Goal: Transaction & Acquisition: Book appointment/travel/reservation

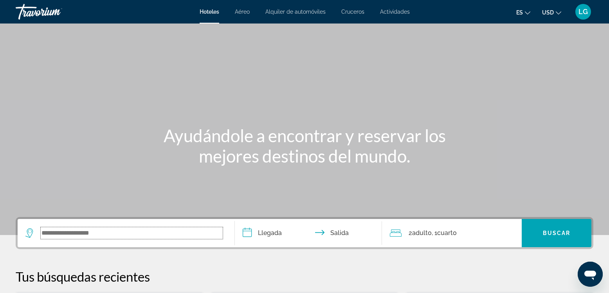
click at [111, 234] on input "Search widget" at bounding box center [132, 233] width 182 height 12
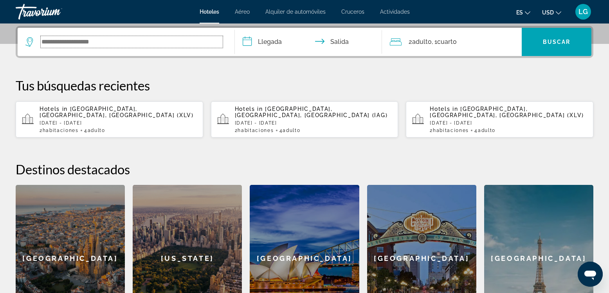
scroll to position [191, 0]
type input "*"
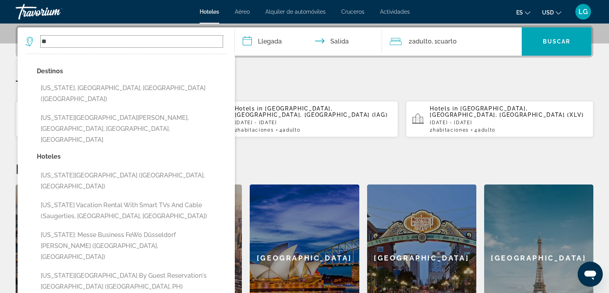
type input "*"
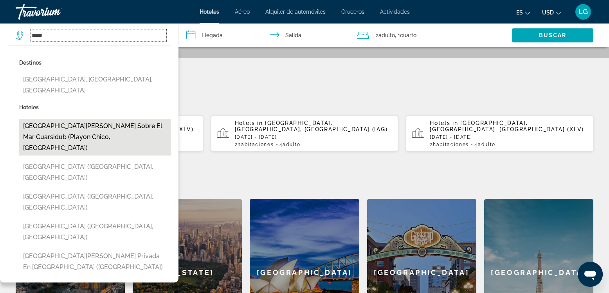
scroll to position [58, 0]
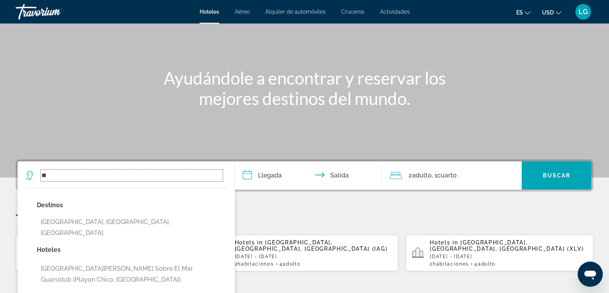
type input "*"
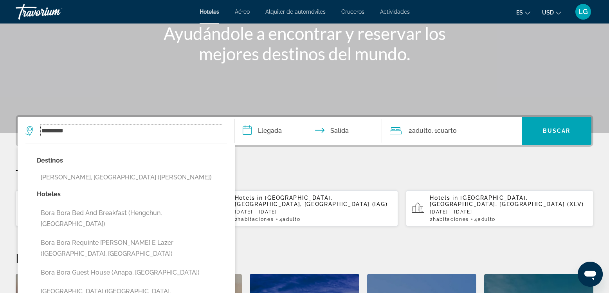
scroll to position [147, 0]
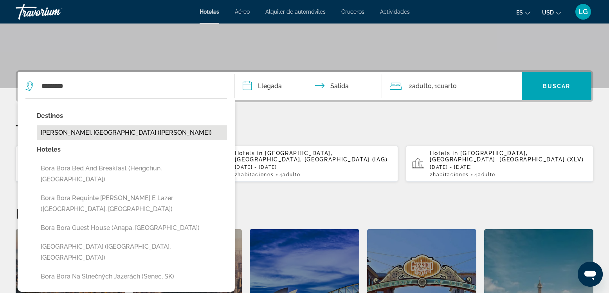
click at [114, 132] on button "[PERSON_NAME], [GEOGRAPHIC_DATA] ([PERSON_NAME])" at bounding box center [132, 132] width 190 height 15
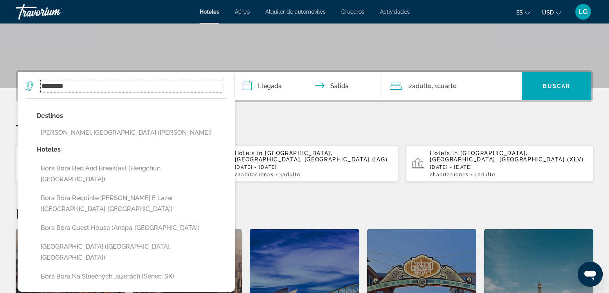
type input "**********"
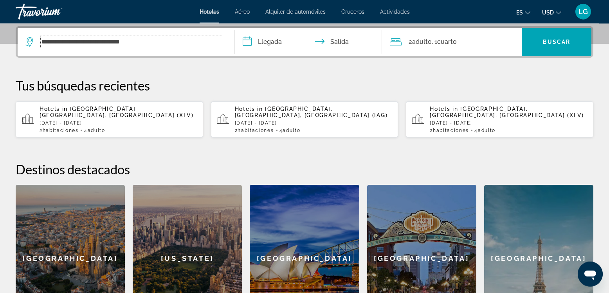
scroll to position [191, 0]
click at [275, 45] on input "**********" at bounding box center [310, 42] width 151 height 31
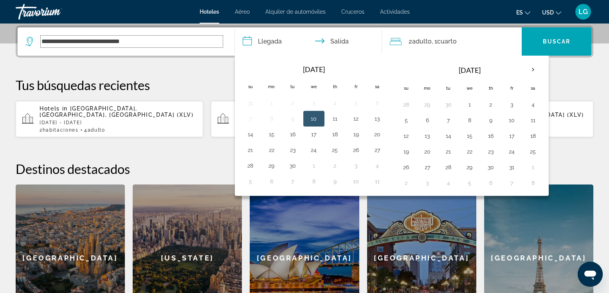
drag, startPoint x: 169, startPoint y: 45, endPoint x: 29, endPoint y: 55, distance: 139.6
click at [41, 47] on input "**********" at bounding box center [132, 42] width 182 height 12
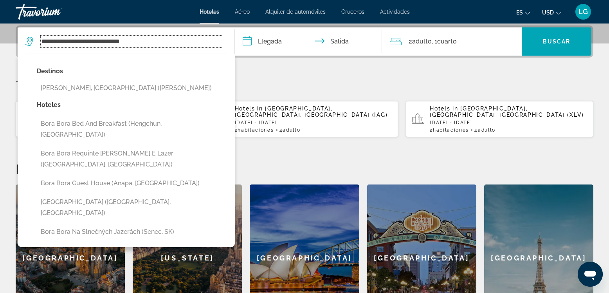
drag, startPoint x: 154, startPoint y: 36, endPoint x: 41, endPoint y: 48, distance: 113.3
click at [41, 47] on input "**********" at bounding box center [132, 42] width 182 height 12
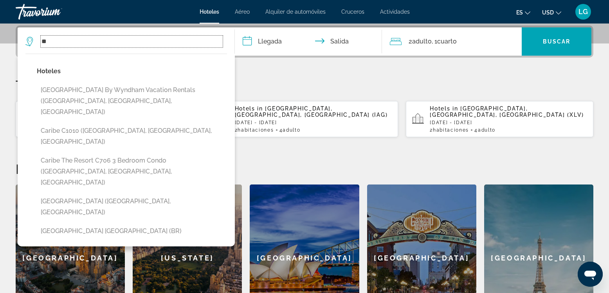
type input "*"
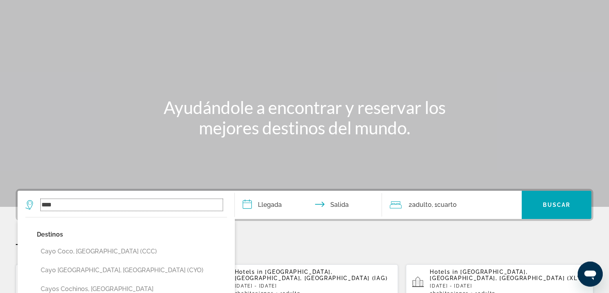
scroll to position [0, 0]
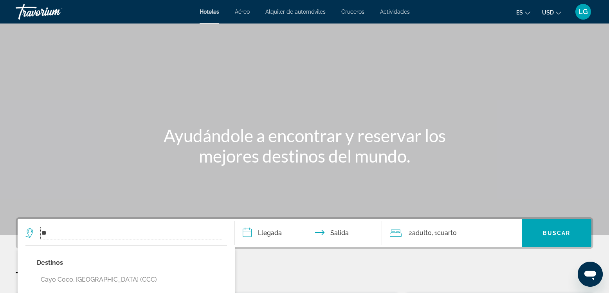
type input "*"
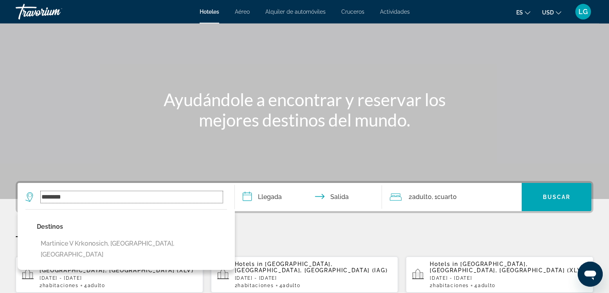
scroll to position [89, 0]
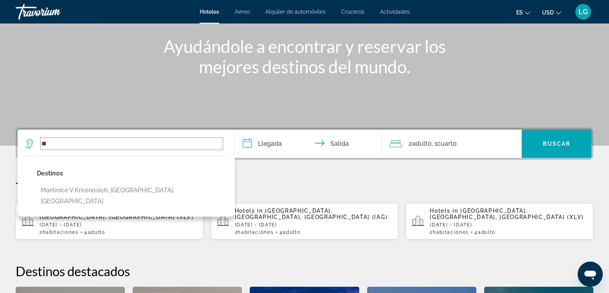
type input "*"
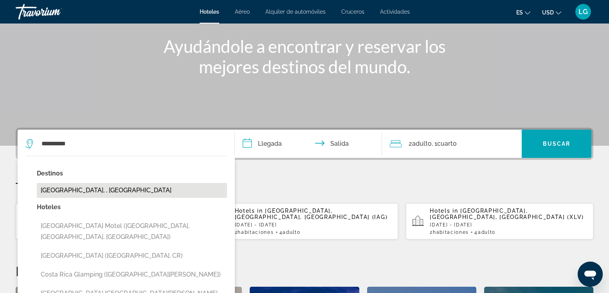
click at [95, 190] on button "[GEOGRAPHIC_DATA], , [GEOGRAPHIC_DATA]" at bounding box center [132, 190] width 190 height 15
type input "**********"
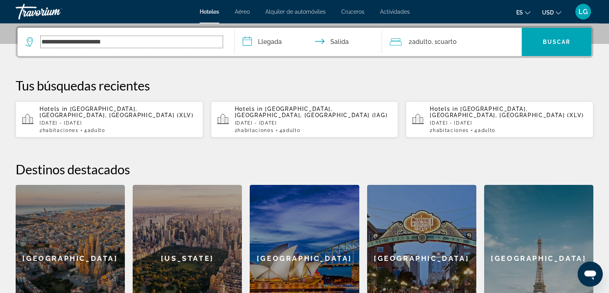
scroll to position [191, 0]
click at [285, 42] on input "**********" at bounding box center [310, 42] width 151 height 31
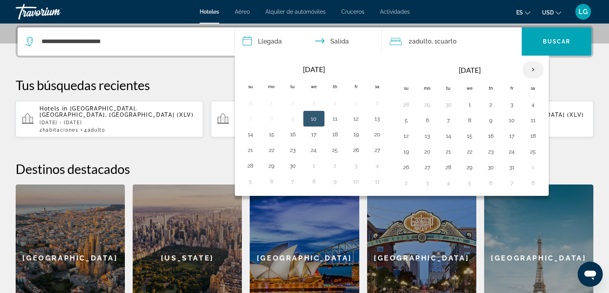
click at [530, 69] on th "Next month" at bounding box center [532, 69] width 21 height 17
click at [447, 150] on button "18" at bounding box center [448, 151] width 13 height 11
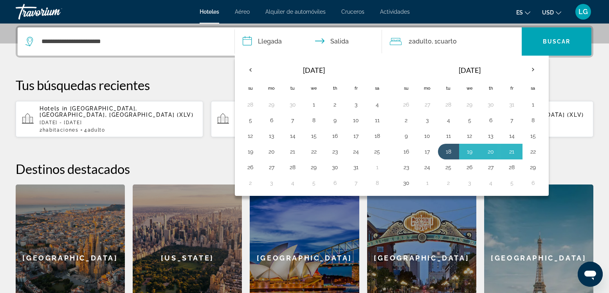
click at [532, 148] on button "22" at bounding box center [533, 151] width 13 height 11
type input "**********"
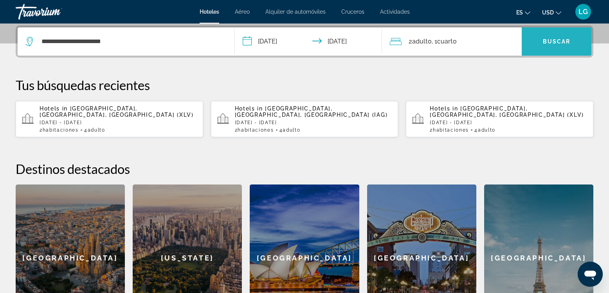
click at [561, 45] on span "Search widget" at bounding box center [556, 41] width 70 height 19
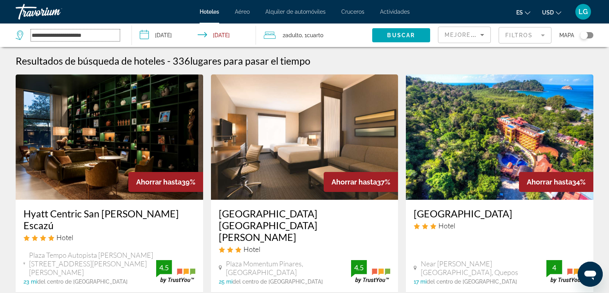
drag, startPoint x: 101, startPoint y: 37, endPoint x: 19, endPoint y: 47, distance: 82.7
click at [31, 41] on input "**********" at bounding box center [75, 35] width 89 height 12
click at [463, 36] on span "Mejores descuentos" at bounding box center [483, 35] width 78 height 6
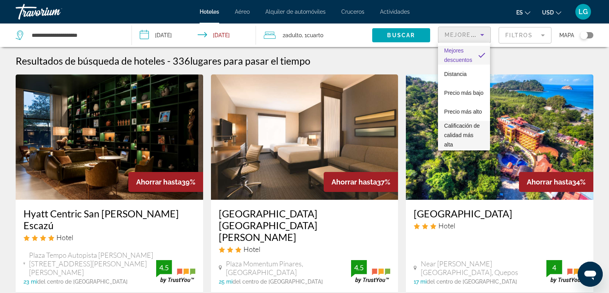
click at [454, 139] on span "Calificación de calidad más alta" at bounding box center [464, 135] width 40 height 28
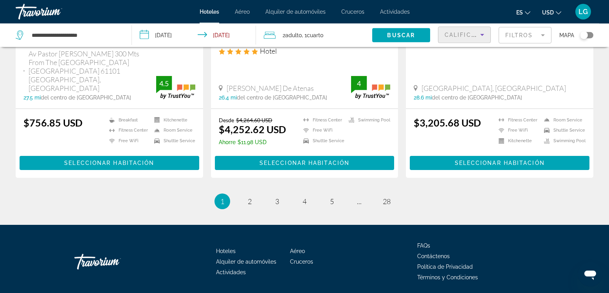
scroll to position [1048, 0]
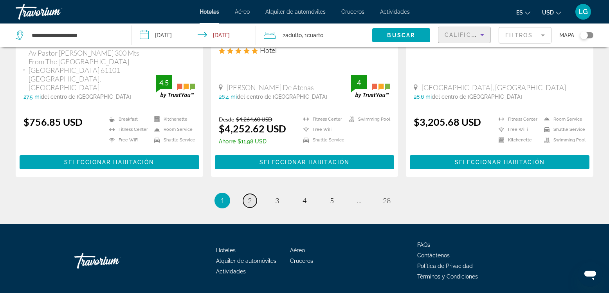
click at [247, 194] on link "page 2" at bounding box center [250, 201] width 14 height 14
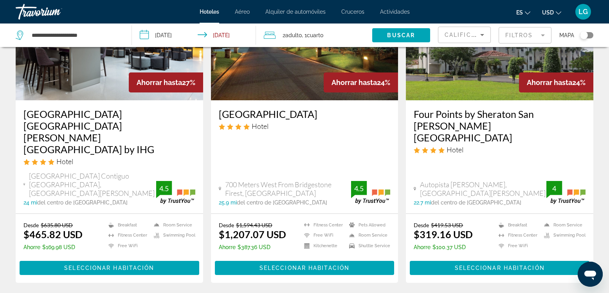
scroll to position [491, 0]
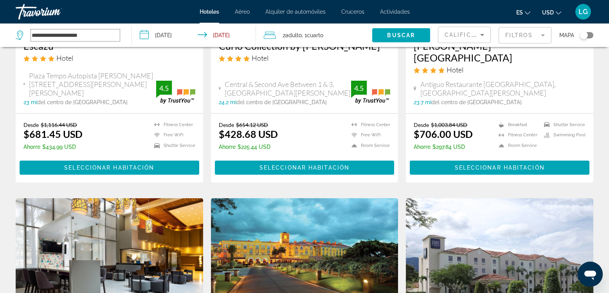
drag, startPoint x: 112, startPoint y: 35, endPoint x: 13, endPoint y: 41, distance: 98.8
click at [31, 41] on input "**********" at bounding box center [75, 35] width 89 height 12
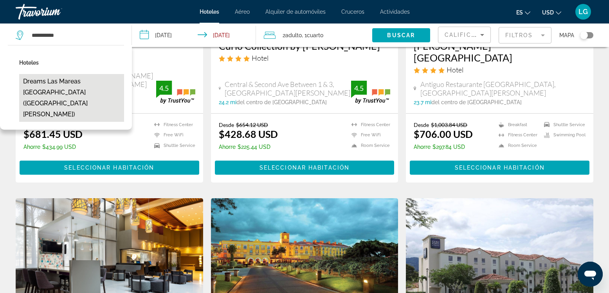
click at [73, 89] on button "Dreams Las Mareas [GEOGRAPHIC_DATA] ([GEOGRAPHIC_DATA][PERSON_NAME])" at bounding box center [71, 98] width 105 height 48
type input "**********"
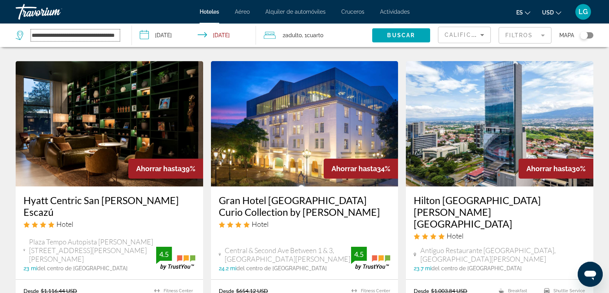
scroll to position [268, 0]
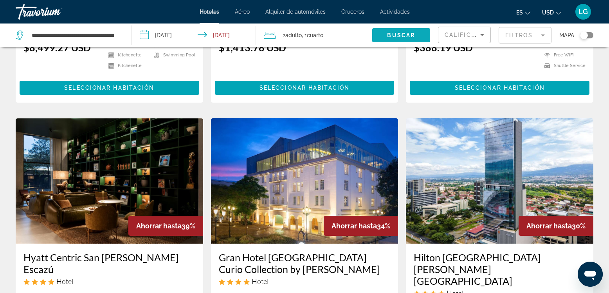
click at [394, 32] on span "Buscar" at bounding box center [401, 35] width 28 height 6
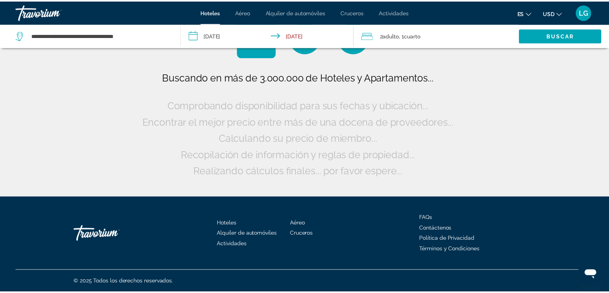
scroll to position [0, 0]
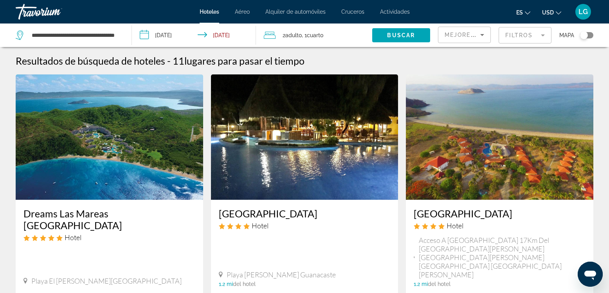
click at [130, 149] on img "Main content" at bounding box center [109, 136] width 187 height 125
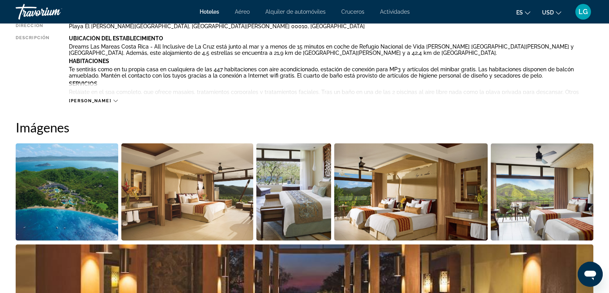
scroll to position [357, 0]
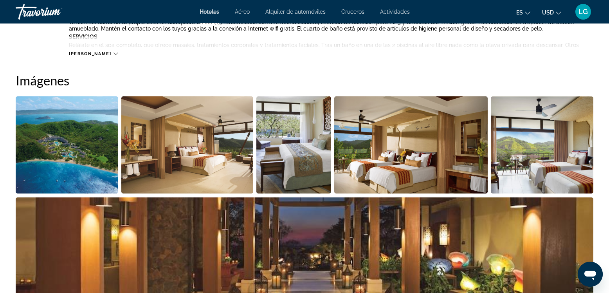
drag, startPoint x: 88, startPoint y: 142, endPoint x: 92, endPoint y: 141, distance: 4.3
click at [92, 141] on img "Open full-screen image slider" at bounding box center [67, 144] width 102 height 97
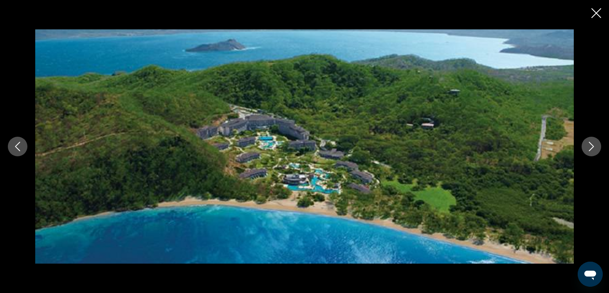
click at [598, 145] on button "Next image" at bounding box center [591, 147] width 20 height 20
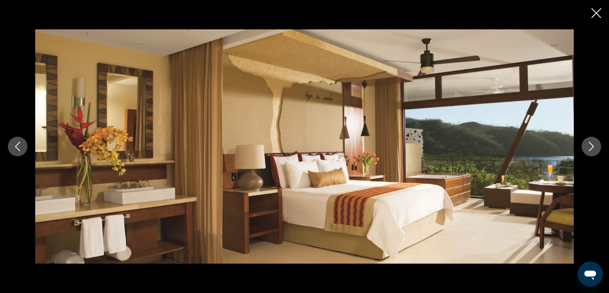
click at [593, 145] on icon "Next image" at bounding box center [590, 146] width 9 height 9
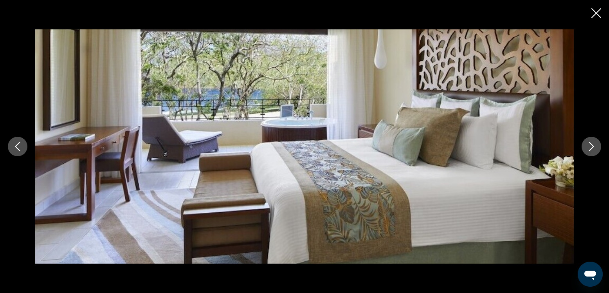
click at [591, 145] on icon "Next image" at bounding box center [590, 146] width 9 height 9
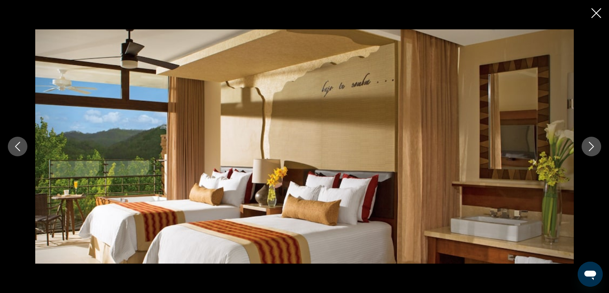
click at [589, 145] on icon "Next image" at bounding box center [590, 146] width 9 height 9
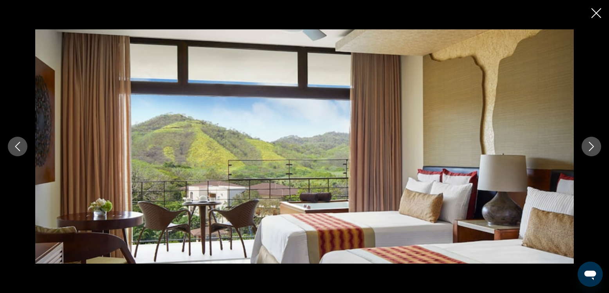
click at [589, 145] on icon "Next image" at bounding box center [590, 146] width 9 height 9
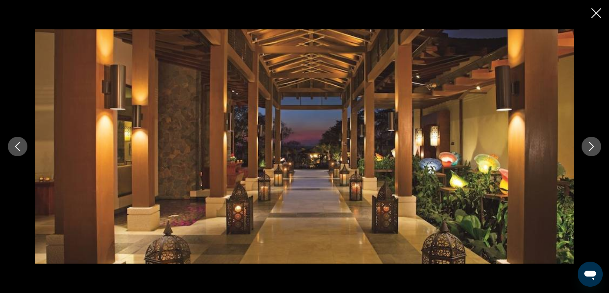
click at [589, 145] on icon "Next image" at bounding box center [590, 146] width 9 height 9
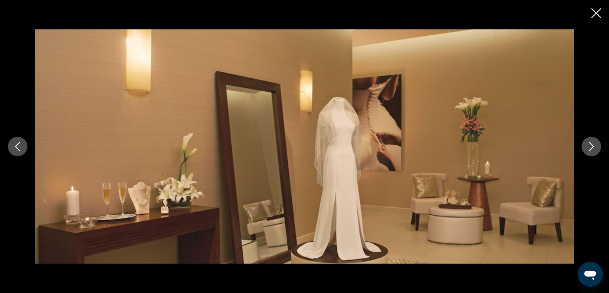
click at [589, 145] on icon "Next image" at bounding box center [590, 146] width 9 height 9
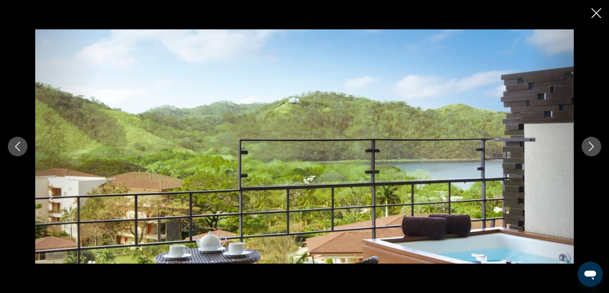
click at [589, 145] on icon "Next image" at bounding box center [590, 146] width 9 height 9
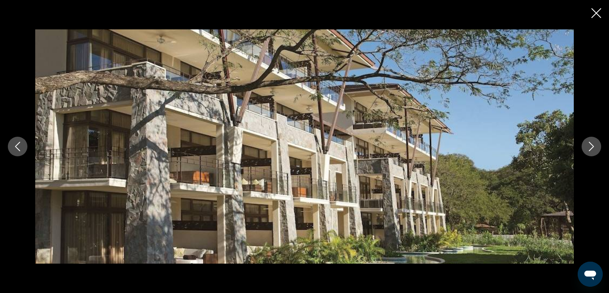
click at [592, 148] on icon "Next image" at bounding box center [590, 146] width 9 height 9
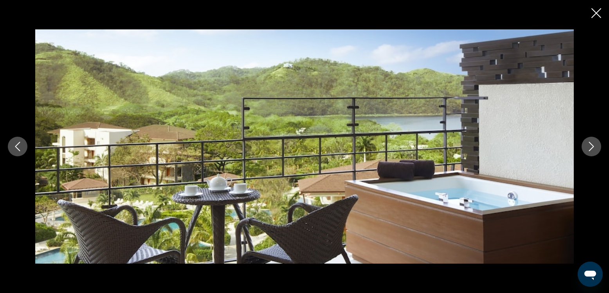
click at [592, 148] on icon "Next image" at bounding box center [590, 146] width 9 height 9
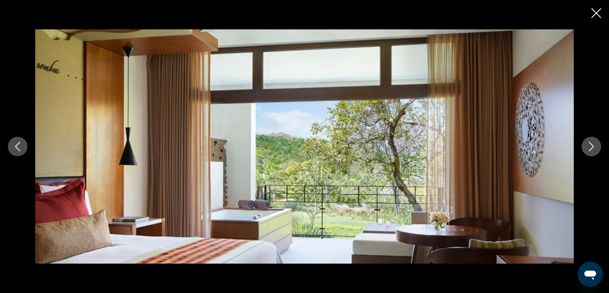
click at [591, 146] on icon "Next image" at bounding box center [590, 146] width 9 height 9
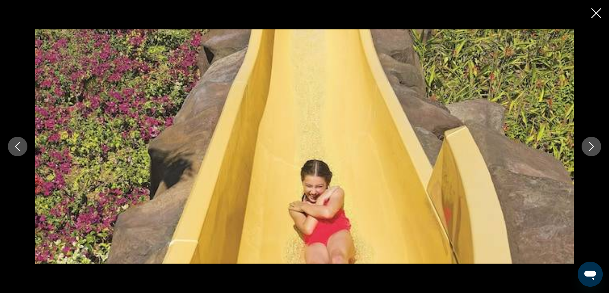
click at [591, 146] on icon "Next image" at bounding box center [590, 146] width 9 height 9
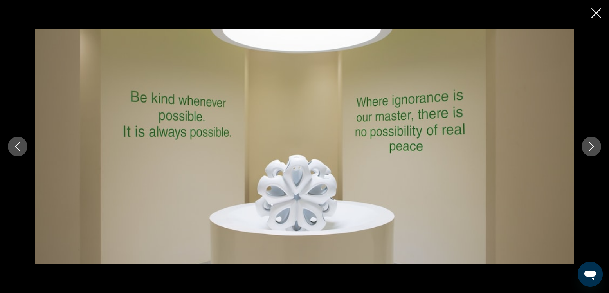
click at [591, 146] on icon "Next image" at bounding box center [590, 146] width 9 height 9
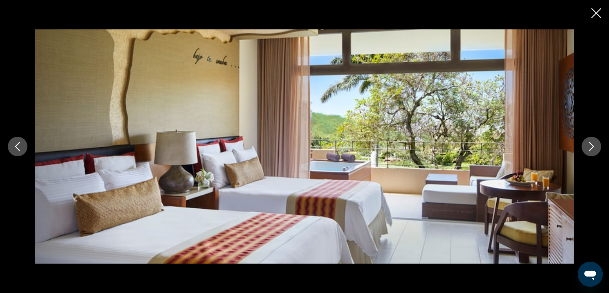
click at [591, 146] on icon "Next image" at bounding box center [590, 146] width 9 height 9
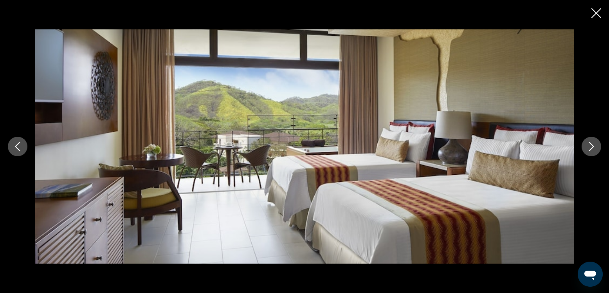
click at [591, 146] on icon "Next image" at bounding box center [590, 146] width 9 height 9
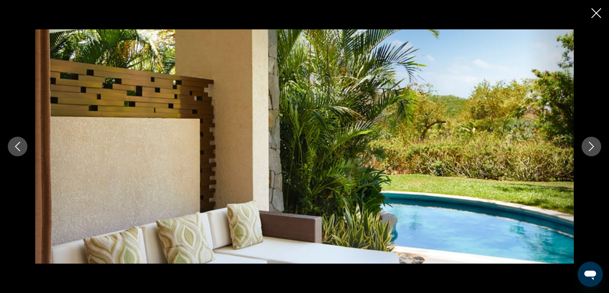
click at [591, 146] on icon "Next image" at bounding box center [590, 146] width 9 height 9
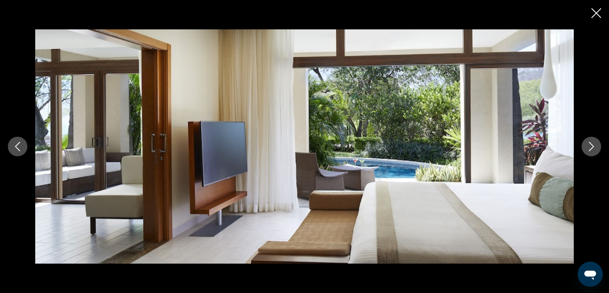
click at [591, 146] on icon "Next image" at bounding box center [590, 146] width 9 height 9
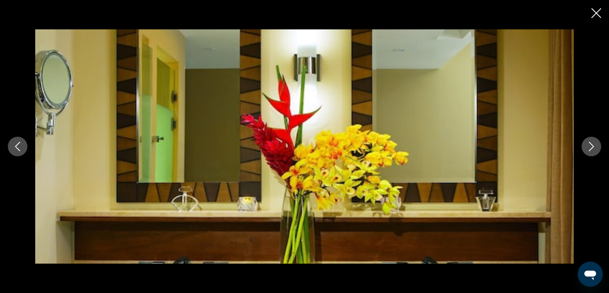
click at [591, 146] on icon "Next image" at bounding box center [590, 146] width 9 height 9
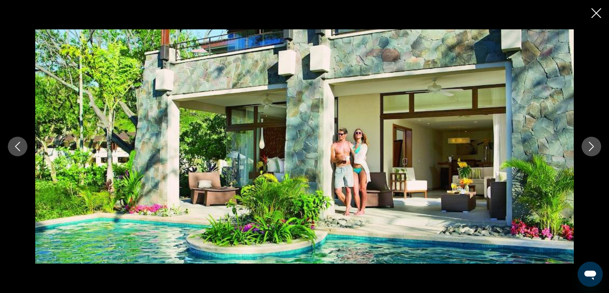
click at [591, 146] on icon "Next image" at bounding box center [590, 146] width 9 height 9
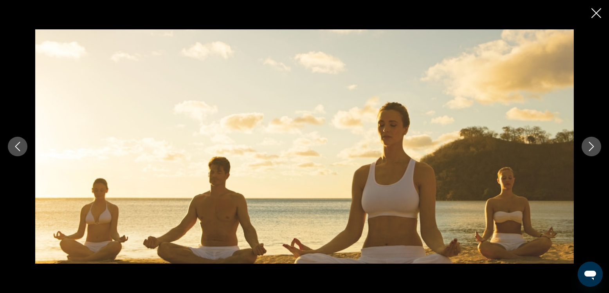
click at [591, 146] on icon "Next image" at bounding box center [590, 146] width 9 height 9
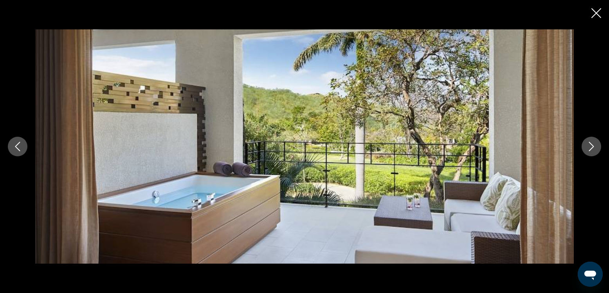
click at [591, 146] on icon "Next image" at bounding box center [590, 146] width 9 height 9
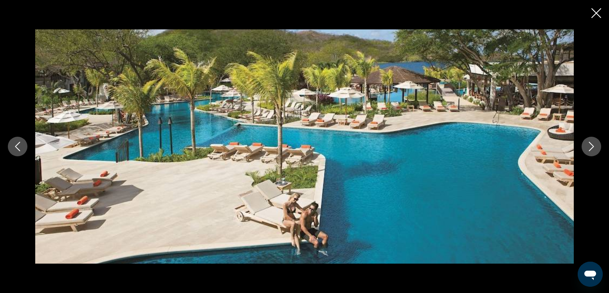
click at [591, 146] on icon "Next image" at bounding box center [590, 146] width 9 height 9
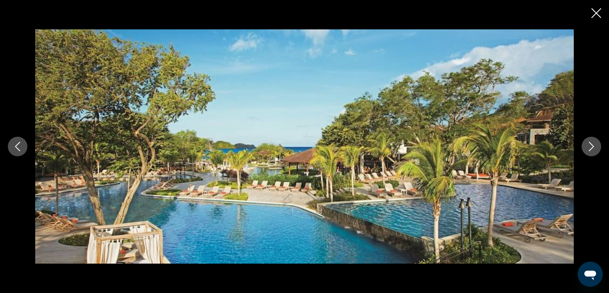
click at [591, 146] on icon "Next image" at bounding box center [590, 146] width 9 height 9
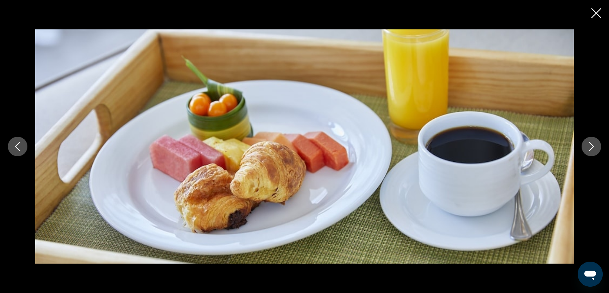
click at [591, 146] on icon "Next image" at bounding box center [590, 146] width 9 height 9
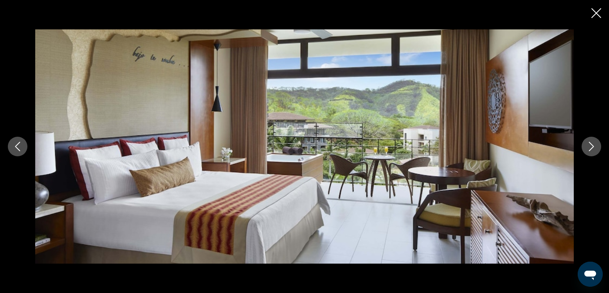
click at [591, 146] on icon "Next image" at bounding box center [590, 146] width 9 height 9
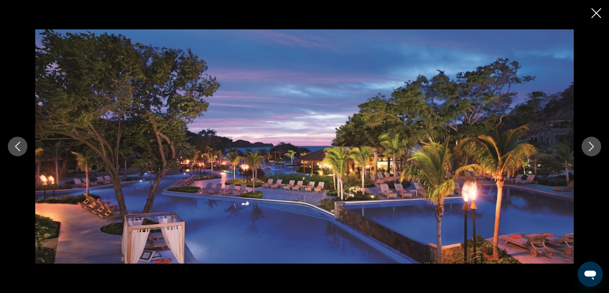
click at [591, 146] on icon "Next image" at bounding box center [590, 146] width 9 height 9
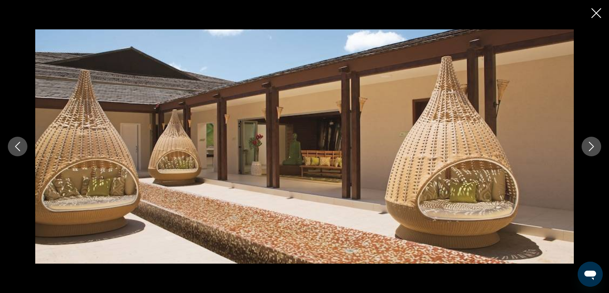
click at [593, 146] on icon "Next image" at bounding box center [590, 146] width 9 height 9
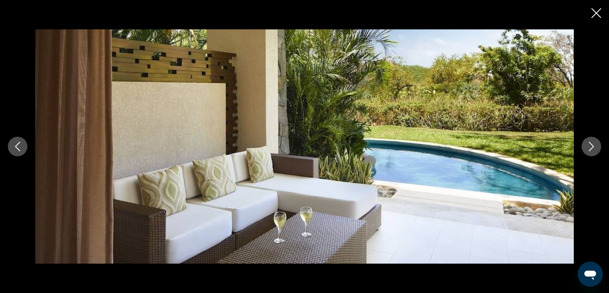
click at [593, 146] on icon "Next image" at bounding box center [590, 146] width 9 height 9
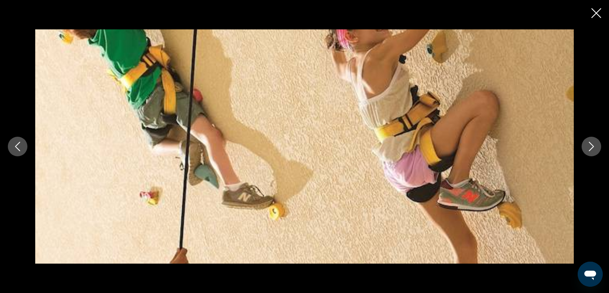
click at [593, 146] on icon "Next image" at bounding box center [590, 146] width 9 height 9
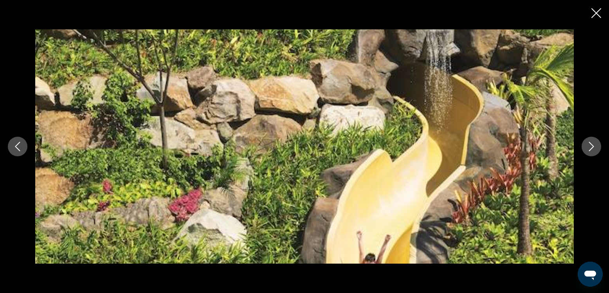
click at [593, 146] on icon "Next image" at bounding box center [590, 146] width 9 height 9
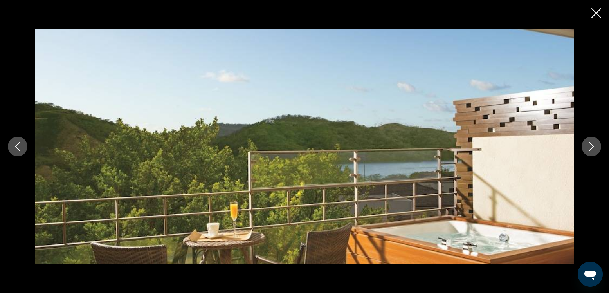
click at [593, 146] on icon "Next image" at bounding box center [590, 146] width 9 height 9
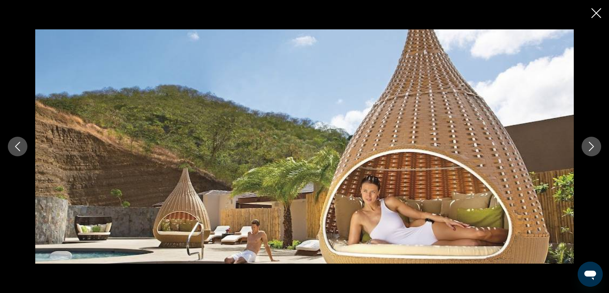
click at [593, 146] on icon "Next image" at bounding box center [590, 146] width 9 height 9
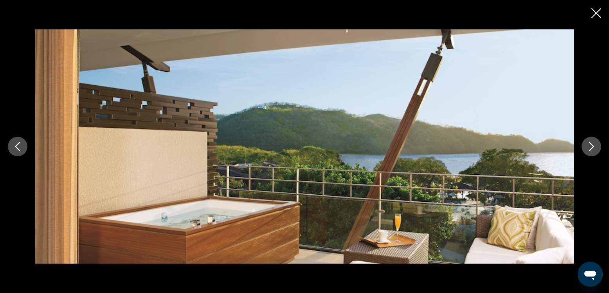
click at [595, 14] on icon "Close slideshow" at bounding box center [596, 13] width 10 height 10
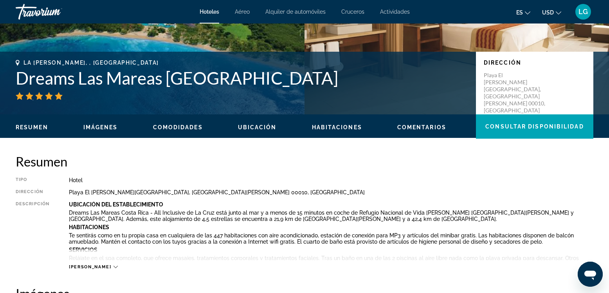
scroll to position [0, 0]
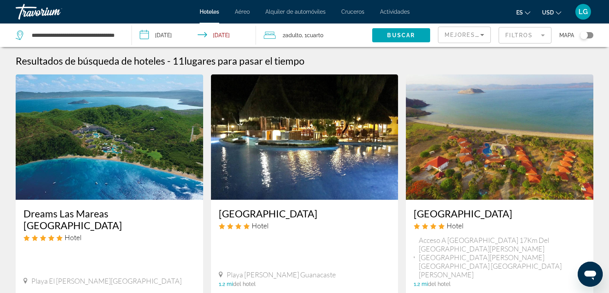
drag, startPoint x: 120, startPoint y: 36, endPoint x: 96, endPoint y: 36, distance: 24.3
click at [96, 36] on div "**********" at bounding box center [70, 34] width 108 height 23
click at [105, 33] on input "**********" at bounding box center [75, 35] width 89 height 12
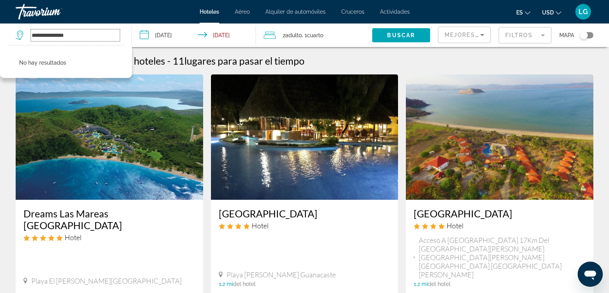
drag, startPoint x: 88, startPoint y: 34, endPoint x: 18, endPoint y: 36, distance: 70.4
click at [31, 36] on input "**********" at bounding box center [75, 35] width 89 height 12
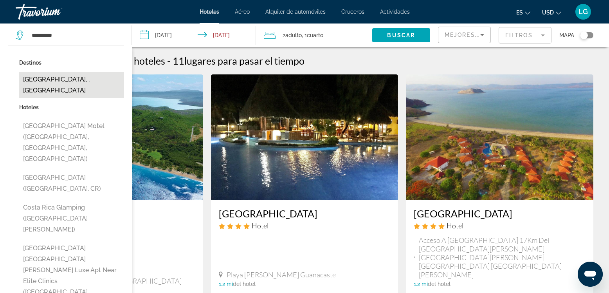
click at [67, 79] on button "[GEOGRAPHIC_DATA], , [GEOGRAPHIC_DATA]" at bounding box center [71, 85] width 105 height 26
type input "**********"
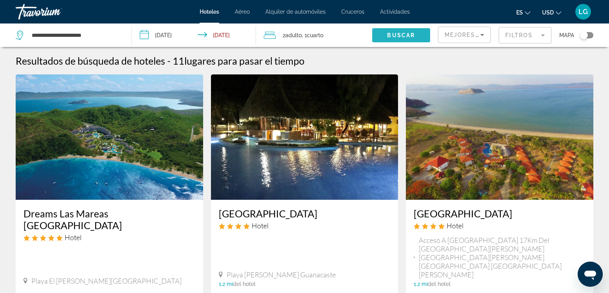
click at [401, 34] on span "Buscar" at bounding box center [401, 35] width 28 height 6
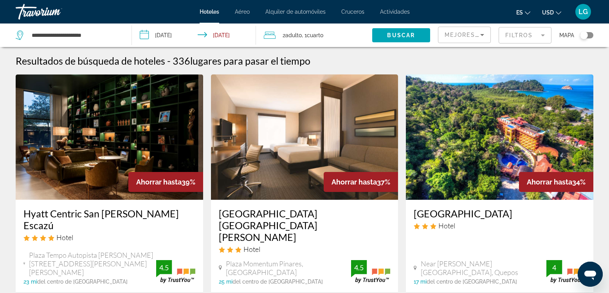
click at [467, 34] on span "Mejores descuentos" at bounding box center [483, 35] width 78 height 6
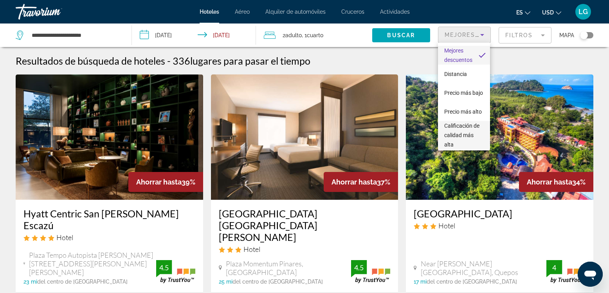
click at [455, 137] on span "Calificación de calidad más alta" at bounding box center [461, 134] width 35 height 25
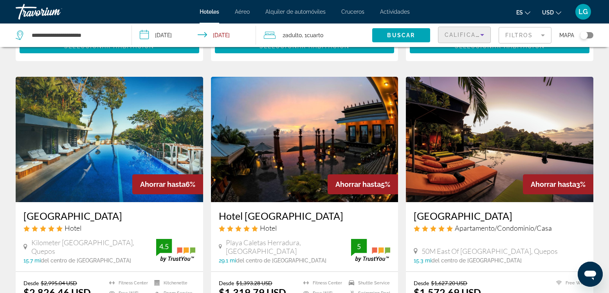
scroll to position [624, 0]
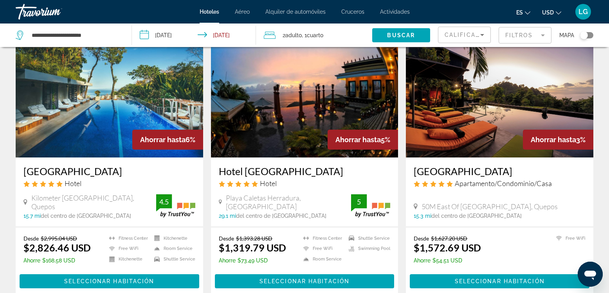
click at [306, 104] on img "Main content" at bounding box center [304, 94] width 187 height 125
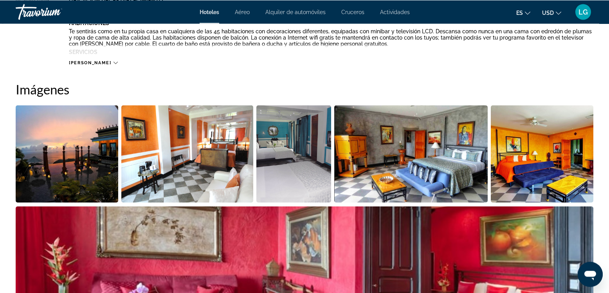
scroll to position [357, 0]
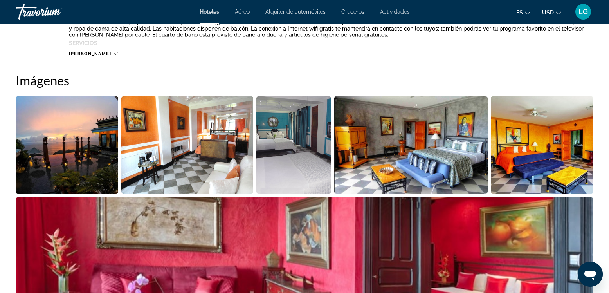
click at [65, 154] on img "Open full-screen image slider" at bounding box center [67, 144] width 102 height 97
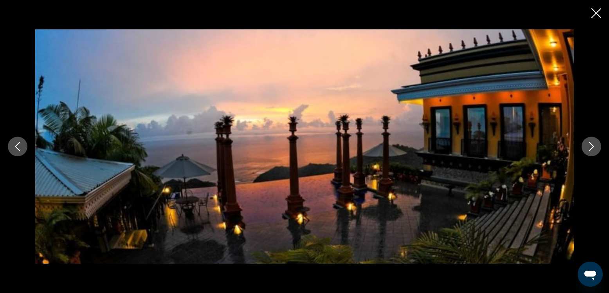
click at [591, 148] on icon "Next image" at bounding box center [591, 146] width 5 height 9
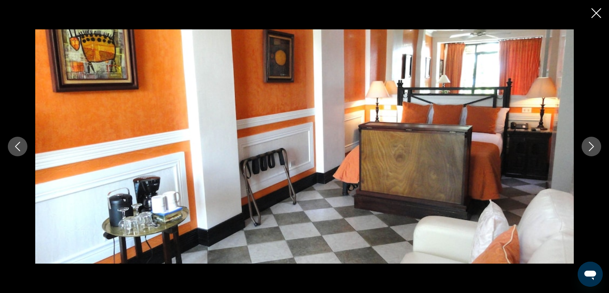
click at [591, 148] on icon "Next image" at bounding box center [591, 146] width 5 height 9
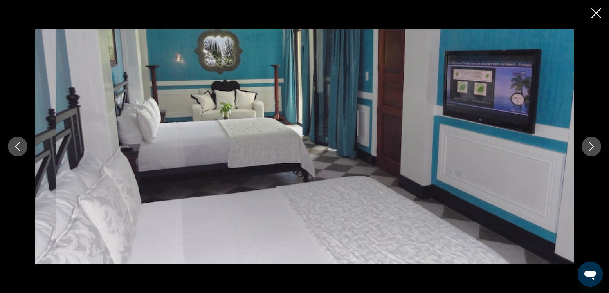
click at [591, 148] on icon "Next image" at bounding box center [591, 146] width 5 height 9
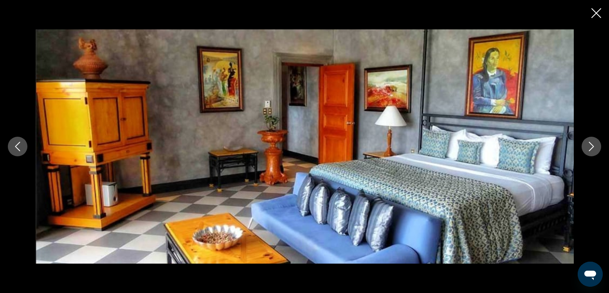
click at [591, 148] on icon "Next image" at bounding box center [591, 146] width 5 height 9
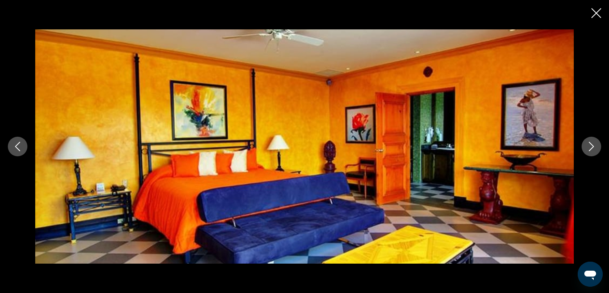
click at [591, 148] on icon "Next image" at bounding box center [591, 146] width 5 height 9
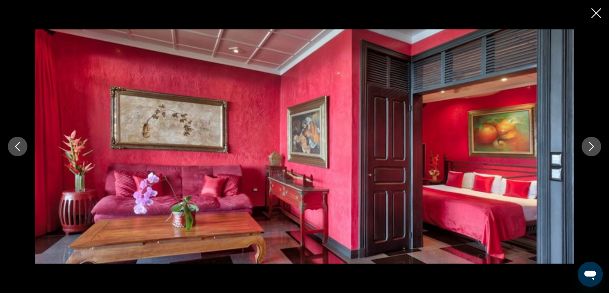
click at [591, 148] on icon "Next image" at bounding box center [591, 146] width 5 height 9
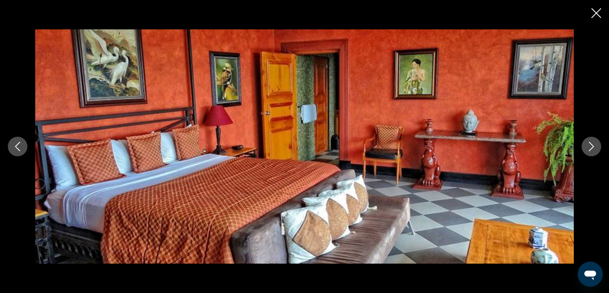
click at [591, 148] on icon "Next image" at bounding box center [591, 146] width 5 height 9
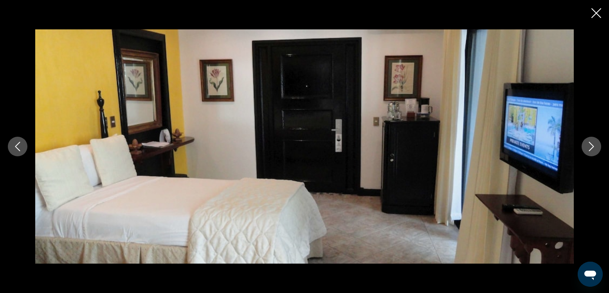
click at [591, 148] on icon "Next image" at bounding box center [591, 146] width 5 height 9
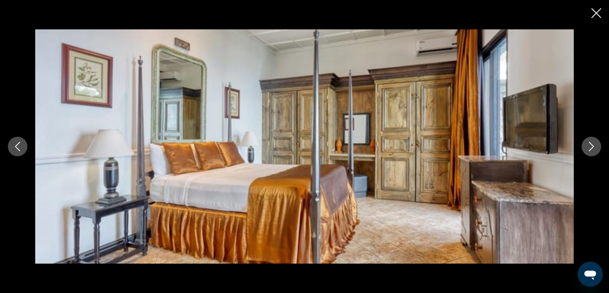
click at [591, 148] on icon "Next image" at bounding box center [591, 146] width 5 height 9
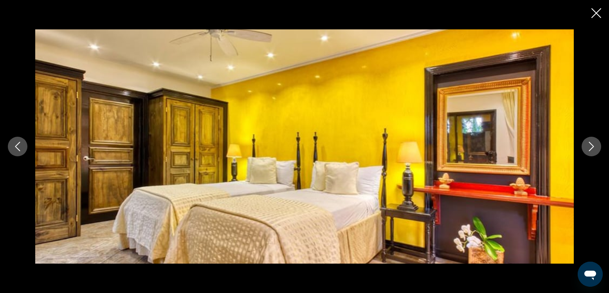
click at [591, 148] on icon "Next image" at bounding box center [591, 146] width 5 height 9
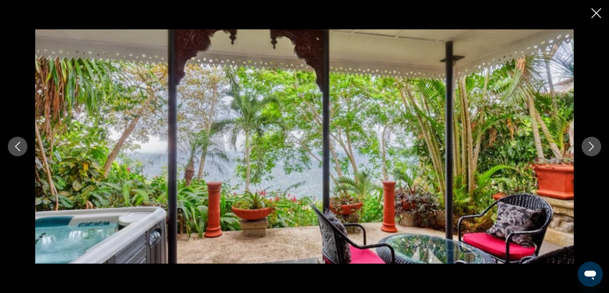
click at [591, 148] on icon "Next image" at bounding box center [591, 146] width 5 height 9
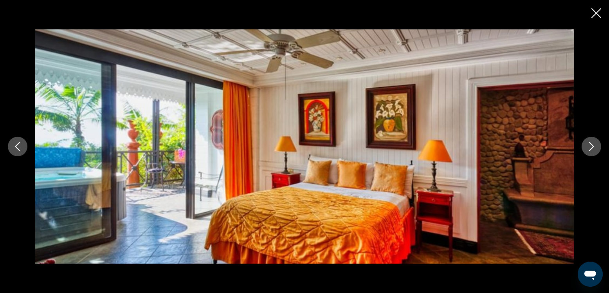
click at [591, 148] on icon "Next image" at bounding box center [591, 146] width 5 height 9
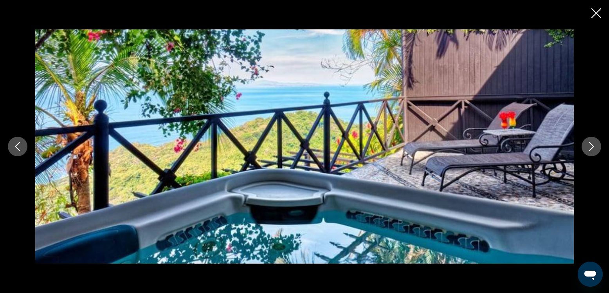
click at [591, 148] on icon "Next image" at bounding box center [591, 146] width 5 height 9
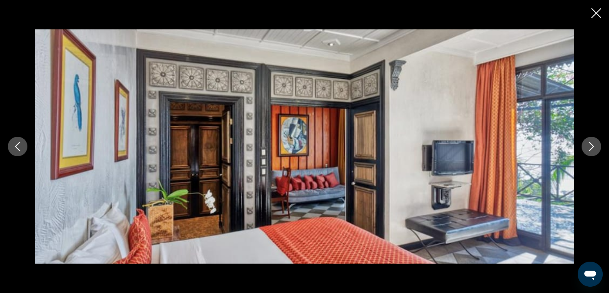
click at [591, 148] on icon "Next image" at bounding box center [591, 146] width 5 height 9
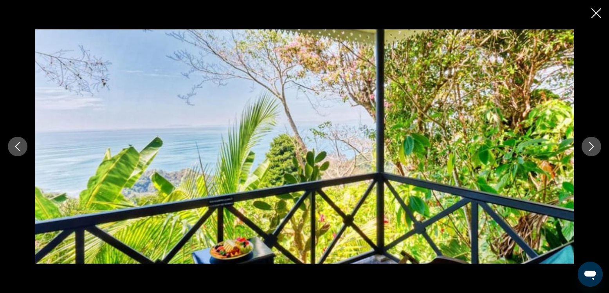
click at [591, 148] on icon "Next image" at bounding box center [591, 146] width 5 height 9
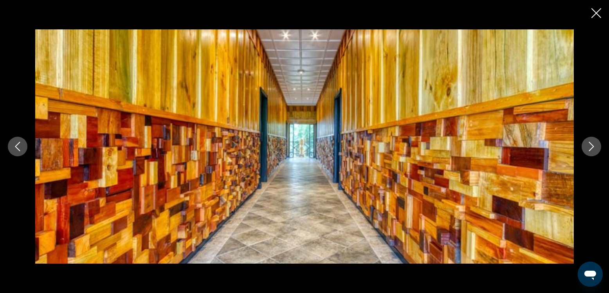
click at [589, 144] on icon "Next image" at bounding box center [590, 146] width 9 height 9
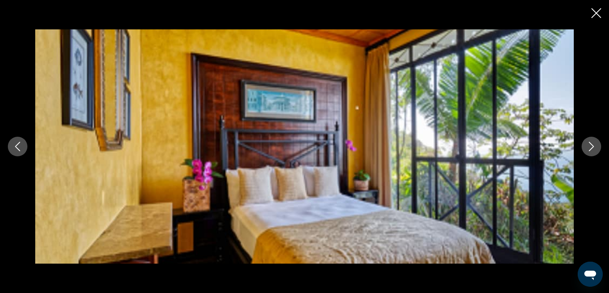
click at [589, 144] on icon "Next image" at bounding box center [590, 146] width 9 height 9
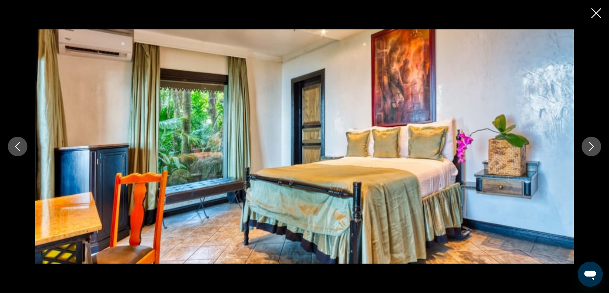
click at [594, 11] on icon "Close slideshow" at bounding box center [596, 13] width 10 height 10
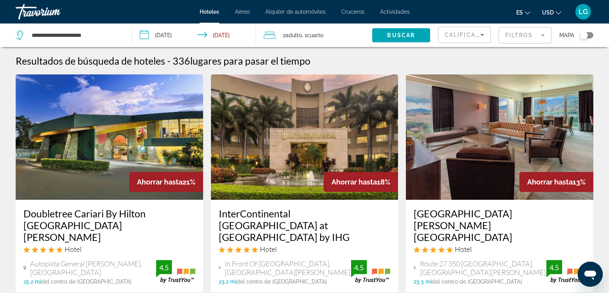
click at [331, 151] on img "Main content" at bounding box center [304, 136] width 187 height 125
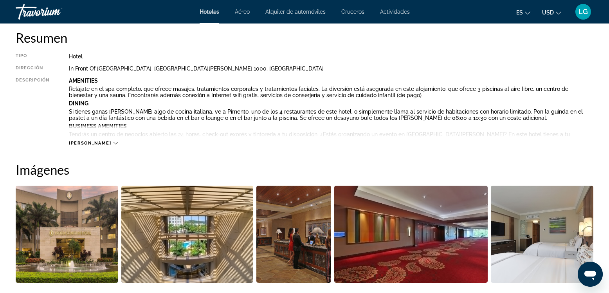
scroll to position [357, 0]
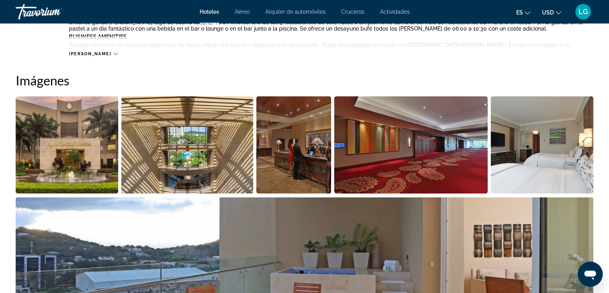
click at [79, 146] on img "Open full-screen image slider" at bounding box center [67, 144] width 102 height 97
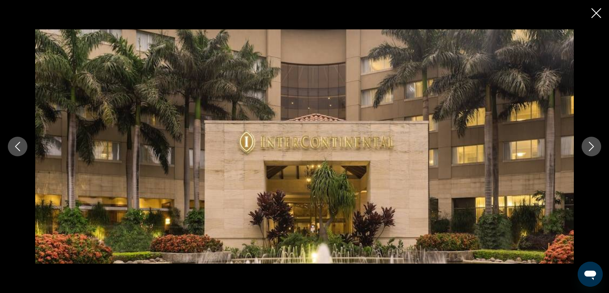
click at [591, 147] on icon "Next image" at bounding box center [590, 146] width 9 height 9
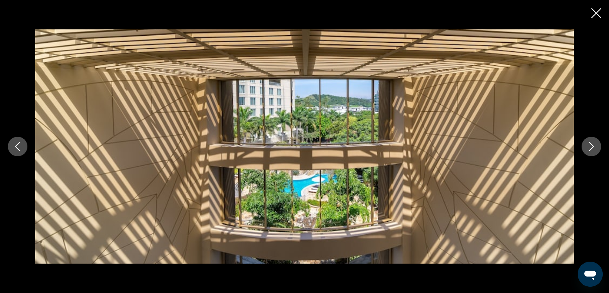
click at [591, 147] on icon "Next image" at bounding box center [590, 146] width 9 height 9
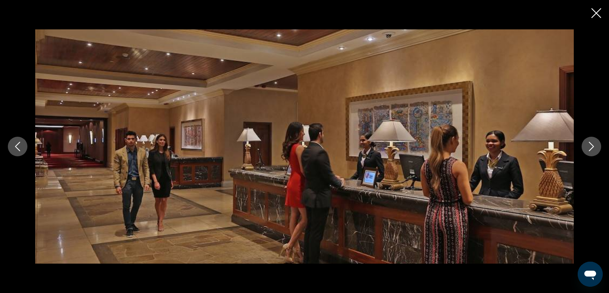
click at [591, 147] on icon "Next image" at bounding box center [590, 146] width 9 height 9
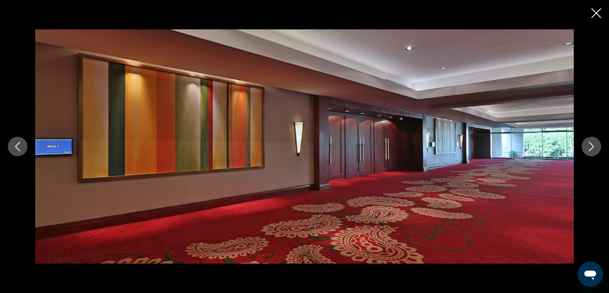
click at [591, 147] on icon "Next image" at bounding box center [590, 146] width 9 height 9
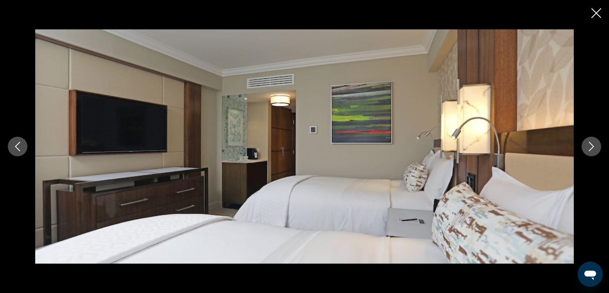
click at [591, 147] on icon "Next image" at bounding box center [590, 146] width 9 height 9
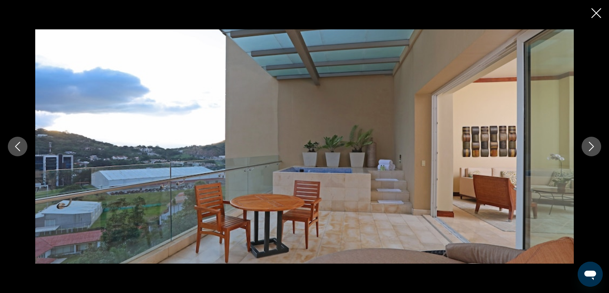
click at [591, 147] on icon "Next image" at bounding box center [590, 146] width 9 height 9
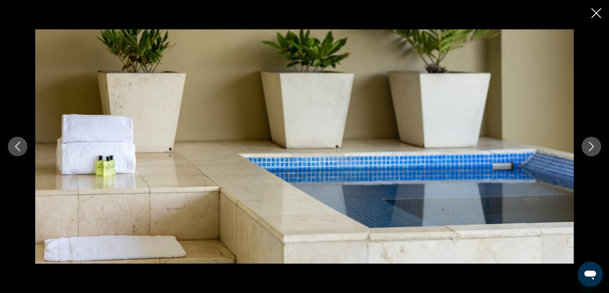
click at [591, 147] on icon "Next image" at bounding box center [590, 146] width 9 height 9
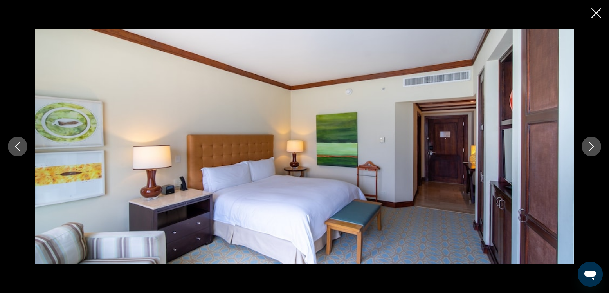
click at [591, 147] on icon "Next image" at bounding box center [590, 146] width 9 height 9
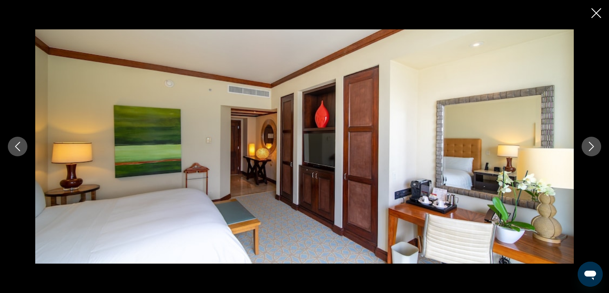
click at [591, 147] on icon "Next image" at bounding box center [590, 146] width 9 height 9
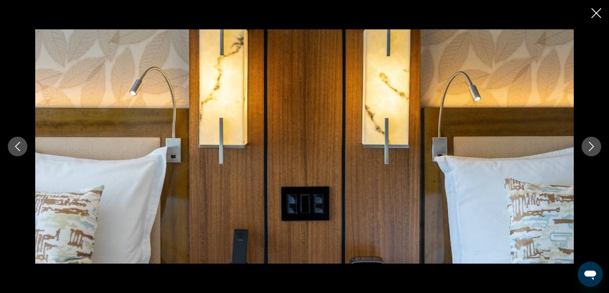
click at [591, 147] on icon "Next image" at bounding box center [590, 146] width 9 height 9
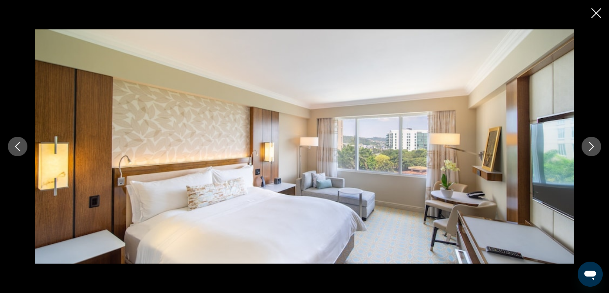
click at [591, 147] on icon "Next image" at bounding box center [590, 146] width 9 height 9
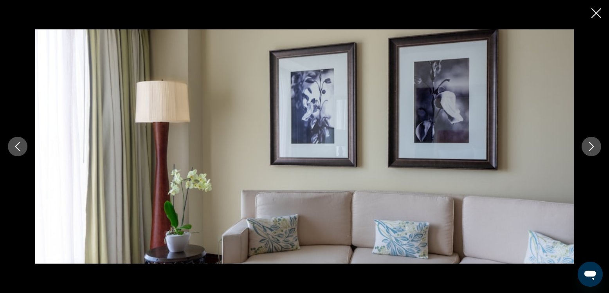
click at [591, 147] on icon "Next image" at bounding box center [590, 146] width 9 height 9
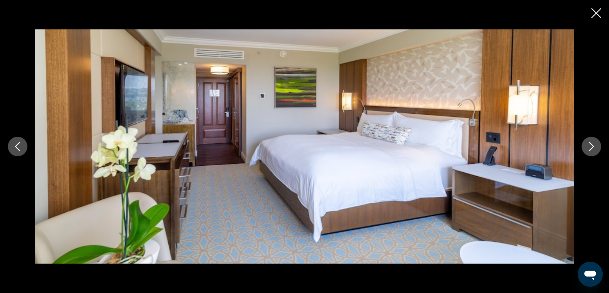
click at [591, 147] on icon "Next image" at bounding box center [590, 146] width 9 height 9
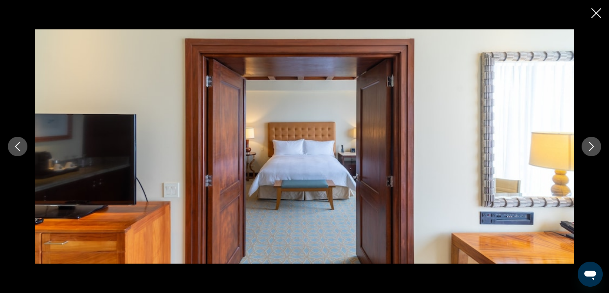
click at [591, 147] on icon "Next image" at bounding box center [590, 146] width 9 height 9
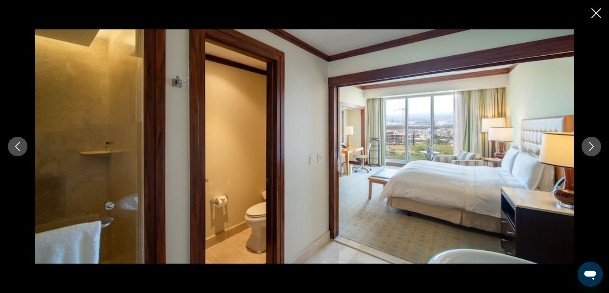
click at [591, 147] on icon "Next image" at bounding box center [590, 146] width 9 height 9
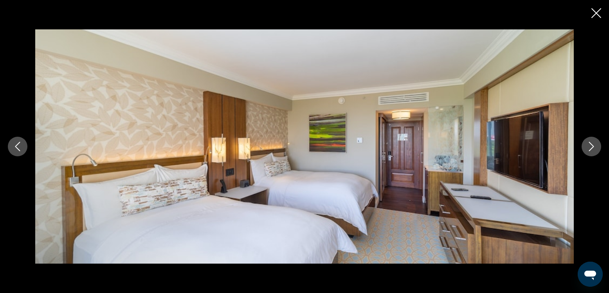
click at [591, 147] on icon "Next image" at bounding box center [590, 146] width 9 height 9
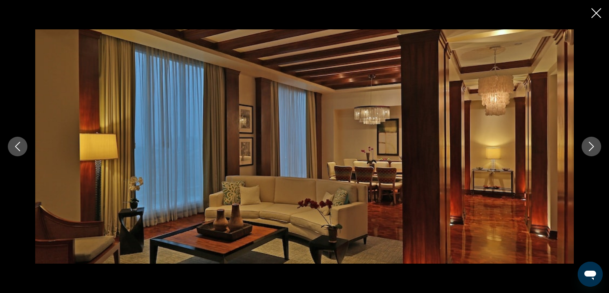
click at [591, 147] on icon "Next image" at bounding box center [590, 146] width 9 height 9
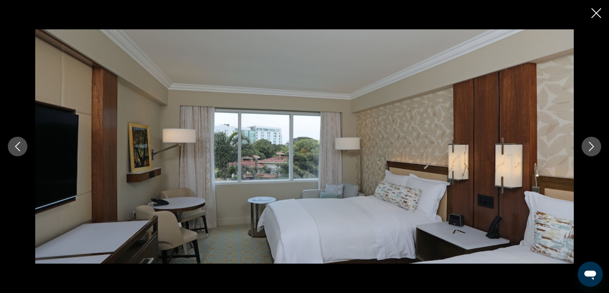
click at [591, 147] on icon "Next image" at bounding box center [590, 146] width 9 height 9
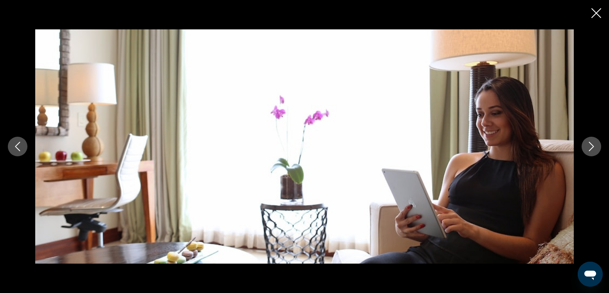
click at [591, 147] on icon "Next image" at bounding box center [590, 146] width 9 height 9
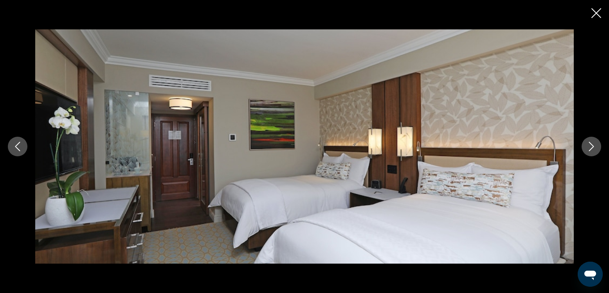
click at [591, 147] on icon "Next image" at bounding box center [590, 146] width 9 height 9
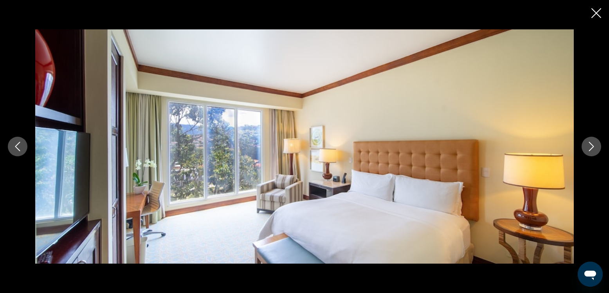
click at [591, 147] on icon "Next image" at bounding box center [590, 146] width 9 height 9
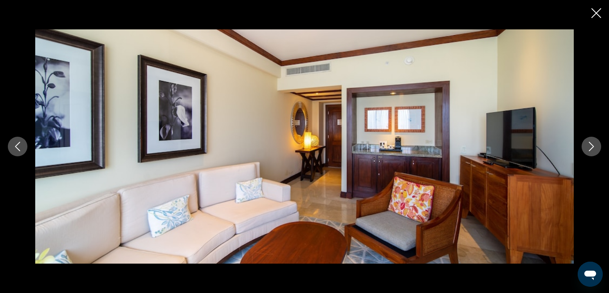
click at [591, 147] on icon "Next image" at bounding box center [590, 146] width 9 height 9
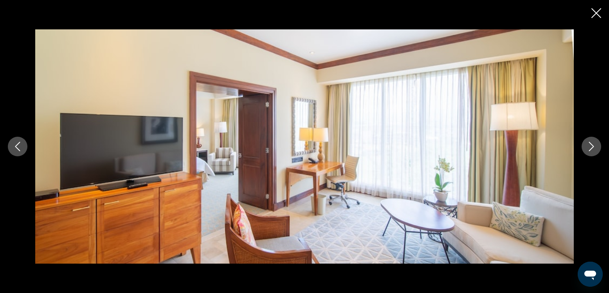
click at [591, 147] on icon "Next image" at bounding box center [590, 146] width 9 height 9
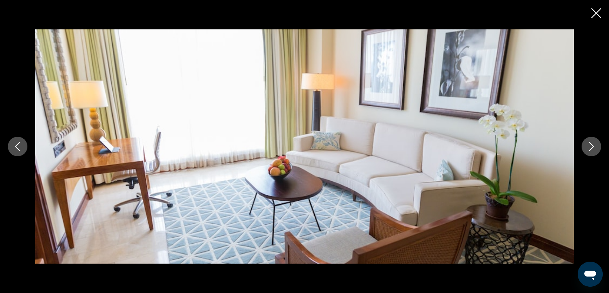
click at [591, 147] on icon "Next image" at bounding box center [590, 146] width 9 height 9
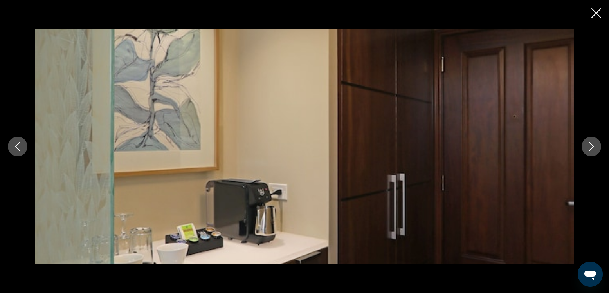
click at [591, 147] on icon "Next image" at bounding box center [590, 146] width 9 height 9
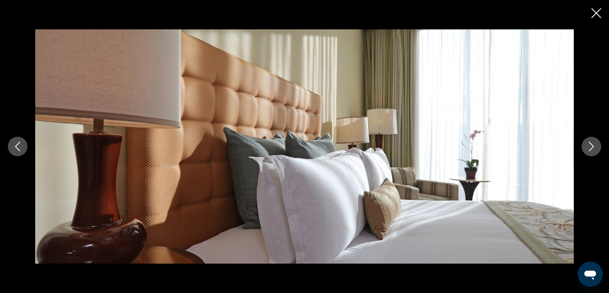
click at [591, 147] on icon "Next image" at bounding box center [590, 146] width 9 height 9
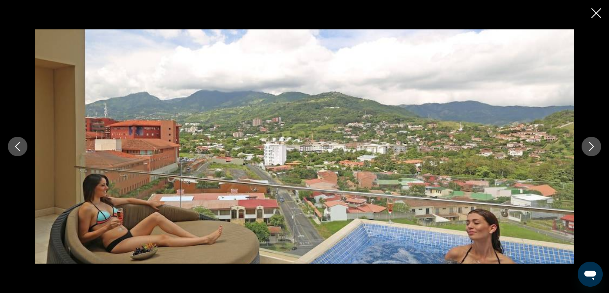
click at [591, 147] on icon "Next image" at bounding box center [590, 146] width 9 height 9
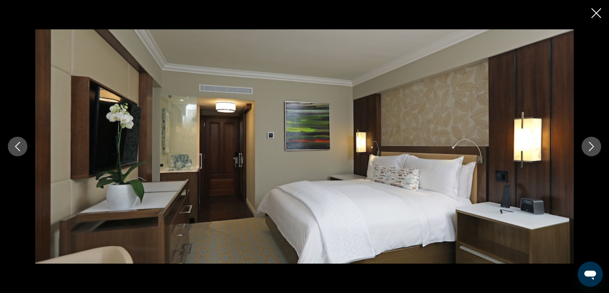
click at [591, 147] on icon "Next image" at bounding box center [590, 146] width 9 height 9
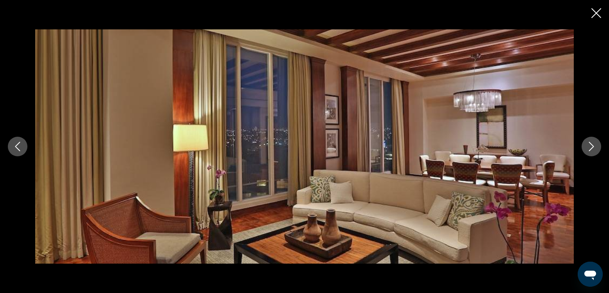
click at [591, 147] on icon "Next image" at bounding box center [590, 146] width 9 height 9
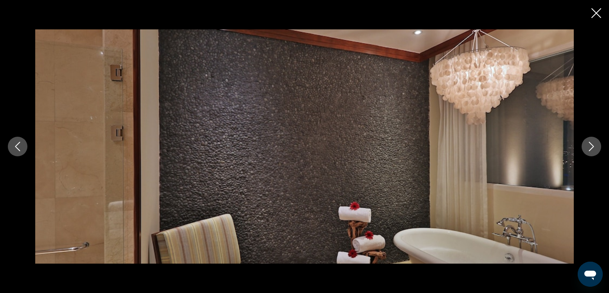
click at [591, 147] on icon "Next image" at bounding box center [590, 146] width 9 height 9
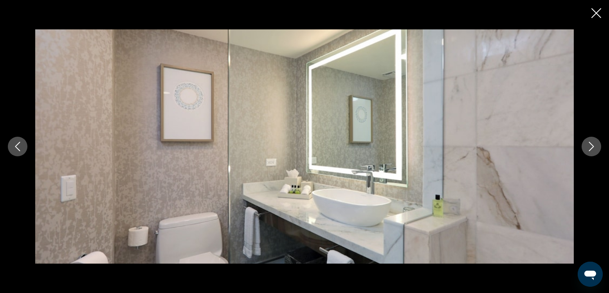
click at [591, 147] on icon "Next image" at bounding box center [590, 146] width 9 height 9
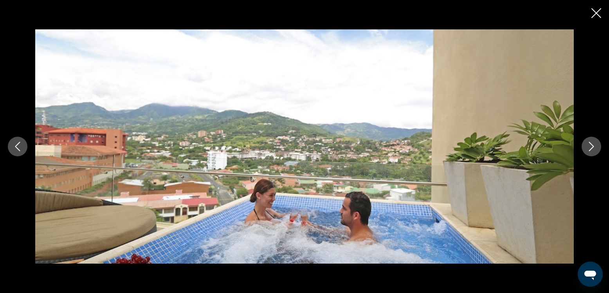
click at [592, 146] on icon "Next image" at bounding box center [590, 146] width 9 height 9
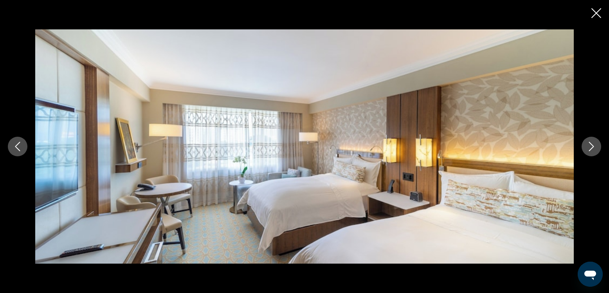
click at [592, 146] on icon "Next image" at bounding box center [590, 146] width 9 height 9
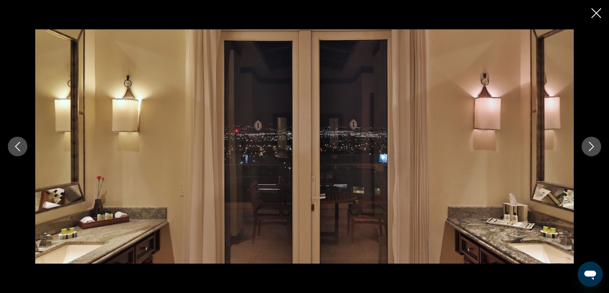
click at [592, 146] on icon "Next image" at bounding box center [590, 146] width 9 height 9
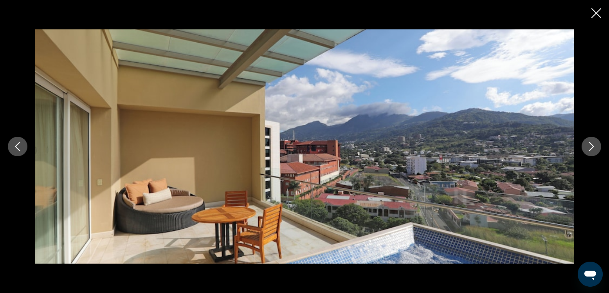
click at [592, 146] on icon "Next image" at bounding box center [590, 146] width 9 height 9
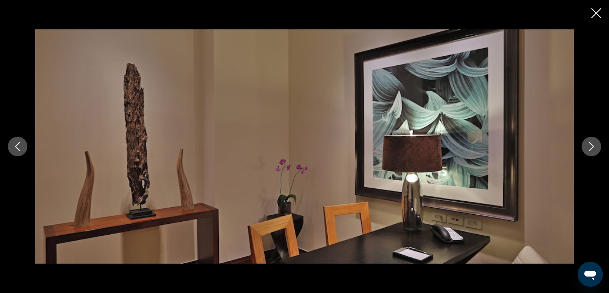
click at [14, 150] on icon "Previous image" at bounding box center [17, 146] width 9 height 9
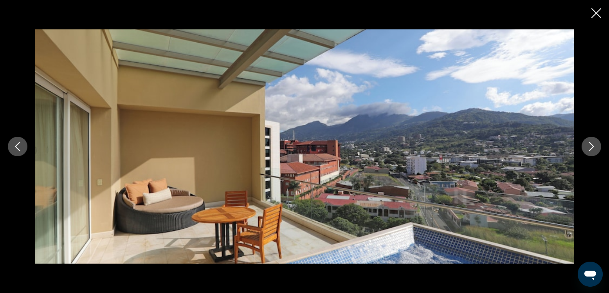
click at [591, 146] on icon "Next image" at bounding box center [590, 146] width 9 height 9
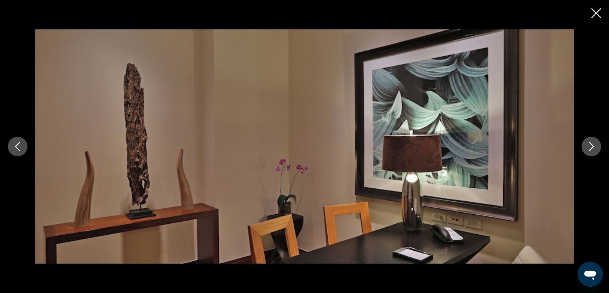
click at [591, 146] on icon "Next image" at bounding box center [590, 146] width 9 height 9
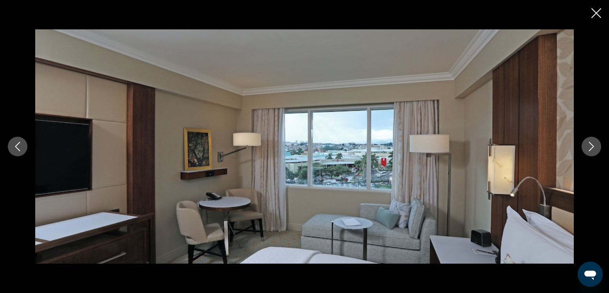
click at [591, 146] on icon "Next image" at bounding box center [590, 146] width 9 height 9
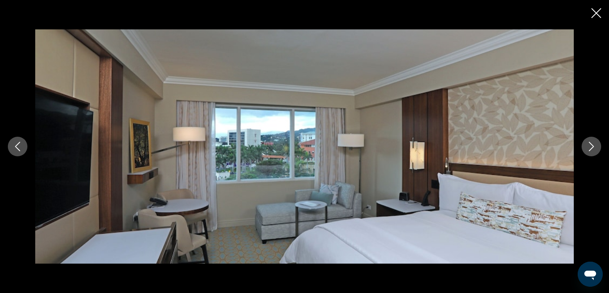
click at [591, 146] on icon "Next image" at bounding box center [590, 146] width 9 height 9
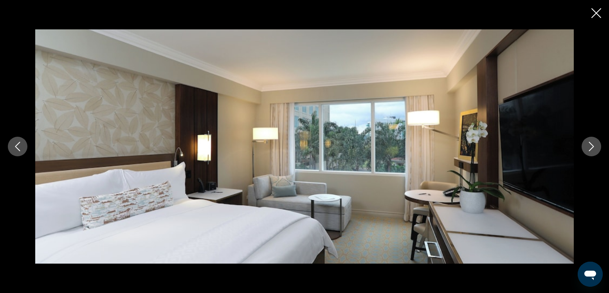
click at [591, 146] on icon "Next image" at bounding box center [590, 146] width 9 height 9
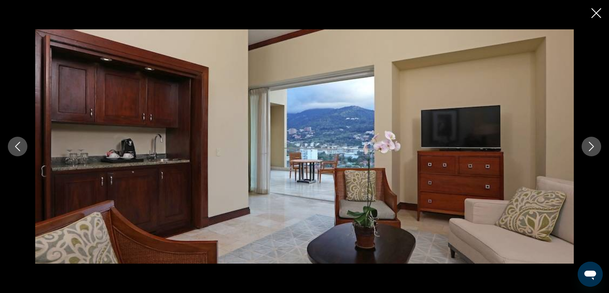
click at [591, 146] on icon "Next image" at bounding box center [590, 146] width 9 height 9
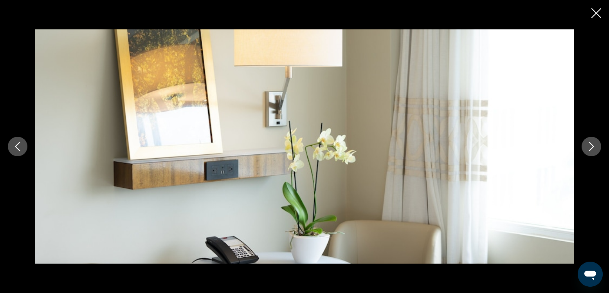
click at [591, 146] on icon "Next image" at bounding box center [590, 146] width 9 height 9
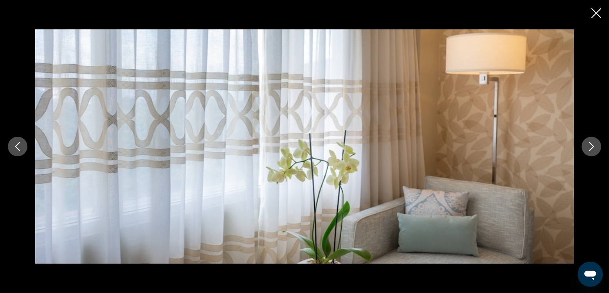
click at [591, 146] on icon "Next image" at bounding box center [590, 146] width 9 height 9
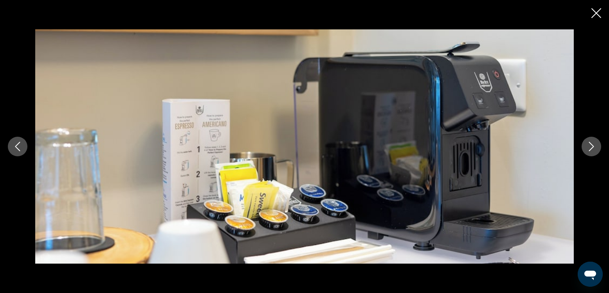
click at [591, 146] on icon "Next image" at bounding box center [590, 146] width 9 height 9
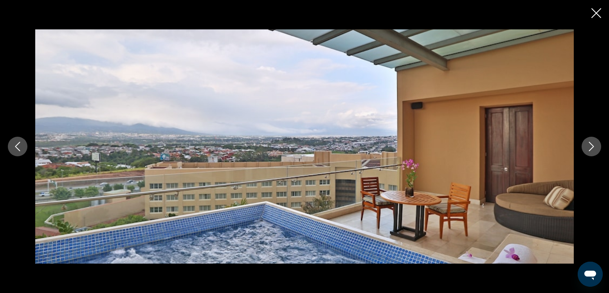
click at [591, 146] on icon "Next image" at bounding box center [590, 146] width 9 height 9
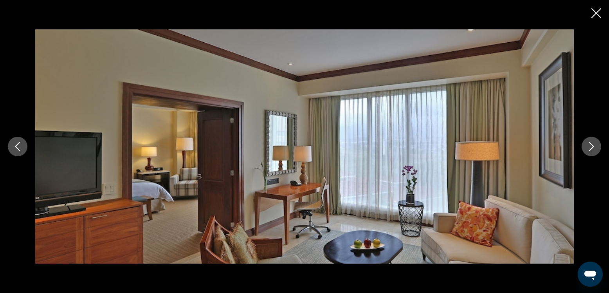
click at [591, 146] on icon "Next image" at bounding box center [590, 146] width 9 height 9
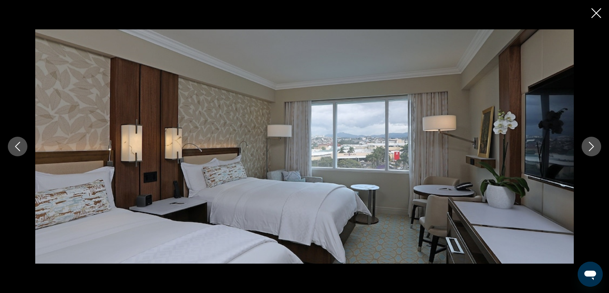
click at [591, 146] on icon "Next image" at bounding box center [590, 146] width 9 height 9
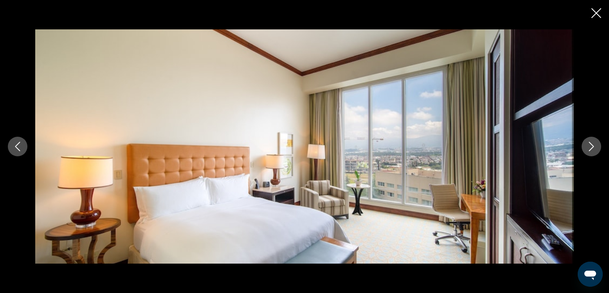
click at [591, 146] on icon "Next image" at bounding box center [590, 146] width 9 height 9
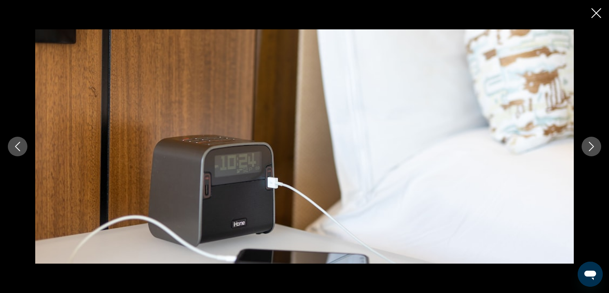
click at [591, 146] on icon "Next image" at bounding box center [590, 146] width 9 height 9
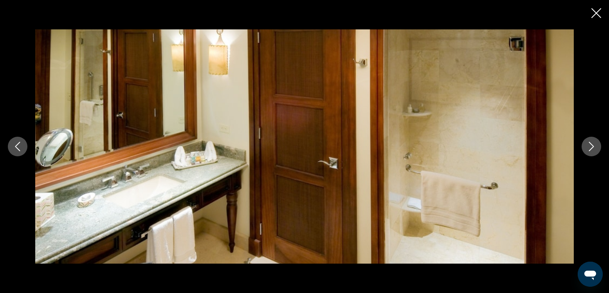
click at [591, 146] on icon "Next image" at bounding box center [590, 146] width 9 height 9
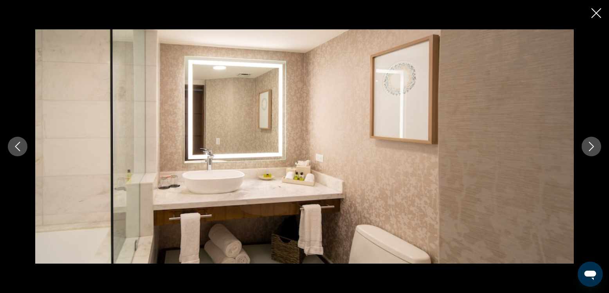
click at [591, 146] on icon "Next image" at bounding box center [590, 146] width 9 height 9
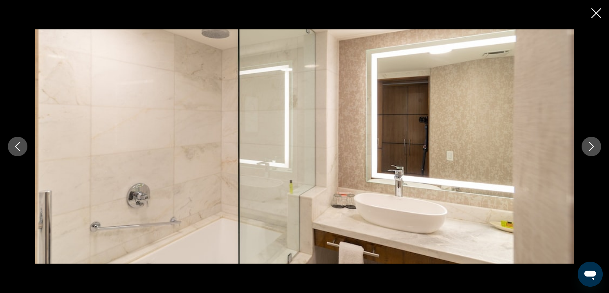
click at [591, 146] on icon "Next image" at bounding box center [590, 146] width 9 height 9
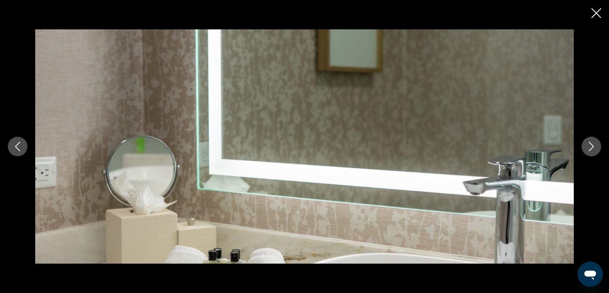
click at [596, 9] on icon "Close slideshow" at bounding box center [596, 13] width 10 height 10
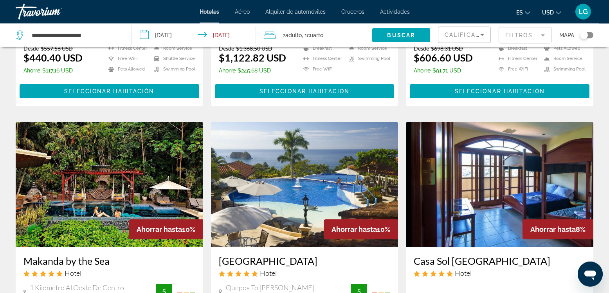
scroll to position [268, 0]
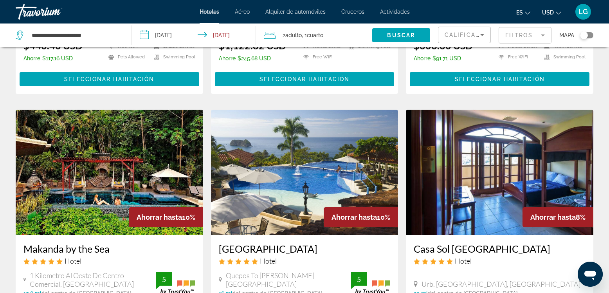
click at [324, 159] on img "Main content" at bounding box center [304, 172] width 187 height 125
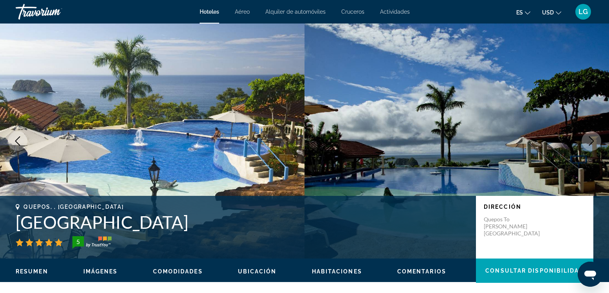
click at [593, 142] on icon "Next image" at bounding box center [590, 140] width 9 height 9
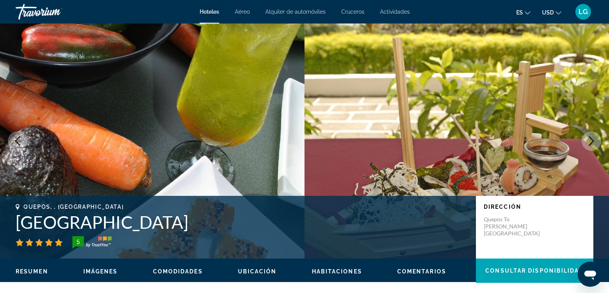
click at [593, 142] on icon "Next image" at bounding box center [590, 140] width 9 height 9
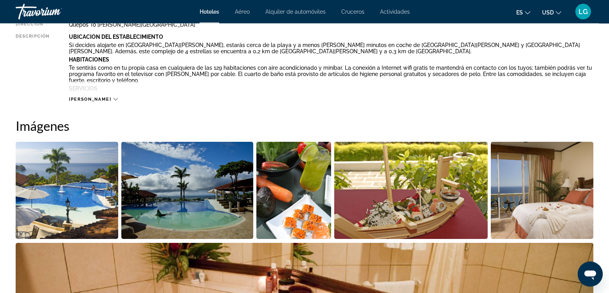
scroll to position [357, 0]
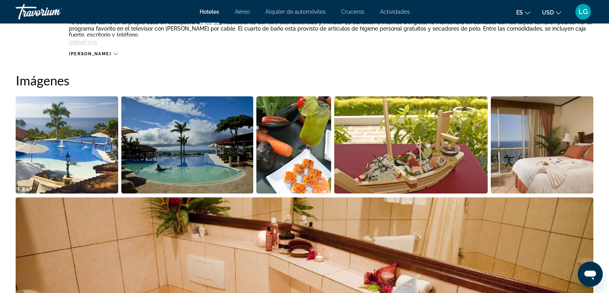
click at [72, 150] on img "Open full-screen image slider" at bounding box center [67, 144] width 102 height 97
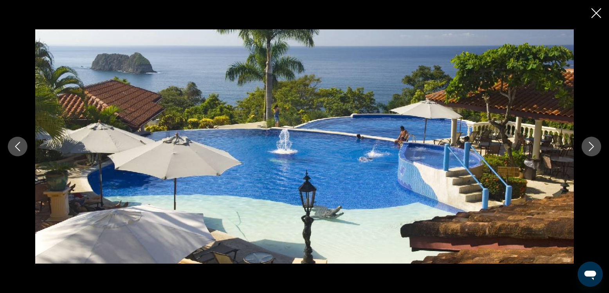
click at [591, 146] on icon "Next image" at bounding box center [590, 146] width 9 height 9
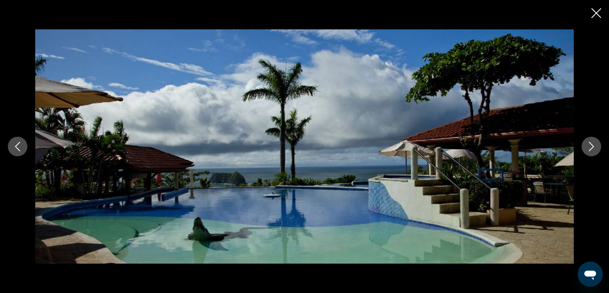
click at [591, 146] on icon "Next image" at bounding box center [590, 146] width 9 height 9
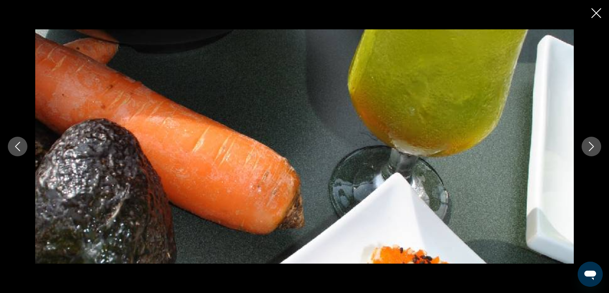
click at [591, 146] on icon "Next image" at bounding box center [590, 146] width 9 height 9
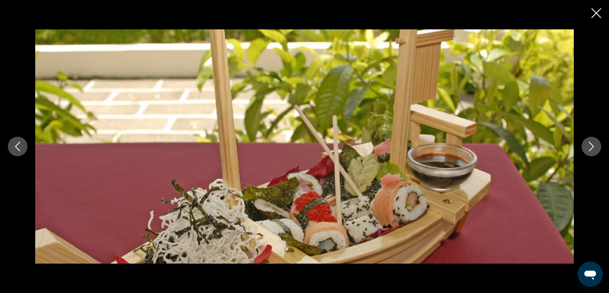
click at [591, 146] on icon "Next image" at bounding box center [590, 146] width 9 height 9
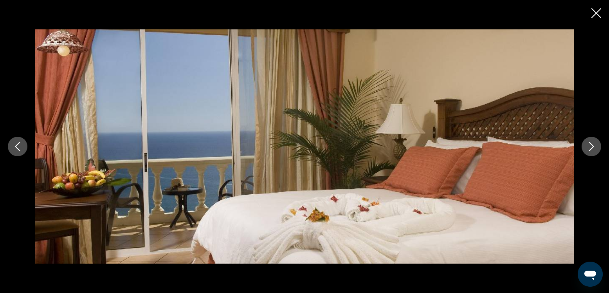
click at [591, 146] on icon "Next image" at bounding box center [590, 146] width 9 height 9
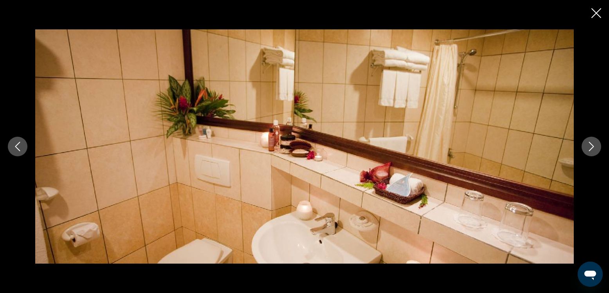
click at [591, 146] on icon "Next image" at bounding box center [590, 146] width 9 height 9
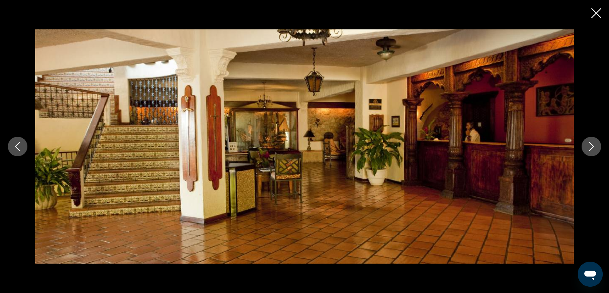
click at [591, 146] on icon "Next image" at bounding box center [590, 146] width 9 height 9
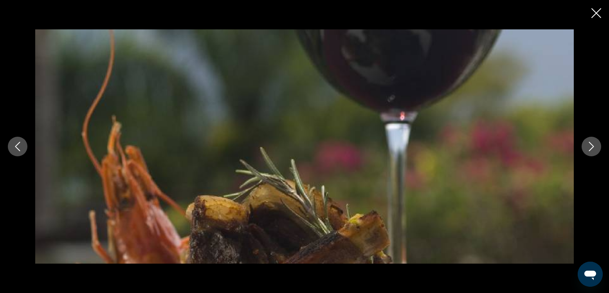
click at [591, 146] on icon "Next image" at bounding box center [590, 146] width 9 height 9
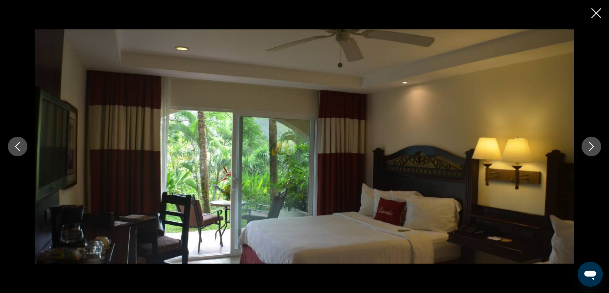
click at [591, 146] on icon "Next image" at bounding box center [590, 146] width 9 height 9
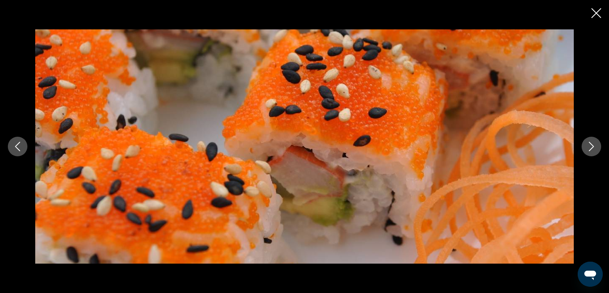
click at [591, 146] on icon "Next image" at bounding box center [590, 146] width 9 height 9
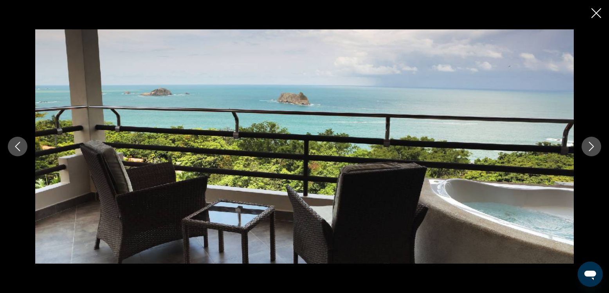
click at [591, 146] on icon "Next image" at bounding box center [590, 146] width 9 height 9
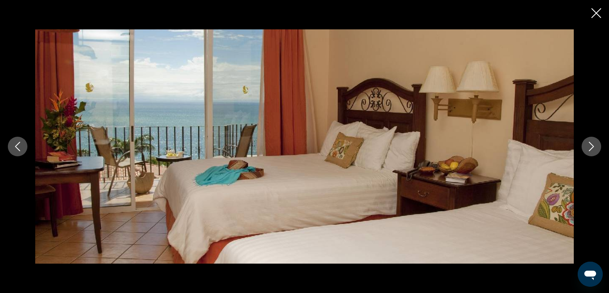
click at [589, 145] on icon "Next image" at bounding box center [590, 146] width 9 height 9
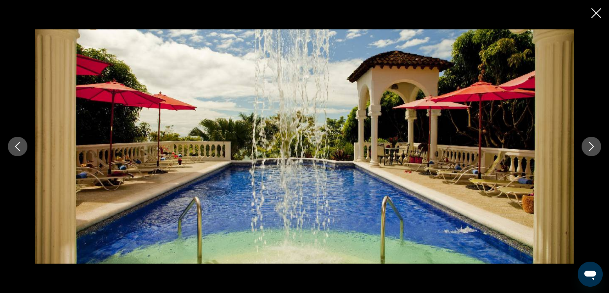
click at [589, 145] on icon "Next image" at bounding box center [590, 146] width 9 height 9
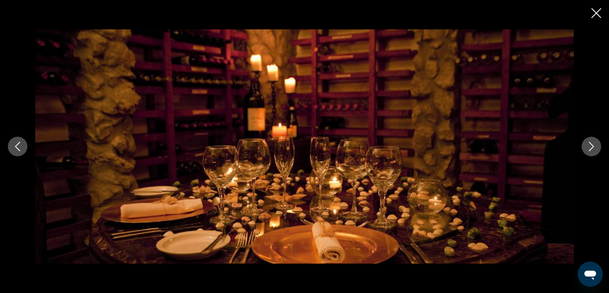
click at [589, 145] on icon "Next image" at bounding box center [590, 146] width 9 height 9
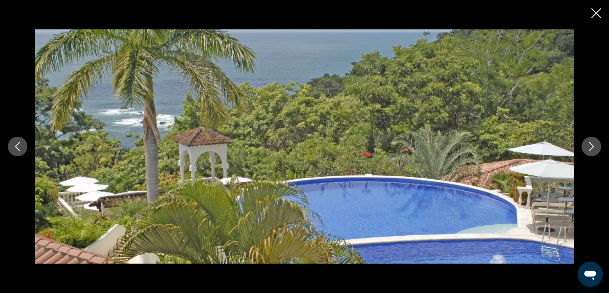
click at [589, 145] on icon "Next image" at bounding box center [590, 146] width 9 height 9
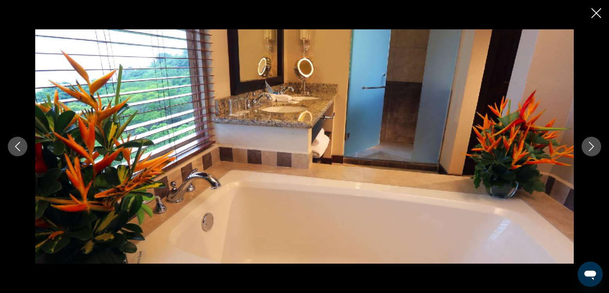
click at [17, 147] on icon "Previous image" at bounding box center [17, 146] width 9 height 9
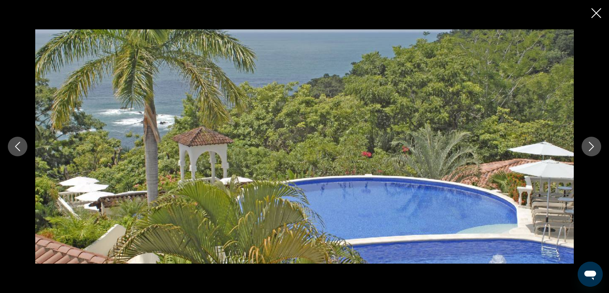
click at [593, 145] on icon "Next image" at bounding box center [590, 146] width 9 height 9
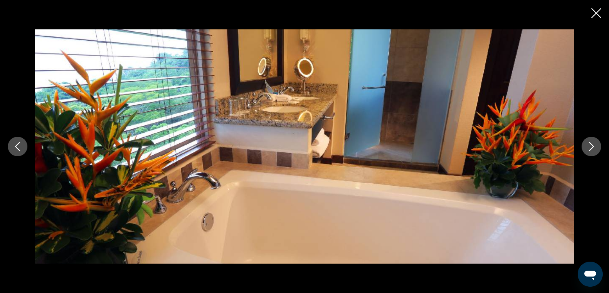
click at [593, 146] on icon "Next image" at bounding box center [591, 146] width 5 height 9
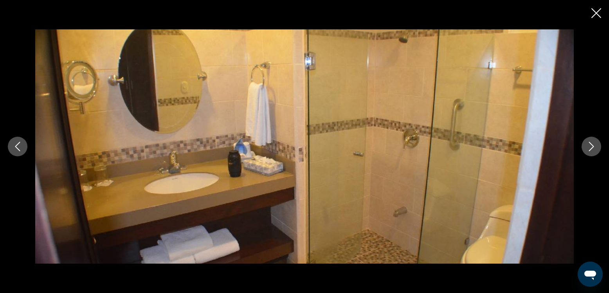
click at [593, 146] on icon "Next image" at bounding box center [591, 146] width 5 height 9
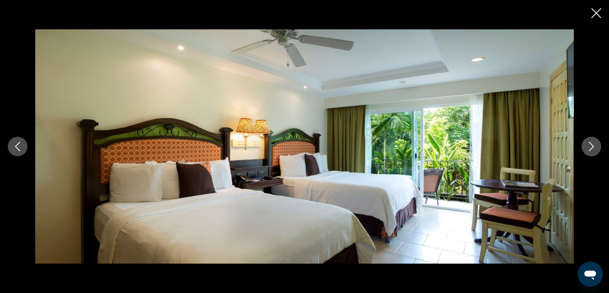
click at [593, 146] on icon "Next image" at bounding box center [591, 146] width 5 height 9
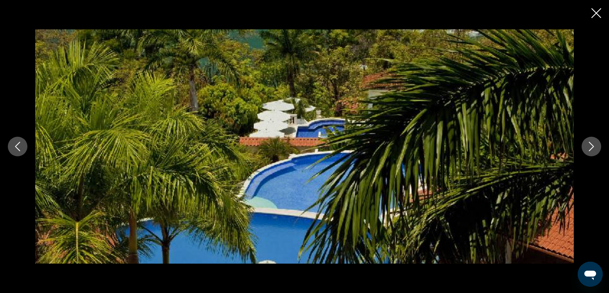
click at [593, 146] on icon "Next image" at bounding box center [591, 146] width 5 height 9
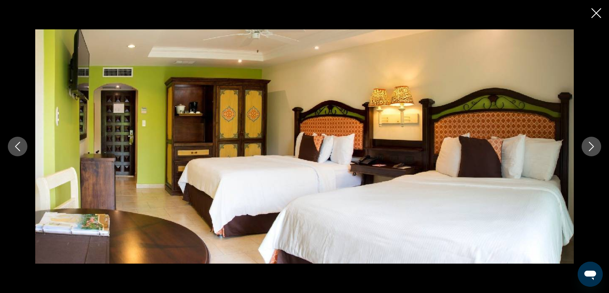
click at [593, 146] on icon "Next image" at bounding box center [591, 146] width 5 height 9
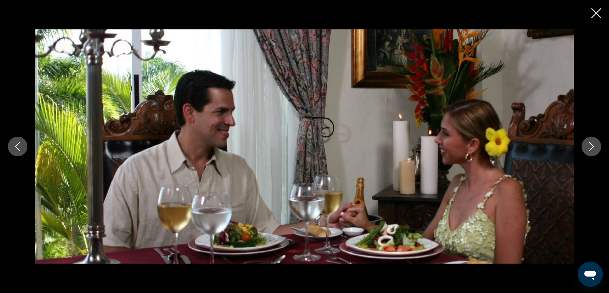
click at [593, 146] on icon "Next image" at bounding box center [591, 146] width 5 height 9
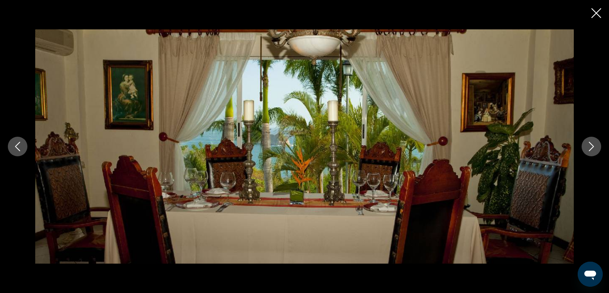
click at [593, 146] on icon "Next image" at bounding box center [591, 146] width 5 height 9
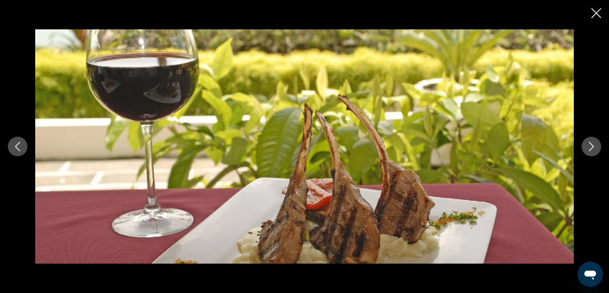
click at [593, 146] on icon "Next image" at bounding box center [591, 146] width 5 height 9
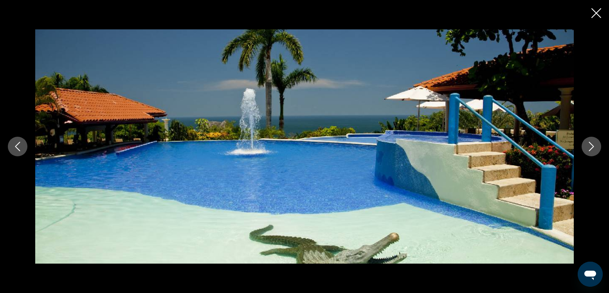
click at [13, 148] on icon "Previous image" at bounding box center [17, 146] width 9 height 9
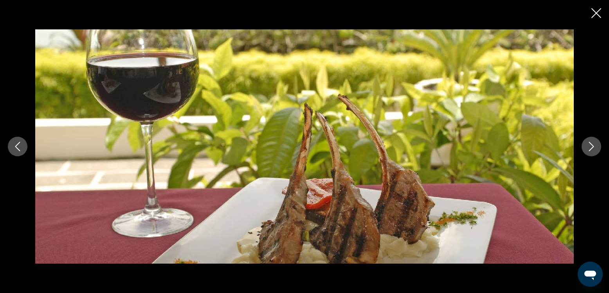
click at [590, 143] on icon "Next image" at bounding box center [591, 146] width 5 height 9
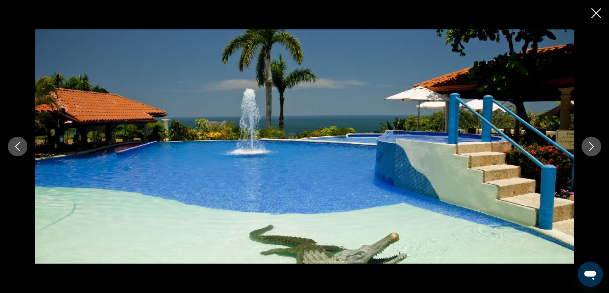
click at [590, 143] on icon "Next image" at bounding box center [591, 146] width 5 height 9
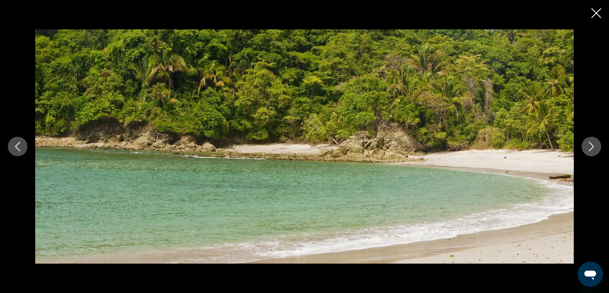
click at [590, 144] on icon "Next image" at bounding box center [590, 146] width 9 height 9
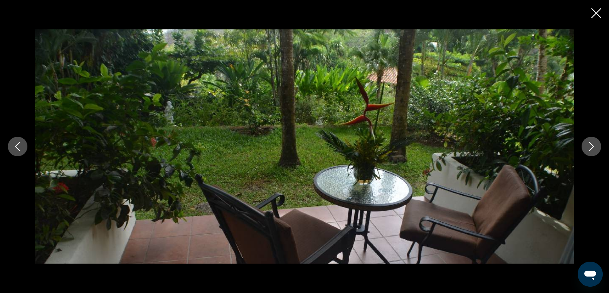
click at [590, 144] on icon "Next image" at bounding box center [590, 146] width 9 height 9
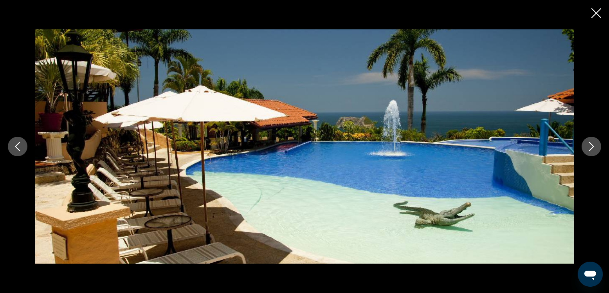
click at [590, 144] on icon "Next image" at bounding box center [590, 146] width 9 height 9
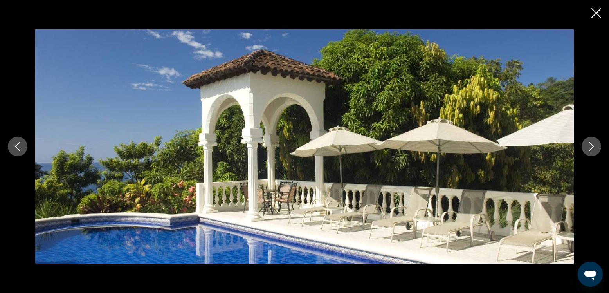
click at [590, 144] on icon "Next image" at bounding box center [590, 146] width 9 height 9
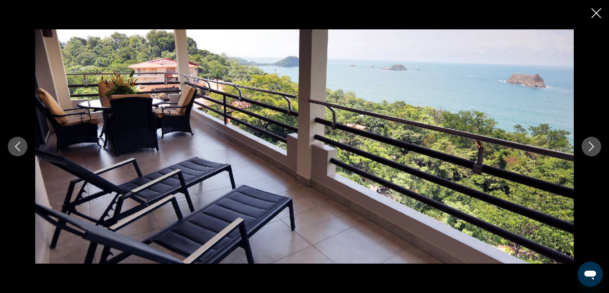
click at [590, 144] on icon "Next image" at bounding box center [590, 146] width 9 height 9
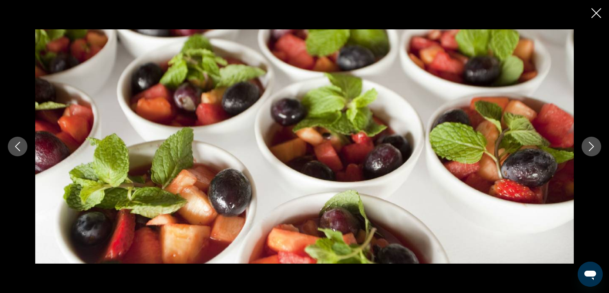
click at [590, 144] on icon "Next image" at bounding box center [590, 146] width 9 height 9
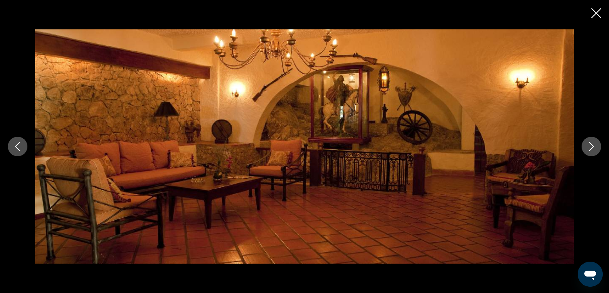
click at [590, 144] on icon "Next image" at bounding box center [590, 146] width 9 height 9
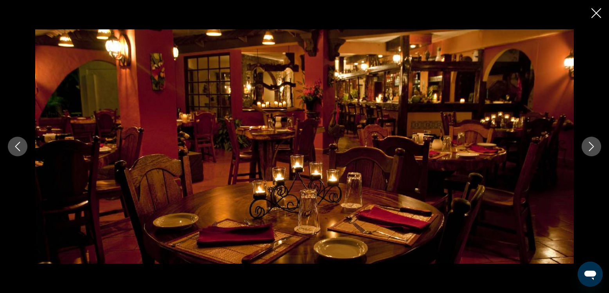
click at [590, 144] on icon "Next image" at bounding box center [590, 146] width 9 height 9
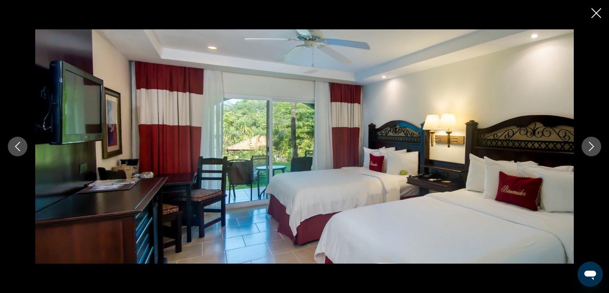
click at [590, 144] on icon "Next image" at bounding box center [590, 146] width 9 height 9
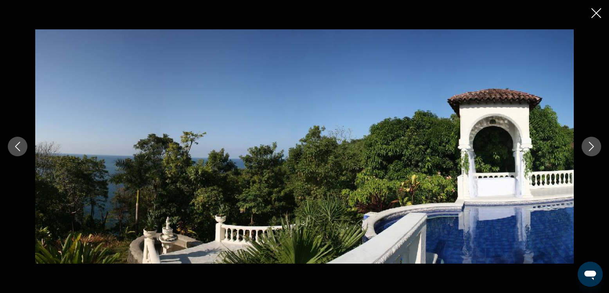
click at [590, 144] on icon "Next image" at bounding box center [590, 146] width 9 height 9
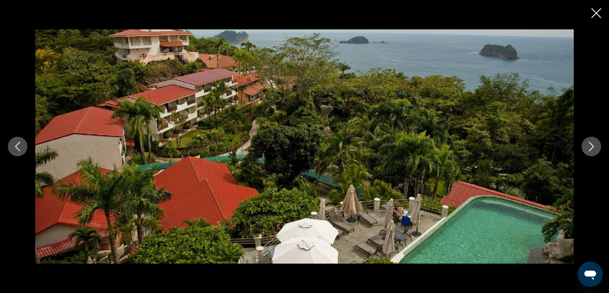
click at [590, 144] on icon "Next image" at bounding box center [590, 146] width 9 height 9
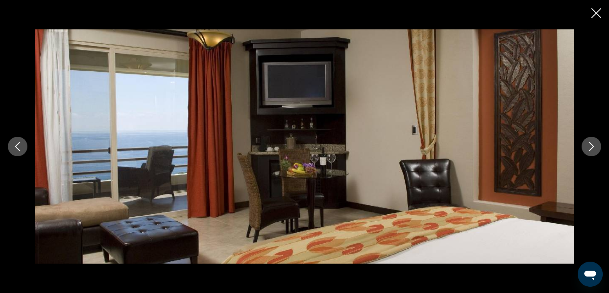
click at [19, 146] on icon "Previous image" at bounding box center [17, 146] width 9 height 9
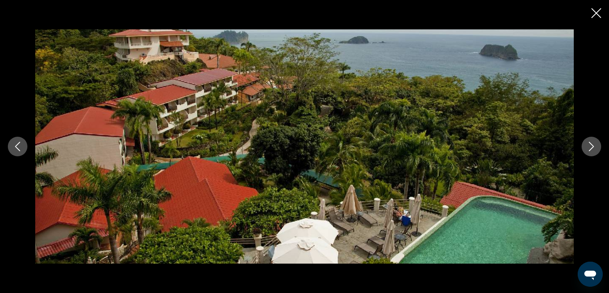
click at [591, 146] on icon "Next image" at bounding box center [590, 146] width 9 height 9
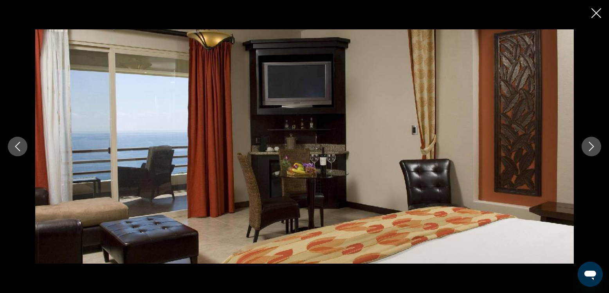
click at [591, 146] on icon "Next image" at bounding box center [590, 146] width 9 height 9
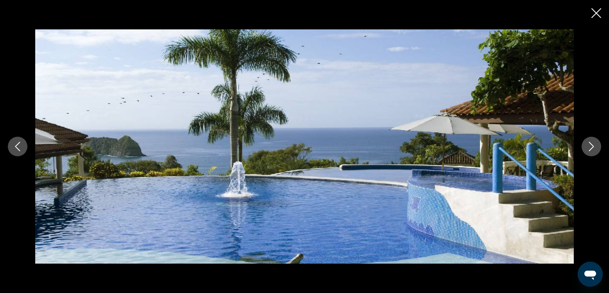
click at [591, 146] on icon "Next image" at bounding box center [590, 146] width 9 height 9
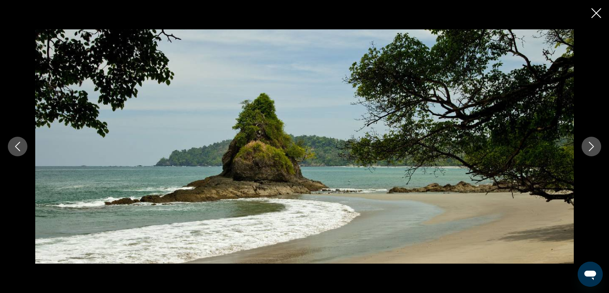
click at [591, 146] on icon "Next image" at bounding box center [590, 146] width 9 height 9
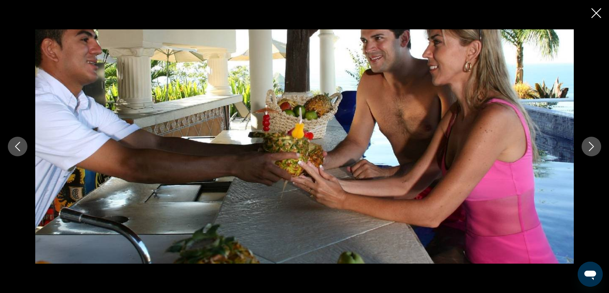
click at [591, 146] on icon "Next image" at bounding box center [590, 146] width 9 height 9
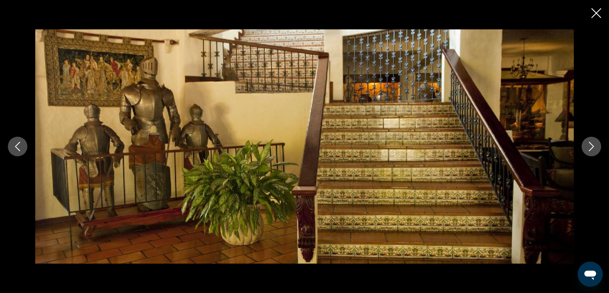
click at [591, 146] on icon "Next image" at bounding box center [590, 146] width 9 height 9
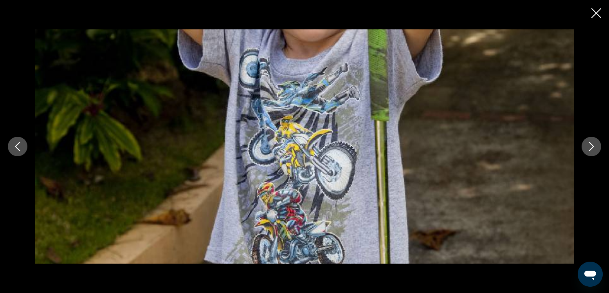
click at [591, 146] on icon "Next image" at bounding box center [590, 146] width 9 height 9
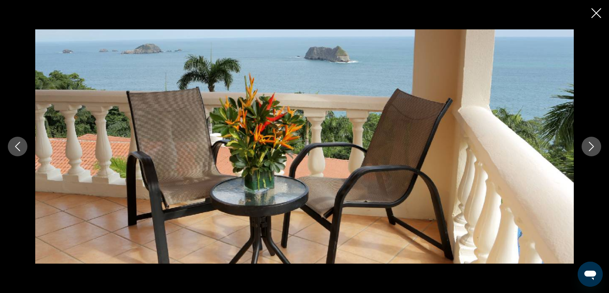
click at [591, 146] on icon "Next image" at bounding box center [590, 146] width 9 height 9
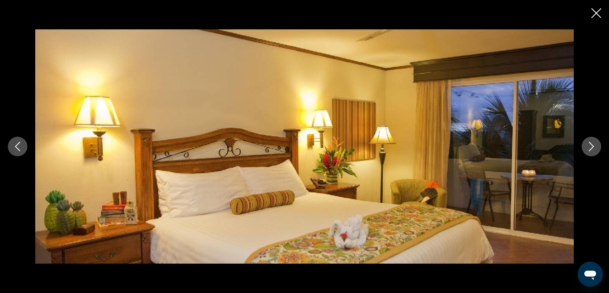
click at [591, 146] on icon "Next image" at bounding box center [590, 146] width 9 height 9
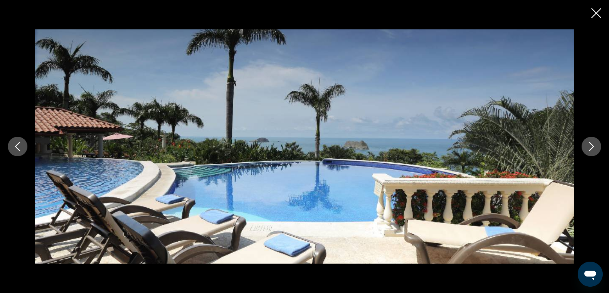
click at [591, 146] on icon "Next image" at bounding box center [590, 146] width 9 height 9
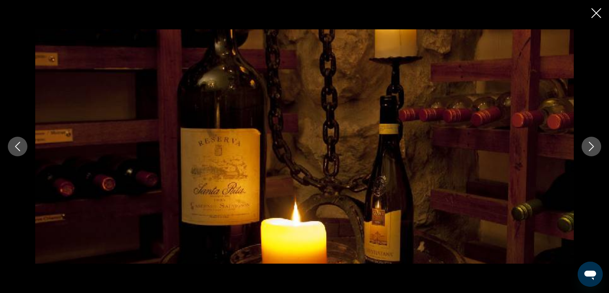
click at [591, 146] on icon "Next image" at bounding box center [590, 146] width 9 height 9
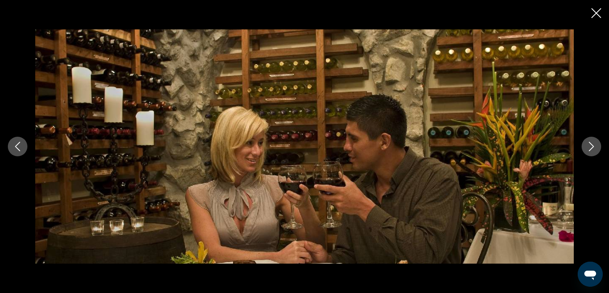
click at [591, 146] on icon "Next image" at bounding box center [590, 146] width 9 height 9
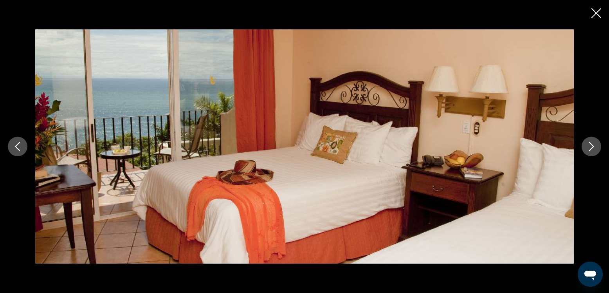
click at [591, 146] on icon "Next image" at bounding box center [590, 146] width 9 height 9
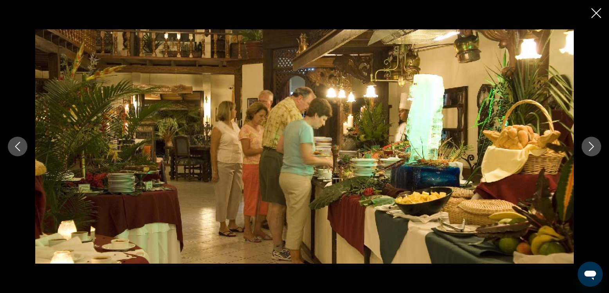
click at [591, 146] on icon "Next image" at bounding box center [590, 146] width 9 height 9
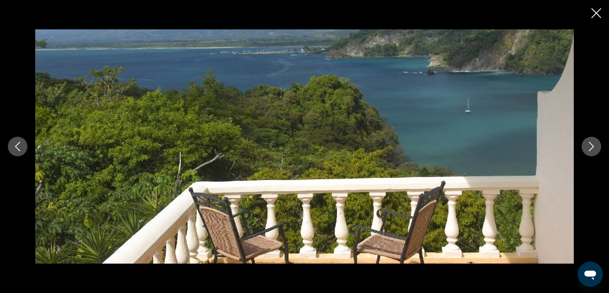
click at [18, 147] on icon "Previous image" at bounding box center [17, 146] width 9 height 9
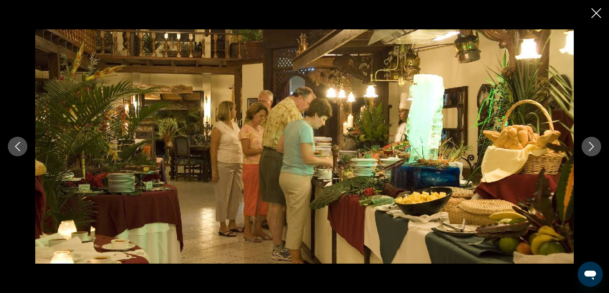
click at [591, 146] on icon "Next image" at bounding box center [590, 146] width 9 height 9
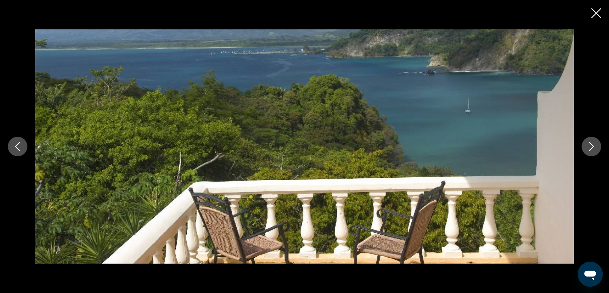
click at [591, 146] on icon "Next image" at bounding box center [590, 146] width 9 height 9
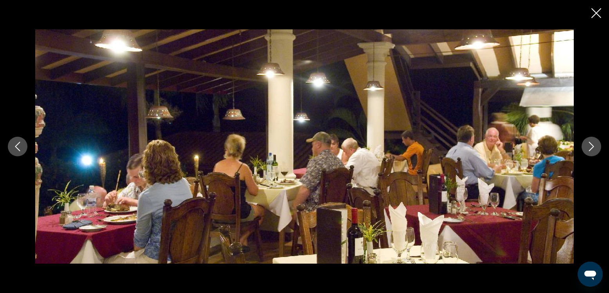
click at [591, 146] on icon "Next image" at bounding box center [590, 146] width 9 height 9
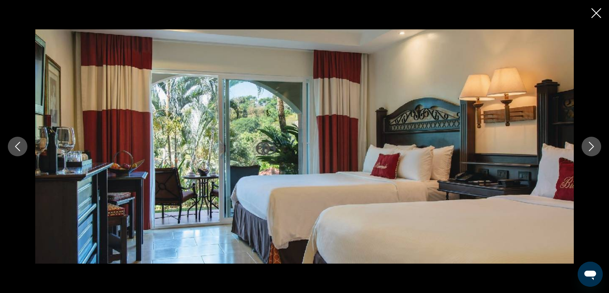
click at [591, 146] on icon "Next image" at bounding box center [590, 146] width 9 height 9
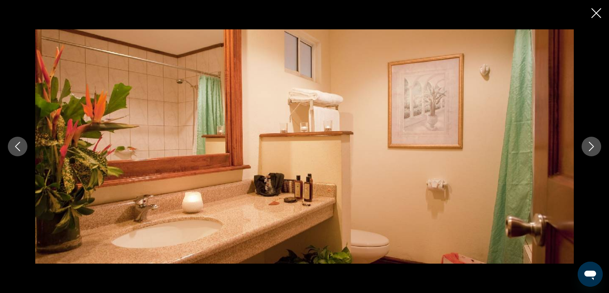
click at [591, 146] on icon "Next image" at bounding box center [590, 146] width 9 height 9
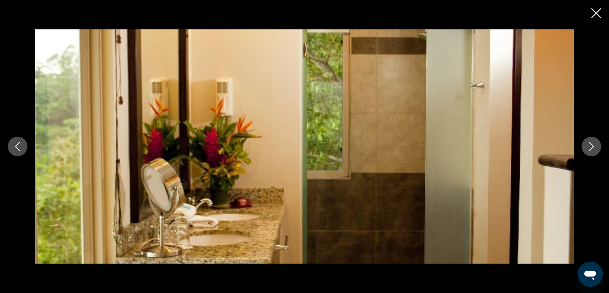
click at [591, 146] on icon "Next image" at bounding box center [590, 146] width 9 height 9
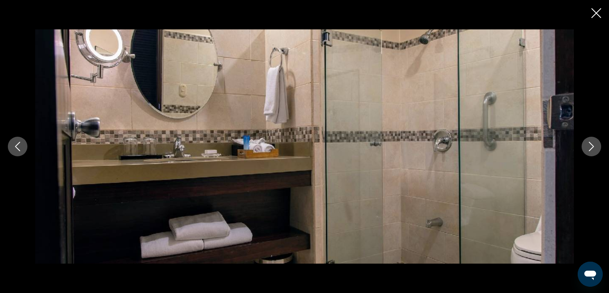
click at [591, 146] on icon "Next image" at bounding box center [590, 146] width 9 height 9
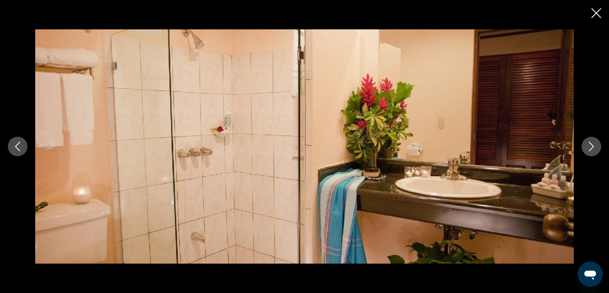
click at [591, 146] on icon "Next image" at bounding box center [590, 146] width 9 height 9
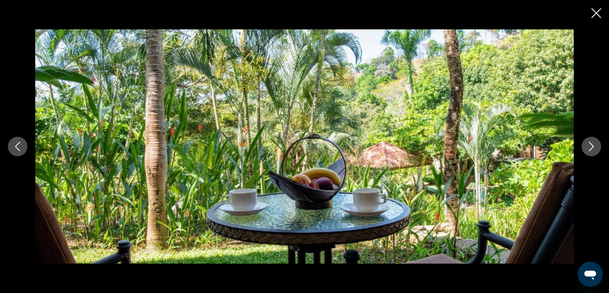
click at [591, 146] on icon "Next image" at bounding box center [590, 146] width 9 height 9
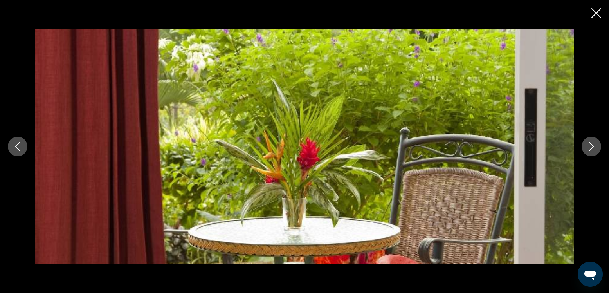
click at [591, 146] on icon "Next image" at bounding box center [590, 146] width 9 height 9
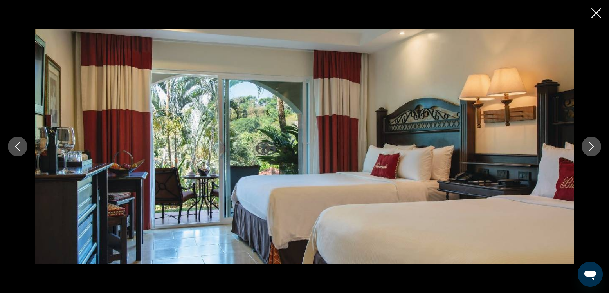
click at [591, 146] on icon "Next image" at bounding box center [590, 146] width 9 height 9
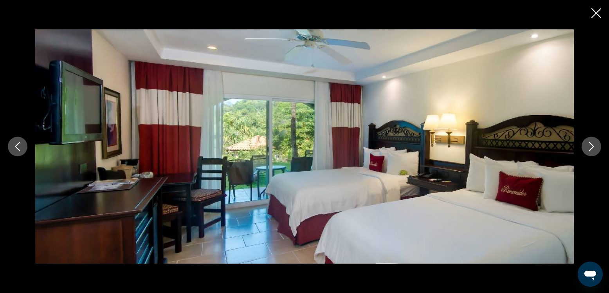
click at [591, 146] on icon "Next image" at bounding box center [590, 146] width 9 height 9
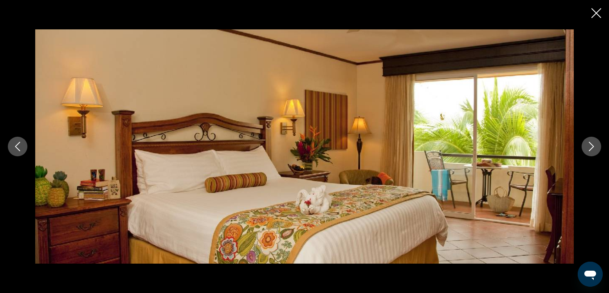
click at [591, 146] on icon "Next image" at bounding box center [590, 146] width 9 height 9
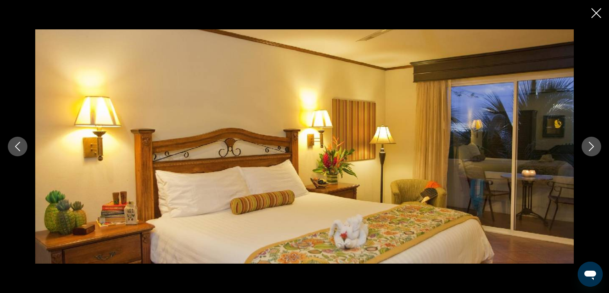
click at [591, 146] on icon "Next image" at bounding box center [590, 146] width 9 height 9
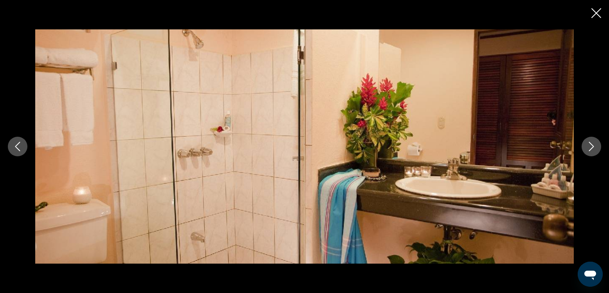
click at [591, 146] on icon "Next image" at bounding box center [590, 146] width 9 height 9
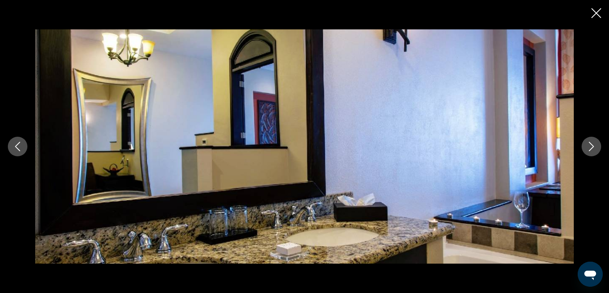
click at [591, 146] on icon "Next image" at bounding box center [590, 146] width 9 height 9
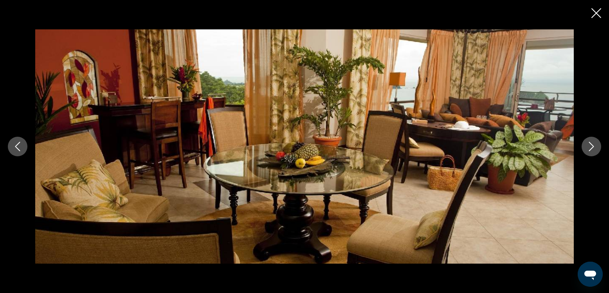
click at [591, 146] on icon "Next image" at bounding box center [590, 146] width 9 height 9
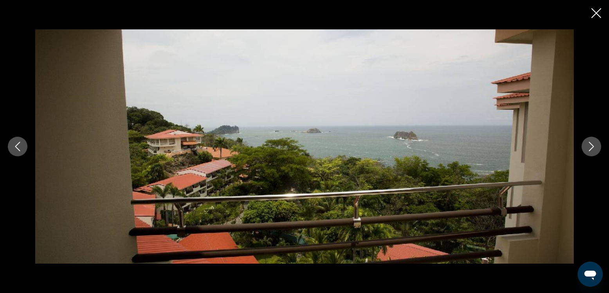
click at [591, 146] on icon "Next image" at bounding box center [590, 146] width 9 height 9
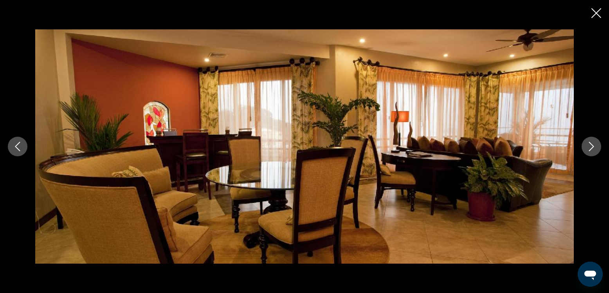
click at [591, 146] on icon "Next image" at bounding box center [590, 146] width 9 height 9
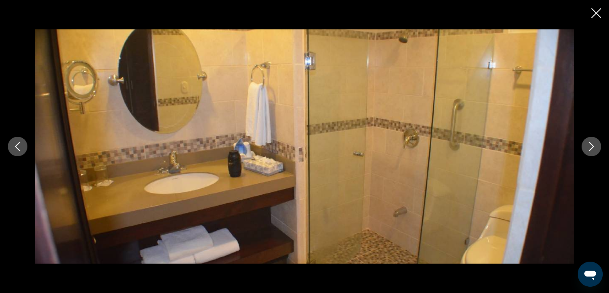
click at [591, 146] on icon "Next image" at bounding box center [590, 146] width 9 height 9
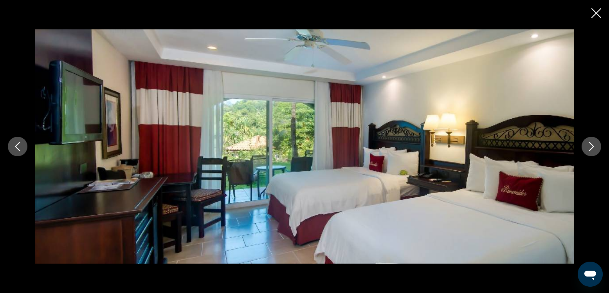
click at [591, 146] on icon "Next image" at bounding box center [590, 146] width 9 height 9
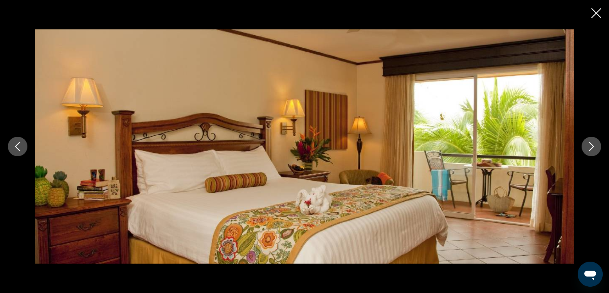
click at [591, 146] on icon "Next image" at bounding box center [590, 146] width 9 height 9
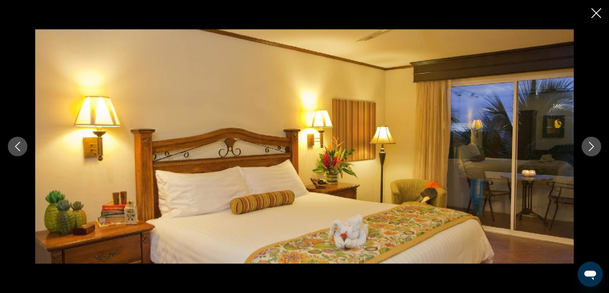
click at [591, 146] on icon "Next image" at bounding box center [590, 146] width 9 height 9
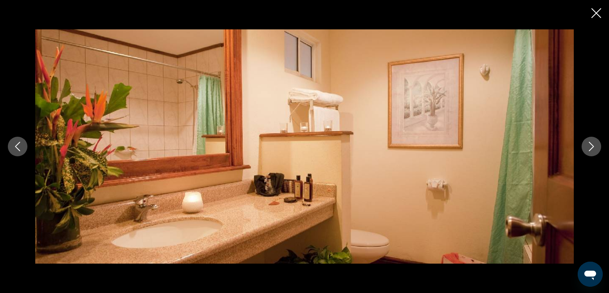
click at [591, 146] on icon "Next image" at bounding box center [590, 146] width 9 height 9
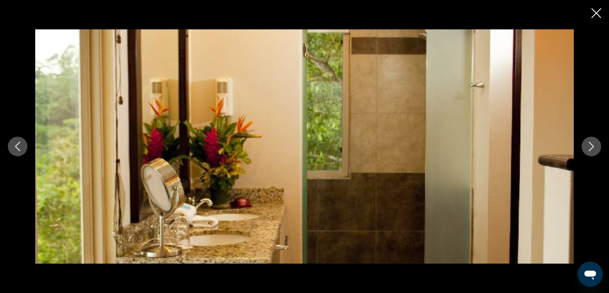
click at [591, 146] on icon "Next image" at bounding box center [590, 146] width 9 height 9
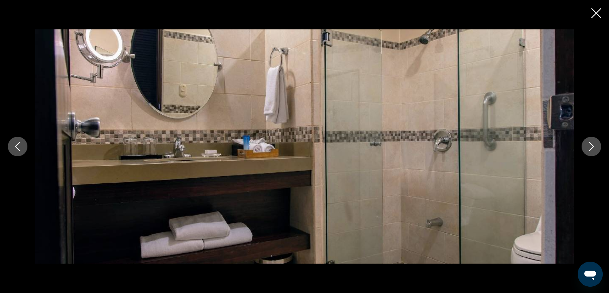
click at [591, 146] on icon "Next image" at bounding box center [590, 146] width 9 height 9
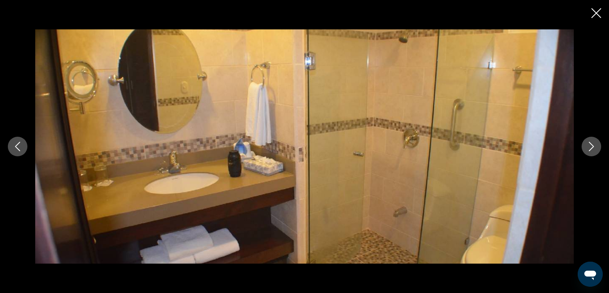
click at [591, 146] on icon "Next image" at bounding box center [590, 146] width 9 height 9
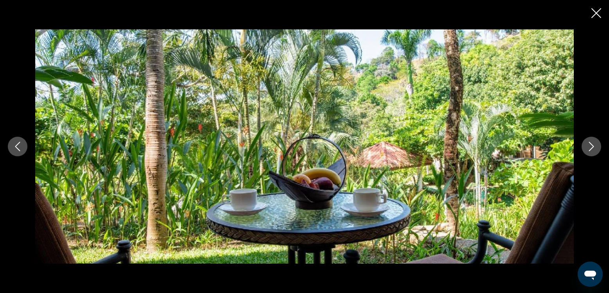
click at [591, 146] on icon "Next image" at bounding box center [590, 146] width 9 height 9
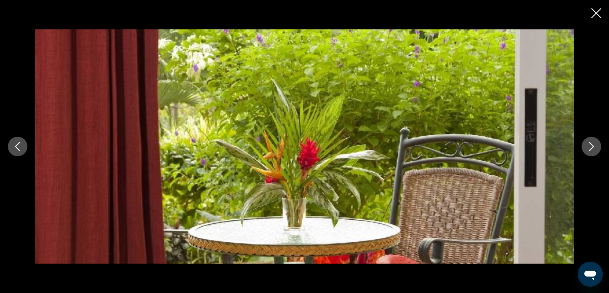
click at [593, 11] on icon "Close slideshow" at bounding box center [596, 13] width 10 height 10
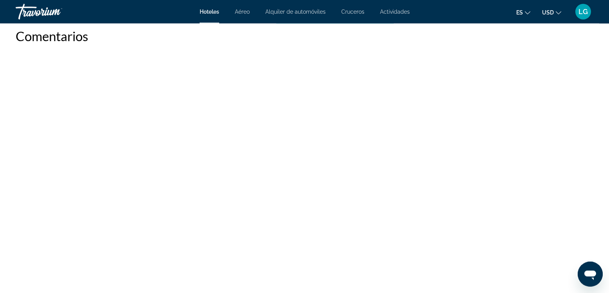
scroll to position [1427, 0]
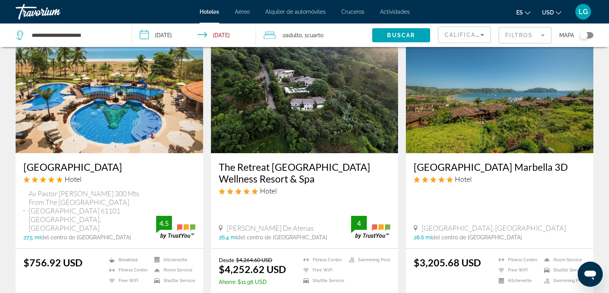
scroll to position [981, 0]
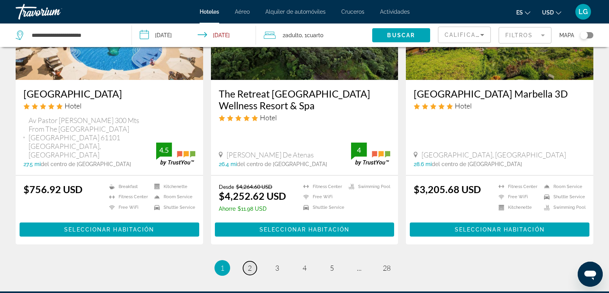
click at [245, 261] on link "page 2" at bounding box center [250, 268] width 14 height 14
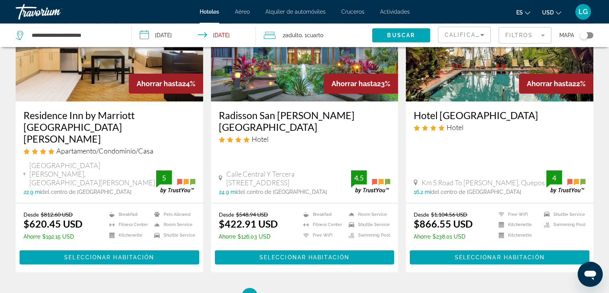
scroll to position [1073, 0]
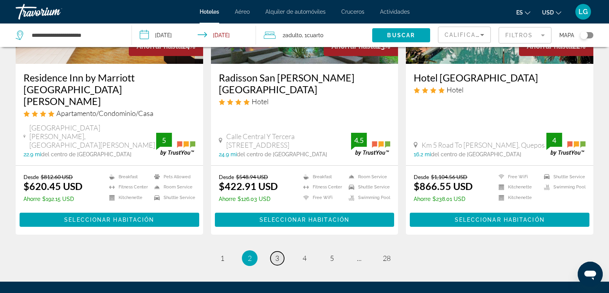
click at [276, 253] on span "3" at bounding box center [277, 257] width 4 height 9
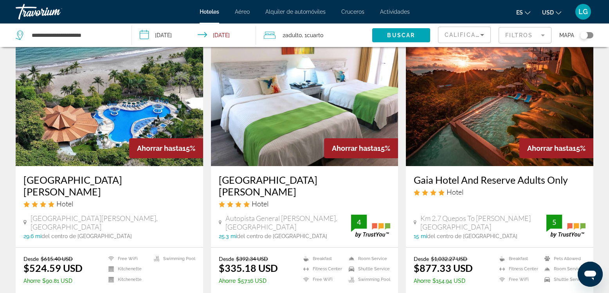
scroll to position [312, 0]
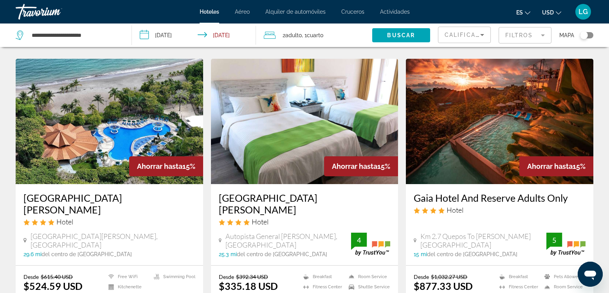
click at [503, 117] on img "Main content" at bounding box center [499, 121] width 187 height 125
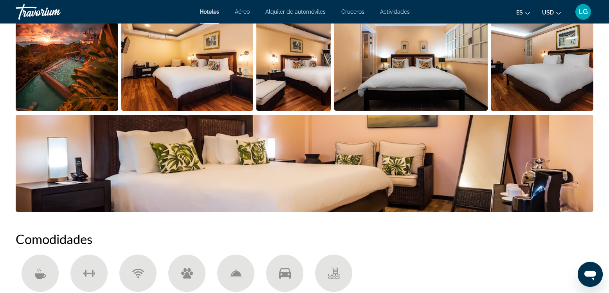
scroll to position [446, 0]
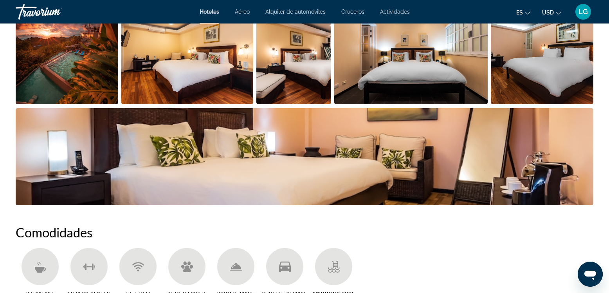
click at [79, 84] on img "Open full-screen image slider" at bounding box center [67, 55] width 102 height 97
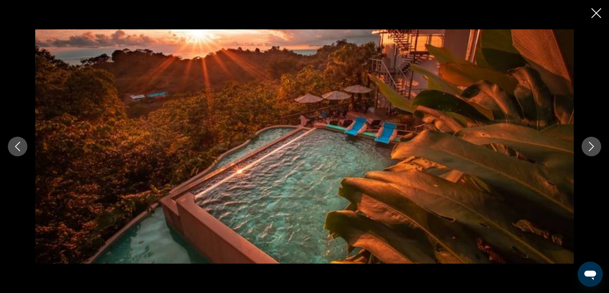
click at [589, 145] on icon "Next image" at bounding box center [590, 146] width 9 height 9
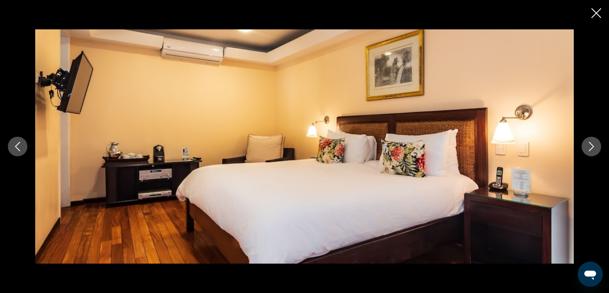
click at [589, 145] on icon "Next image" at bounding box center [590, 146] width 9 height 9
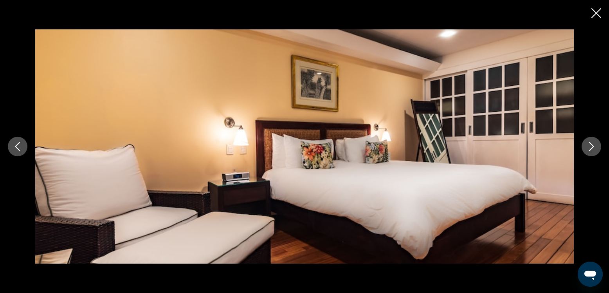
click at [589, 145] on icon "Next image" at bounding box center [590, 146] width 9 height 9
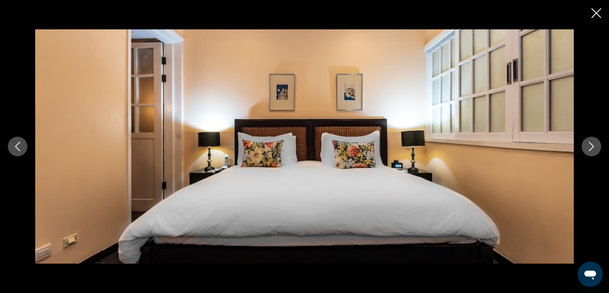
click at [589, 145] on icon "Next image" at bounding box center [590, 146] width 9 height 9
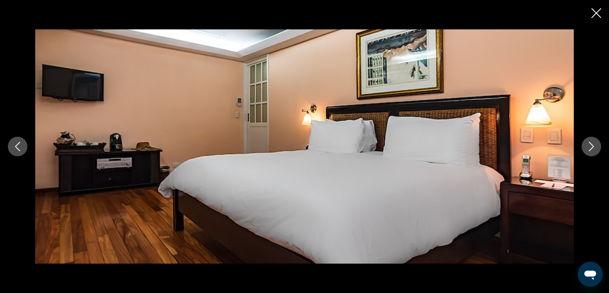
click at [589, 145] on icon "Next image" at bounding box center [590, 146] width 9 height 9
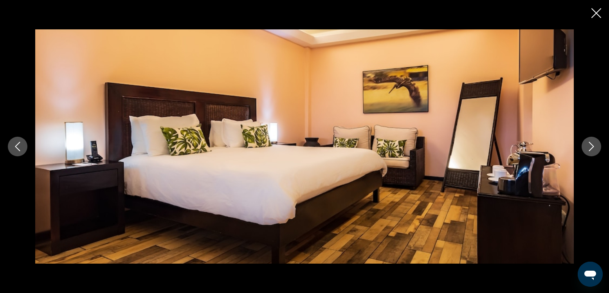
click at [589, 145] on icon "Next image" at bounding box center [590, 146] width 9 height 9
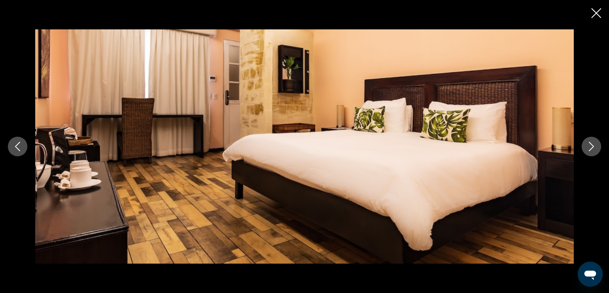
click at [589, 145] on icon "Next image" at bounding box center [590, 146] width 9 height 9
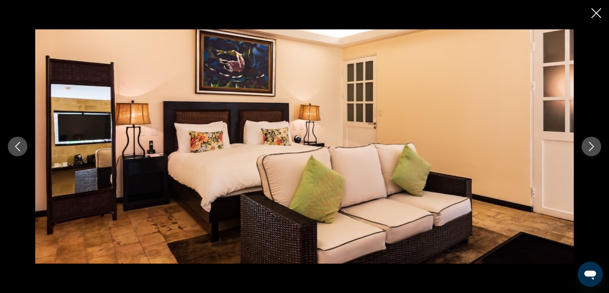
click at [589, 145] on icon "Next image" at bounding box center [590, 146] width 9 height 9
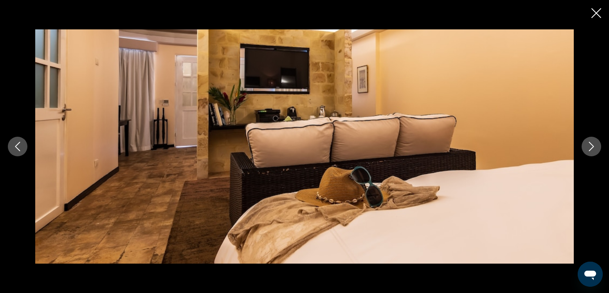
click at [589, 145] on icon "Next image" at bounding box center [590, 146] width 9 height 9
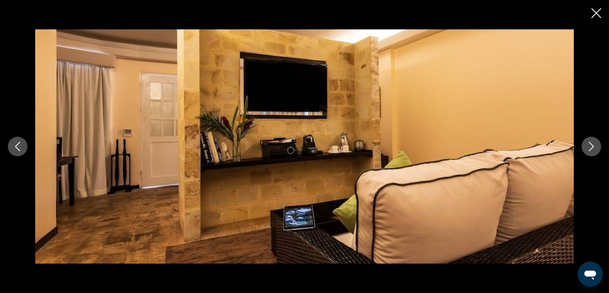
click at [589, 145] on icon "Next image" at bounding box center [590, 146] width 9 height 9
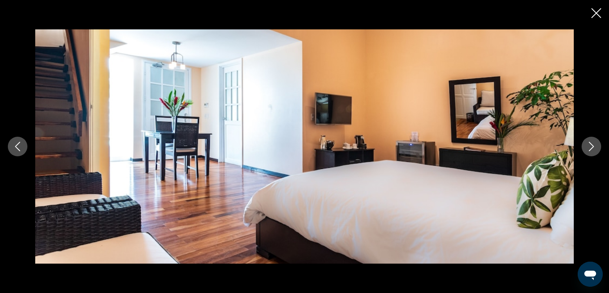
click at [589, 145] on icon "Next image" at bounding box center [590, 146] width 9 height 9
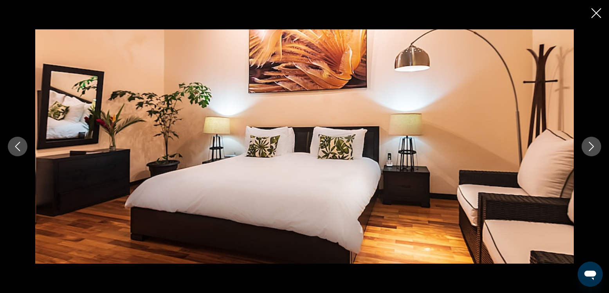
click at [589, 145] on icon "Next image" at bounding box center [590, 146] width 9 height 9
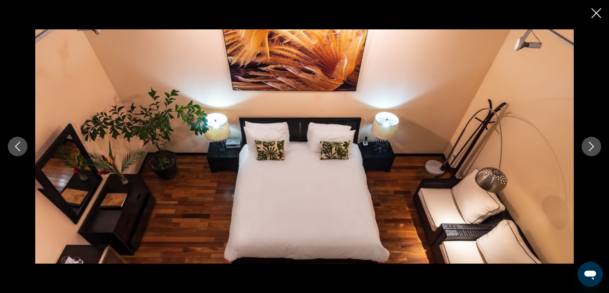
click at [589, 145] on icon "Next image" at bounding box center [590, 146] width 9 height 9
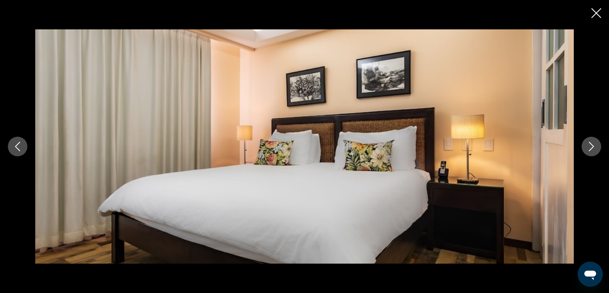
click at [589, 145] on icon "Next image" at bounding box center [590, 146] width 9 height 9
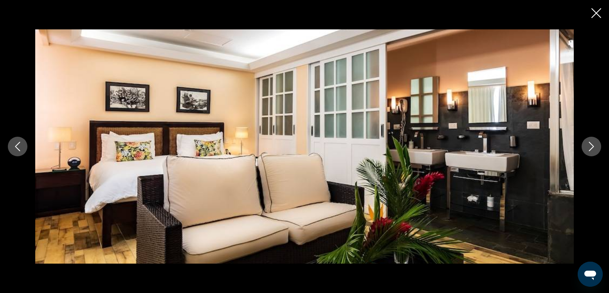
click at [589, 145] on icon "Next image" at bounding box center [590, 146] width 9 height 9
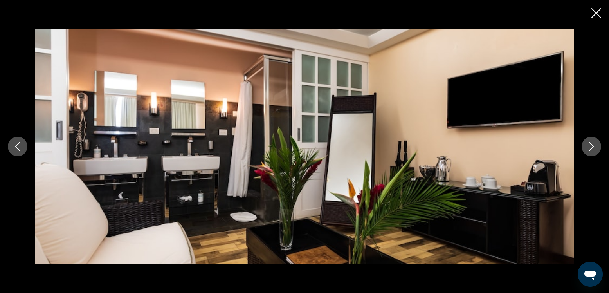
click at [589, 145] on icon "Next image" at bounding box center [590, 146] width 9 height 9
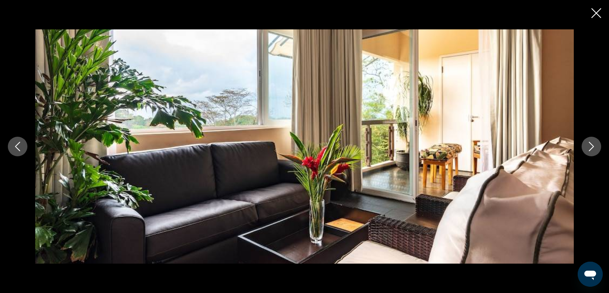
click at [589, 145] on icon "Next image" at bounding box center [590, 146] width 9 height 9
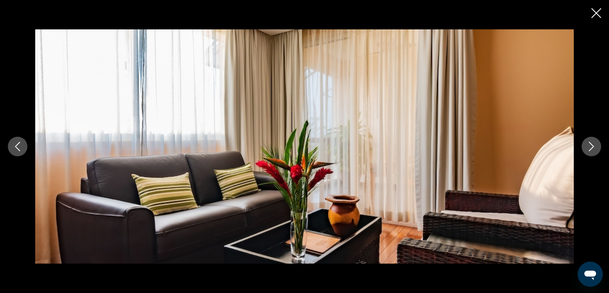
click at [589, 145] on icon "Next image" at bounding box center [590, 146] width 9 height 9
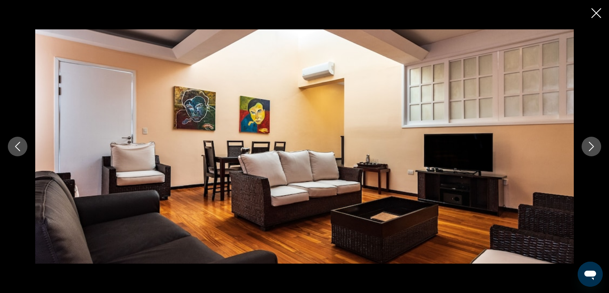
click at [589, 145] on icon "Next image" at bounding box center [590, 146] width 9 height 9
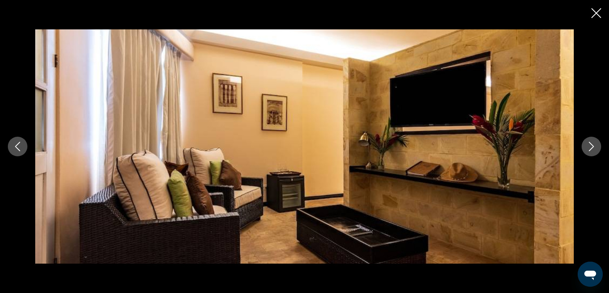
click at [589, 145] on icon "Next image" at bounding box center [590, 146] width 9 height 9
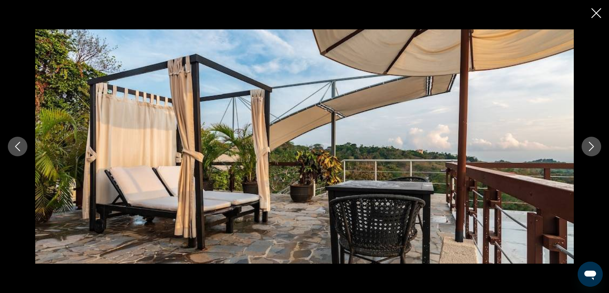
click at [589, 145] on icon "Next image" at bounding box center [590, 146] width 9 height 9
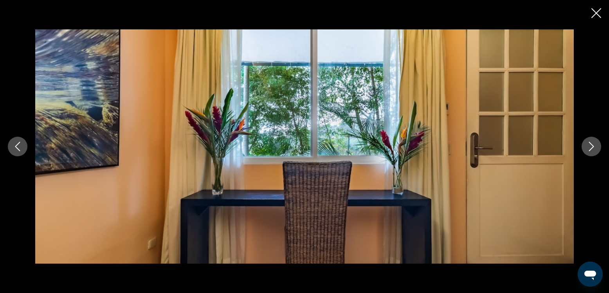
click at [589, 145] on icon "Next image" at bounding box center [590, 146] width 9 height 9
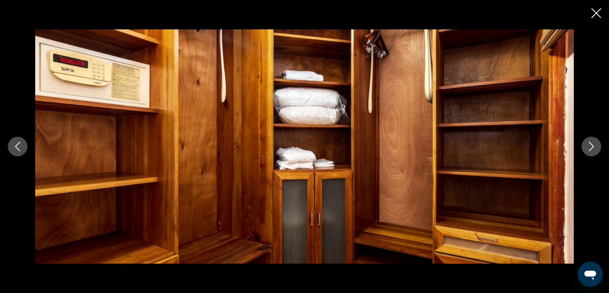
click at [589, 145] on icon "Next image" at bounding box center [590, 146] width 9 height 9
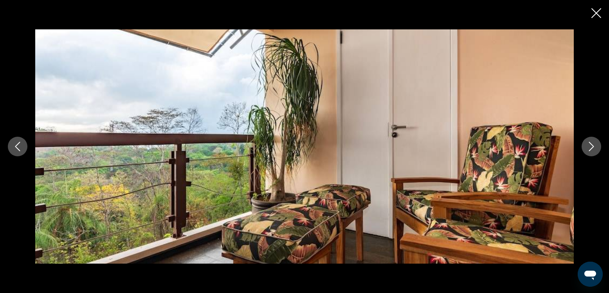
click at [589, 145] on icon "Next image" at bounding box center [590, 146] width 9 height 9
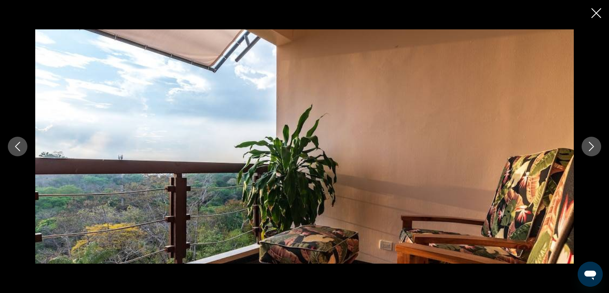
click at [589, 145] on icon "Next image" at bounding box center [590, 146] width 9 height 9
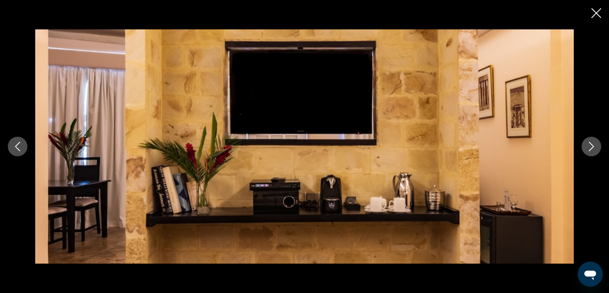
click at [589, 145] on icon "Next image" at bounding box center [590, 146] width 9 height 9
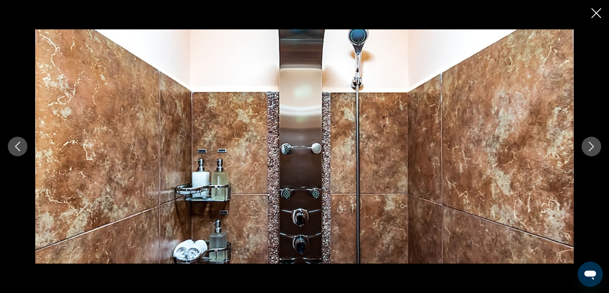
click at [589, 145] on icon "Next image" at bounding box center [590, 146] width 9 height 9
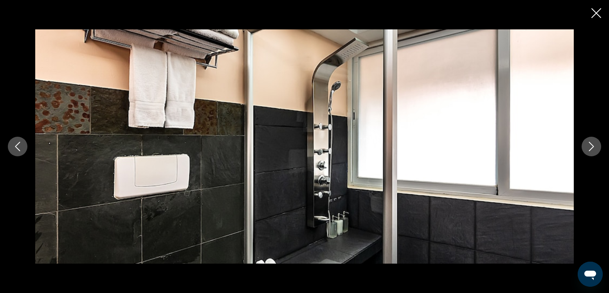
click at [589, 145] on icon "Next image" at bounding box center [590, 146] width 9 height 9
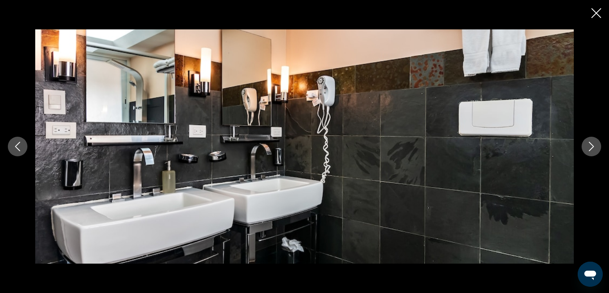
click at [589, 145] on icon "Next image" at bounding box center [590, 146] width 9 height 9
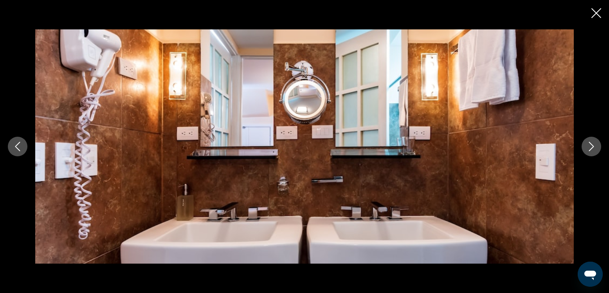
click at [589, 145] on icon "Next image" at bounding box center [590, 146] width 9 height 9
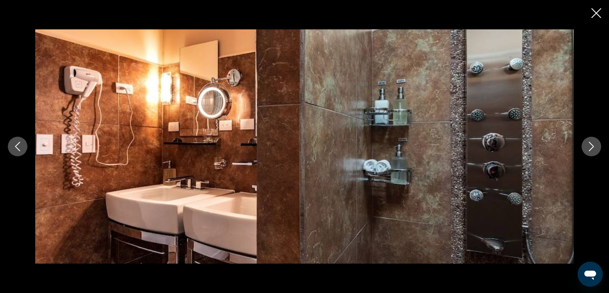
click at [589, 145] on icon "Next image" at bounding box center [590, 146] width 9 height 9
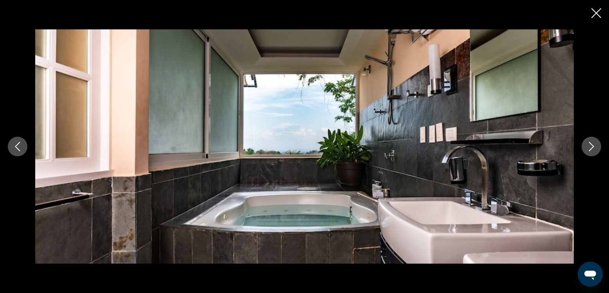
click at [589, 145] on icon "Next image" at bounding box center [590, 146] width 9 height 9
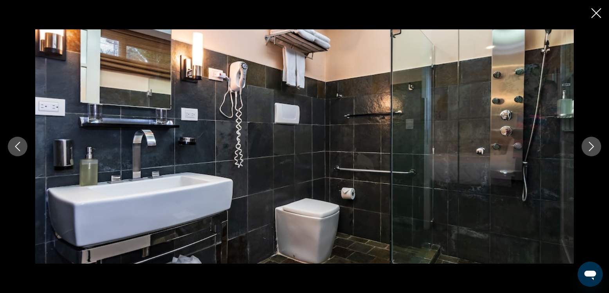
click at [589, 145] on icon "Next image" at bounding box center [590, 146] width 9 height 9
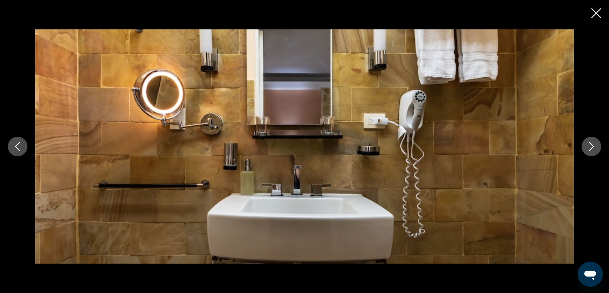
click at [589, 145] on icon "Next image" at bounding box center [590, 146] width 9 height 9
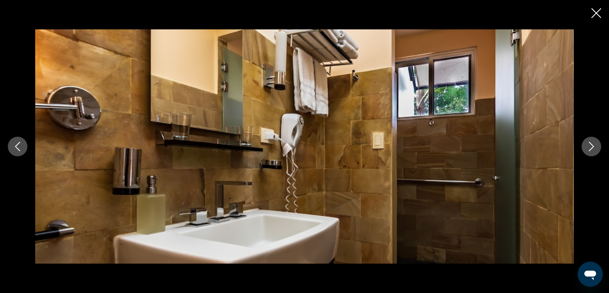
click at [589, 145] on icon "Next image" at bounding box center [590, 146] width 9 height 9
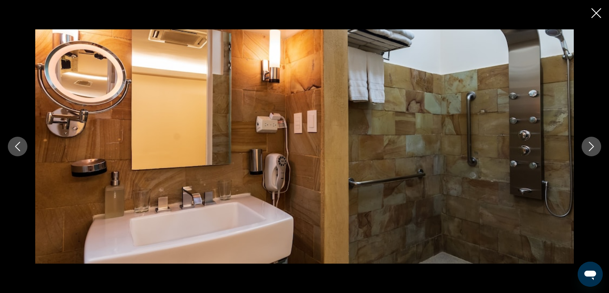
click at [589, 145] on icon "Next image" at bounding box center [590, 146] width 9 height 9
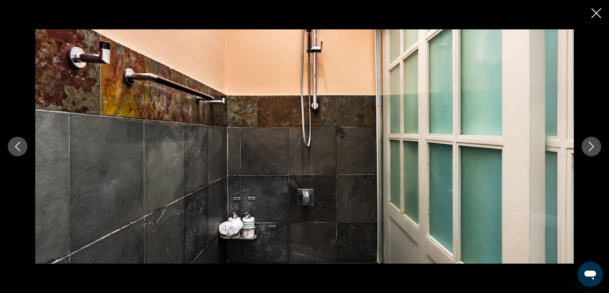
click at [589, 145] on icon "Next image" at bounding box center [590, 146] width 9 height 9
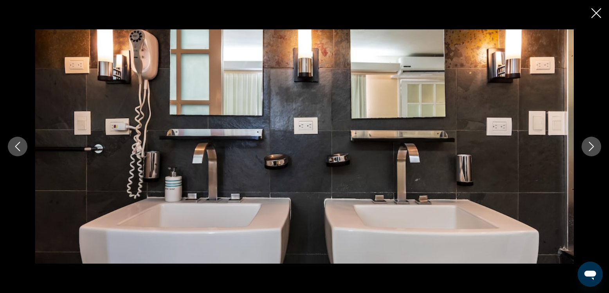
click at [589, 145] on icon "Next image" at bounding box center [590, 146] width 9 height 9
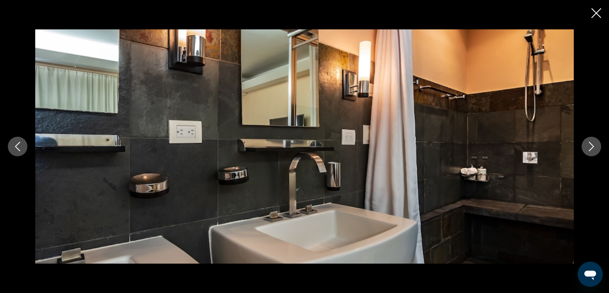
click at [589, 145] on icon "Next image" at bounding box center [590, 146] width 9 height 9
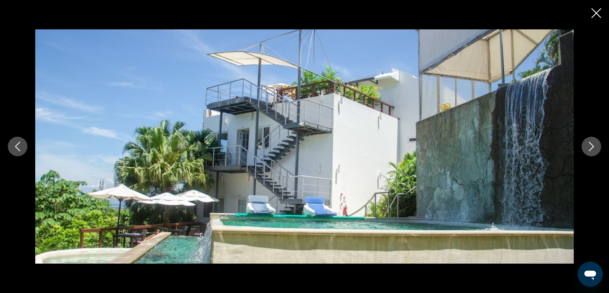
click at [589, 145] on icon "Next image" at bounding box center [590, 146] width 9 height 9
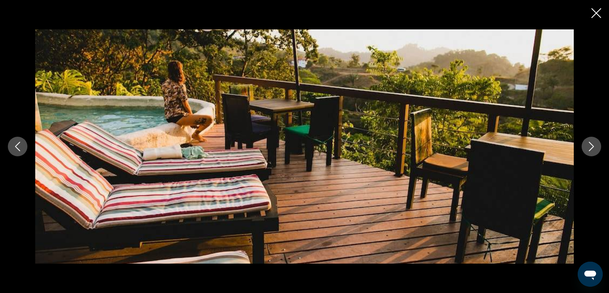
click at [18, 144] on icon "Previous image" at bounding box center [17, 146] width 9 height 9
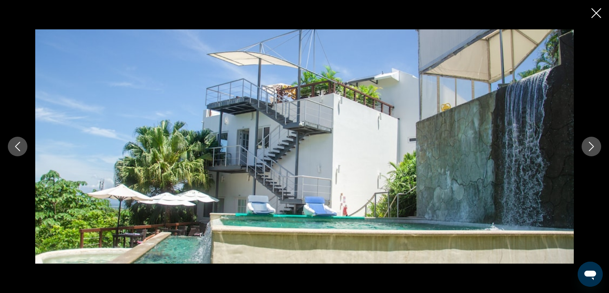
click at [589, 149] on icon "Next image" at bounding box center [590, 146] width 9 height 9
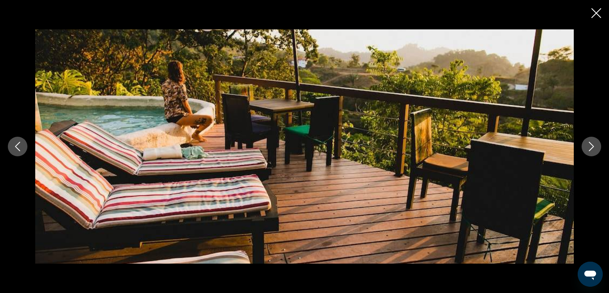
click at [589, 149] on icon "Next image" at bounding box center [590, 146] width 9 height 9
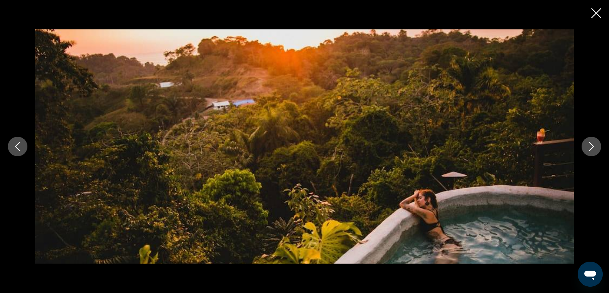
click at [589, 149] on icon "Next image" at bounding box center [590, 146] width 9 height 9
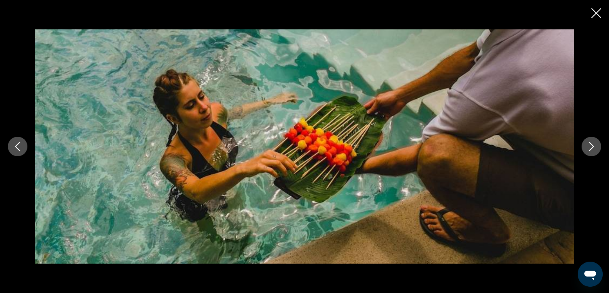
click at [589, 149] on icon "Next image" at bounding box center [590, 146] width 9 height 9
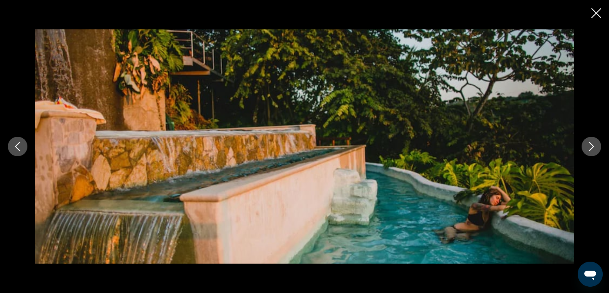
click at [589, 149] on icon "Next image" at bounding box center [590, 146] width 9 height 9
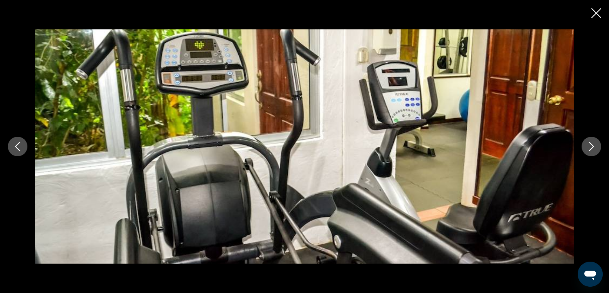
click at [589, 149] on icon "Next image" at bounding box center [590, 146] width 9 height 9
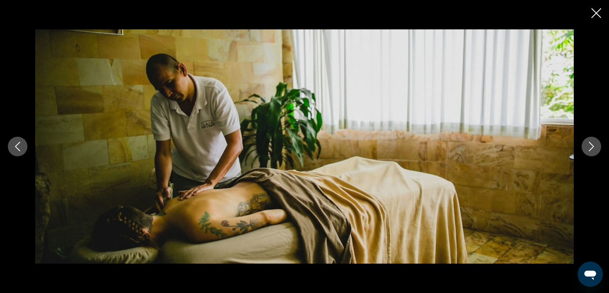
click at [589, 149] on icon "Next image" at bounding box center [590, 146] width 9 height 9
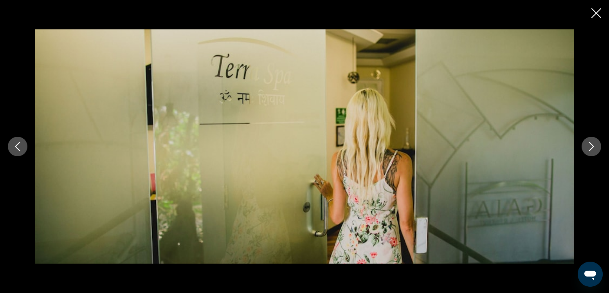
click at [589, 149] on icon "Next image" at bounding box center [590, 146] width 9 height 9
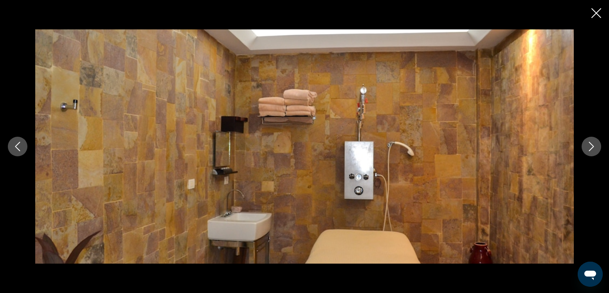
click at [589, 149] on icon "Next image" at bounding box center [590, 146] width 9 height 9
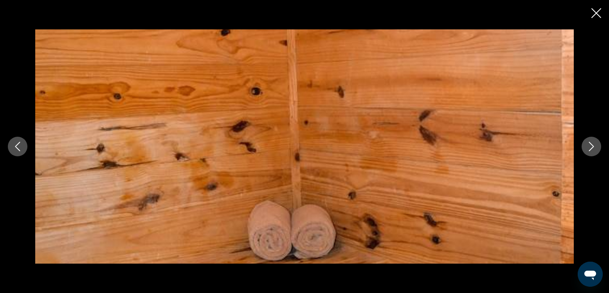
click at [589, 149] on icon "Next image" at bounding box center [590, 146] width 9 height 9
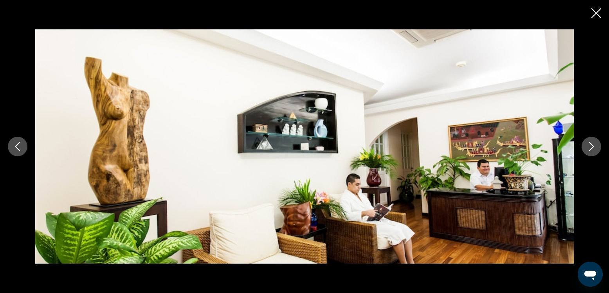
click at [589, 149] on icon "Next image" at bounding box center [590, 146] width 9 height 9
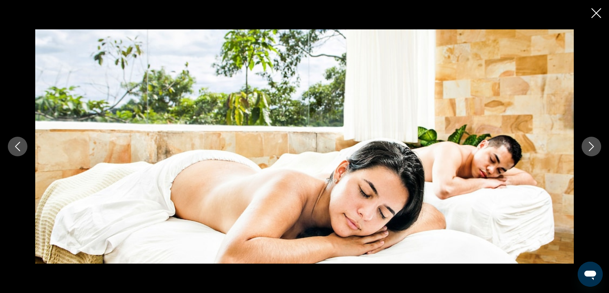
click at [589, 149] on icon "Next image" at bounding box center [590, 146] width 9 height 9
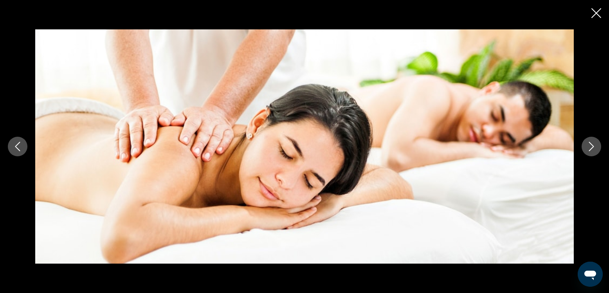
click at [589, 149] on icon "Next image" at bounding box center [590, 146] width 9 height 9
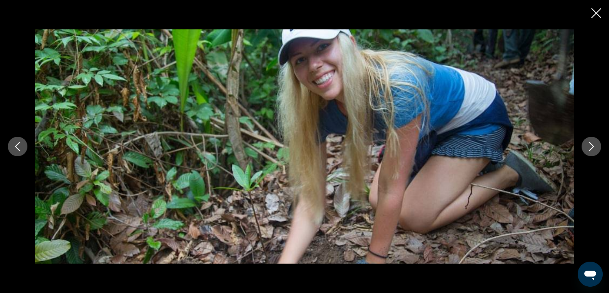
click at [589, 149] on icon "Next image" at bounding box center [590, 146] width 9 height 9
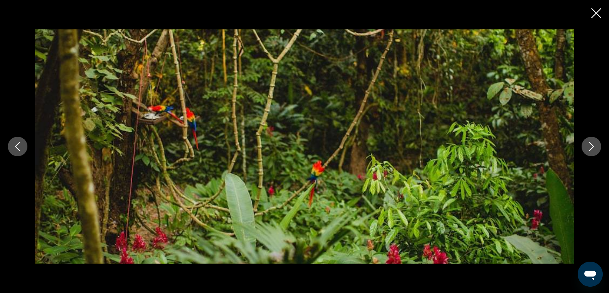
click at [589, 149] on icon "Next image" at bounding box center [590, 146] width 9 height 9
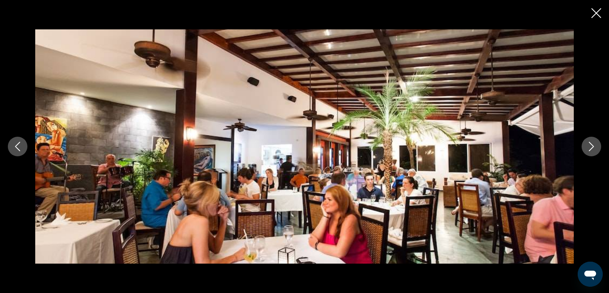
click at [589, 149] on icon "Next image" at bounding box center [590, 146] width 9 height 9
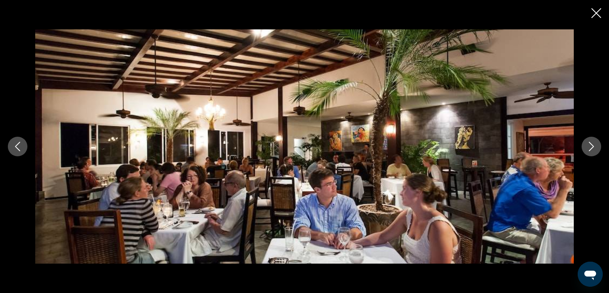
click at [589, 149] on icon "Next image" at bounding box center [590, 146] width 9 height 9
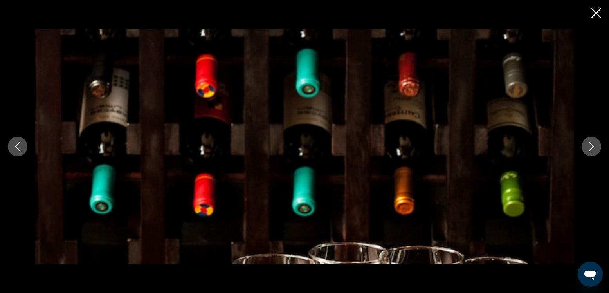
click at [589, 149] on icon "Next image" at bounding box center [590, 146] width 9 height 9
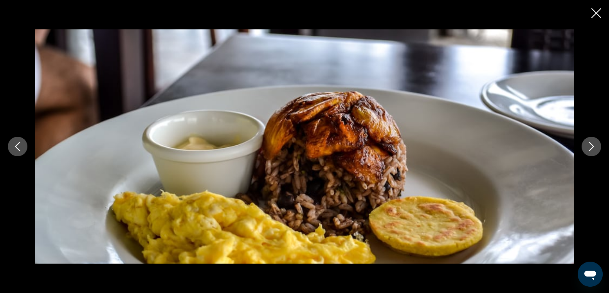
click at [589, 149] on icon "Next image" at bounding box center [590, 146] width 9 height 9
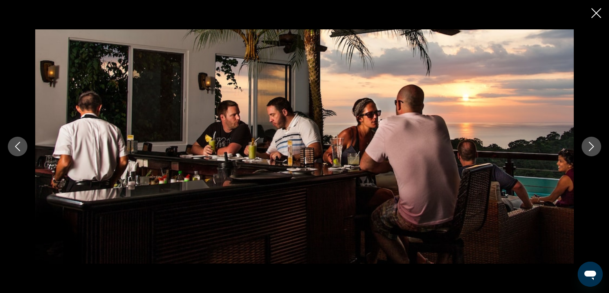
click at [589, 149] on icon "Next image" at bounding box center [590, 146] width 9 height 9
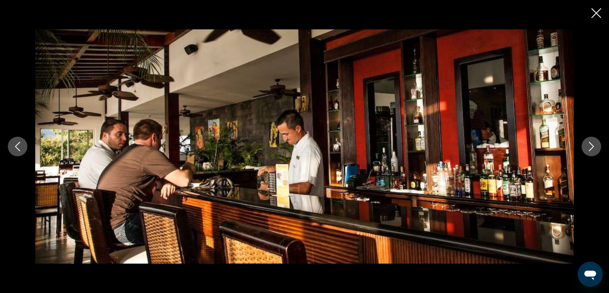
click at [589, 149] on icon "Next image" at bounding box center [590, 146] width 9 height 9
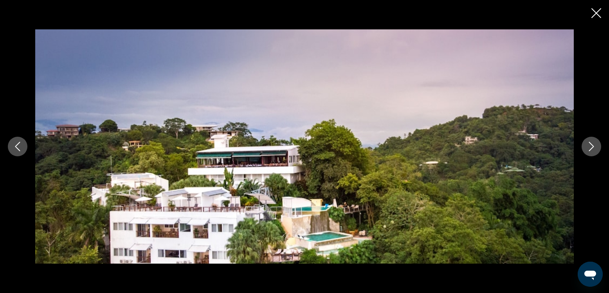
click at [589, 149] on icon "Next image" at bounding box center [590, 146] width 9 height 9
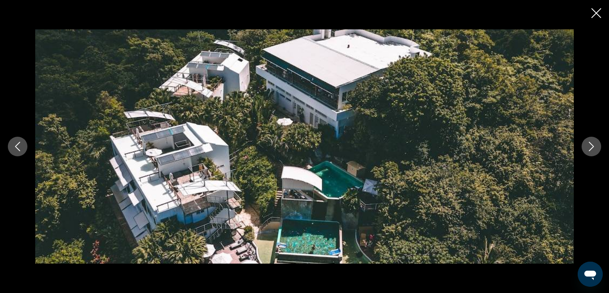
click at [591, 149] on icon "Next image" at bounding box center [590, 146] width 9 height 9
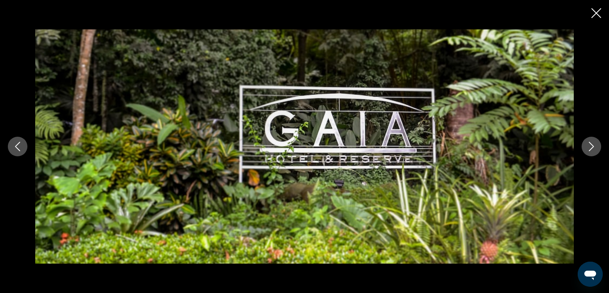
click at [591, 149] on icon "Next image" at bounding box center [590, 146] width 9 height 9
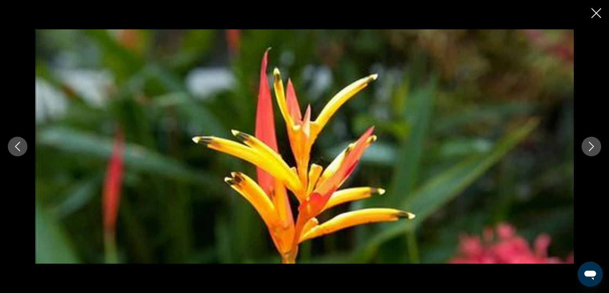
click at [591, 149] on icon "Next image" at bounding box center [590, 146] width 9 height 9
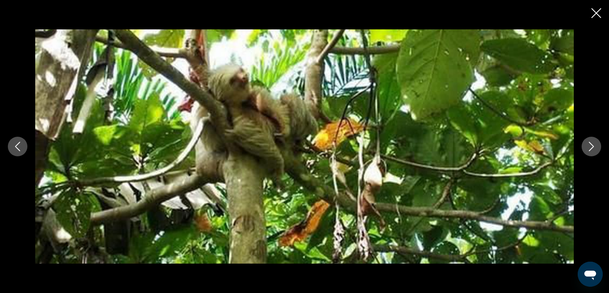
click at [591, 149] on icon "Next image" at bounding box center [590, 146] width 9 height 9
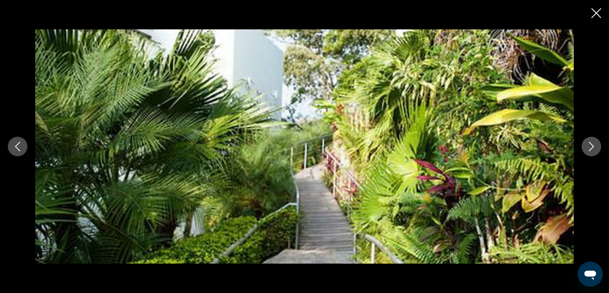
click at [591, 149] on icon "Next image" at bounding box center [590, 146] width 9 height 9
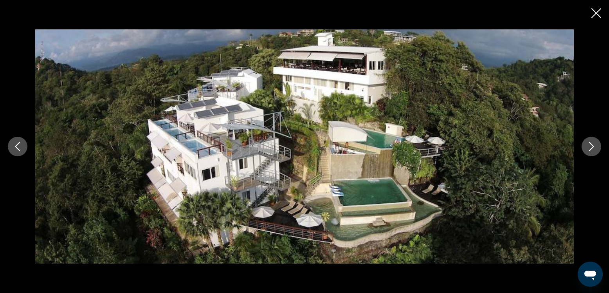
click at [591, 149] on icon "Next image" at bounding box center [590, 146] width 9 height 9
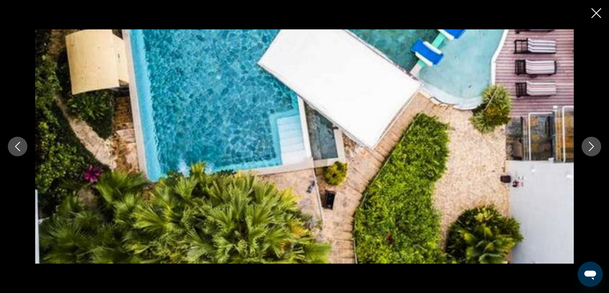
click at [593, 11] on icon "Close slideshow" at bounding box center [596, 13] width 10 height 10
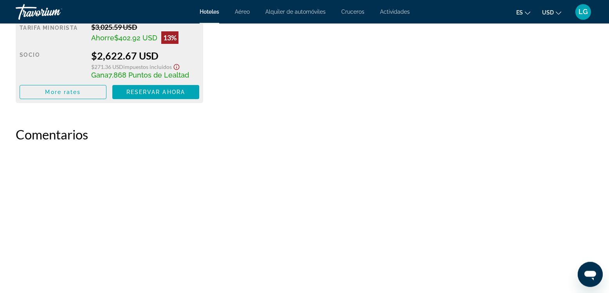
scroll to position [1486, 0]
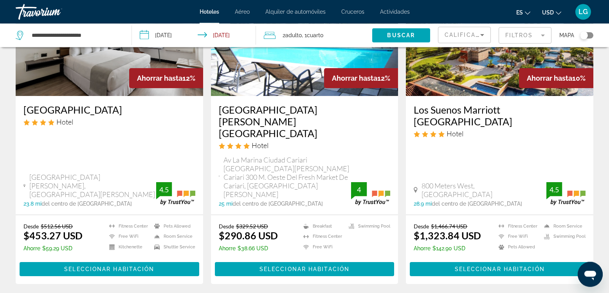
scroll to position [1069, 0]
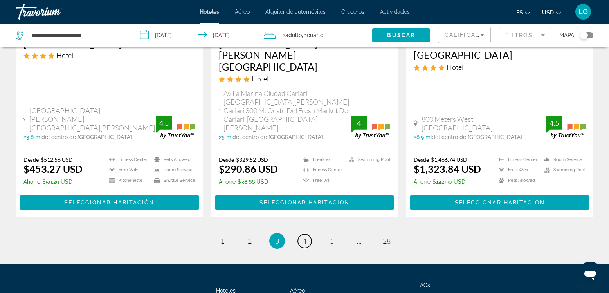
drag, startPoint x: 306, startPoint y: 176, endPoint x: 418, endPoint y: 166, distance: 112.4
click at [306, 236] on span "4" at bounding box center [304, 240] width 4 height 9
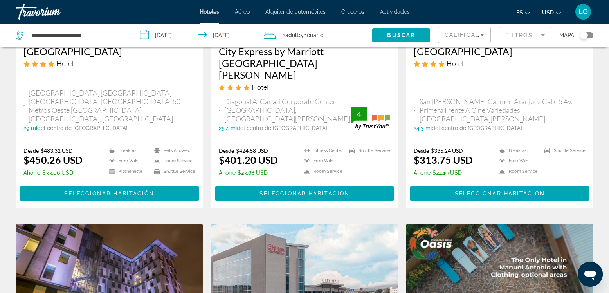
scroll to position [535, 0]
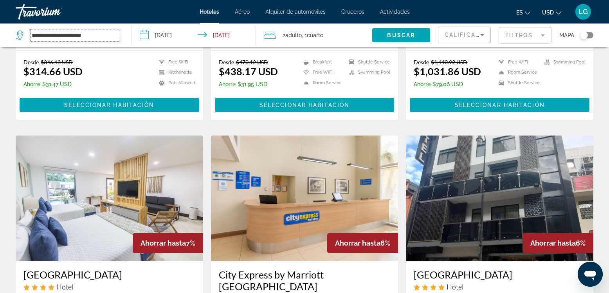
drag, startPoint x: 104, startPoint y: 36, endPoint x: 5, endPoint y: 42, distance: 99.2
click at [31, 41] on input "**********" at bounding box center [75, 35] width 89 height 12
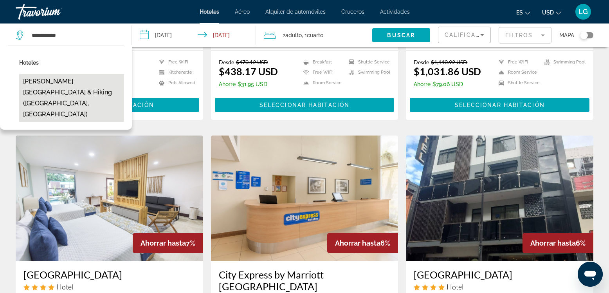
click at [78, 85] on button "[PERSON_NAME][GEOGRAPHIC_DATA] & Hiking ([GEOGRAPHIC_DATA], [GEOGRAPHIC_DATA])" at bounding box center [71, 98] width 105 height 48
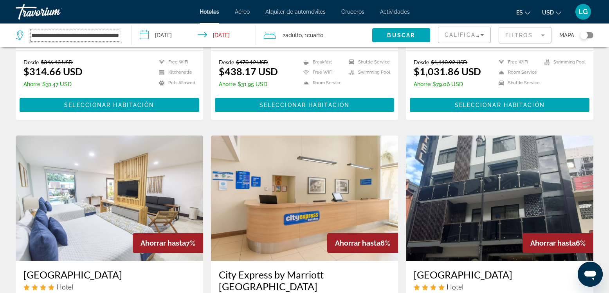
scroll to position [0, 0]
drag, startPoint x: 118, startPoint y: 34, endPoint x: 12, endPoint y: 36, distance: 106.4
click at [31, 36] on input "**********" at bounding box center [75, 35] width 89 height 12
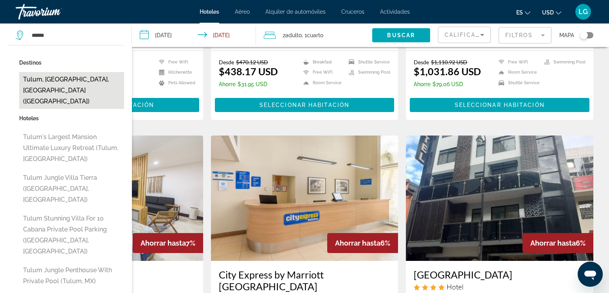
click at [68, 82] on button "Tulum, [GEOGRAPHIC_DATA], [GEOGRAPHIC_DATA] ([GEOGRAPHIC_DATA])" at bounding box center [71, 90] width 105 height 37
type input "**********"
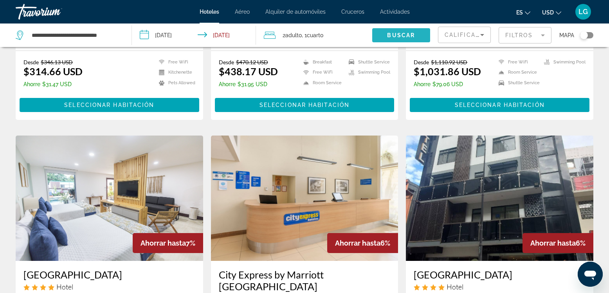
drag, startPoint x: 404, startPoint y: 34, endPoint x: 411, endPoint y: 37, distance: 8.1
click at [404, 34] on span "Buscar" at bounding box center [401, 35] width 28 height 6
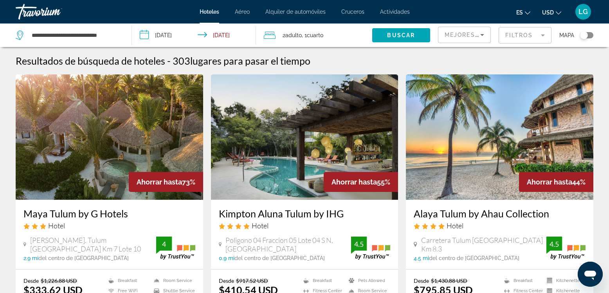
click at [467, 41] on div "Mejores descuentos" at bounding box center [464, 38] width 40 height 22
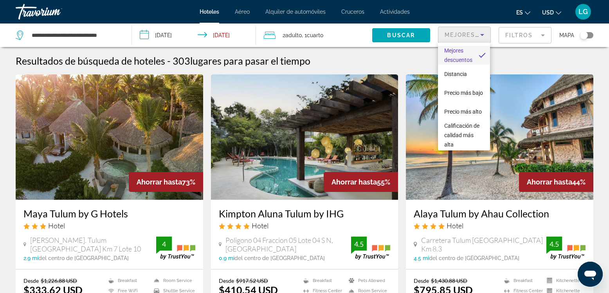
drag, startPoint x: 461, startPoint y: 134, endPoint x: 329, endPoint y: 105, distance: 135.4
click at [462, 134] on span "Calificación de calidad más alta" at bounding box center [461, 134] width 35 height 25
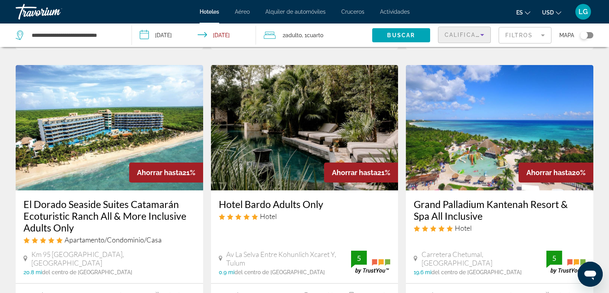
scroll to position [357, 0]
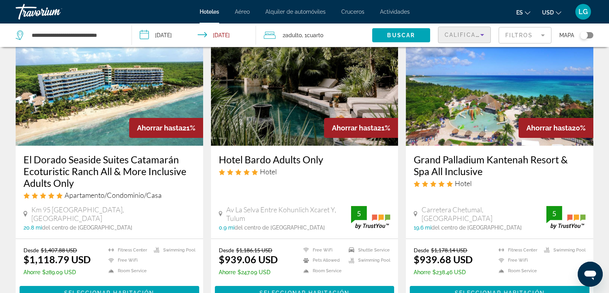
click at [114, 91] on img "Main content" at bounding box center [109, 82] width 187 height 125
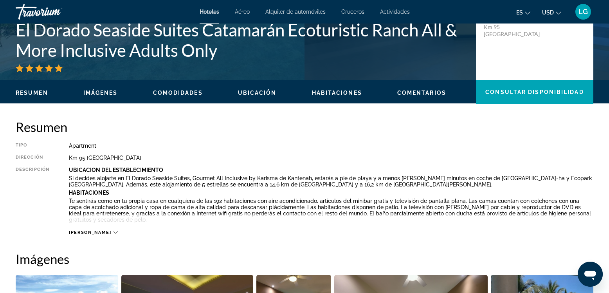
scroll to position [268, 0]
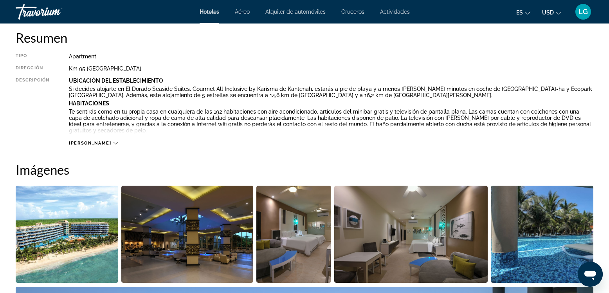
click at [73, 224] on img "Open full-screen image slider" at bounding box center [67, 233] width 102 height 97
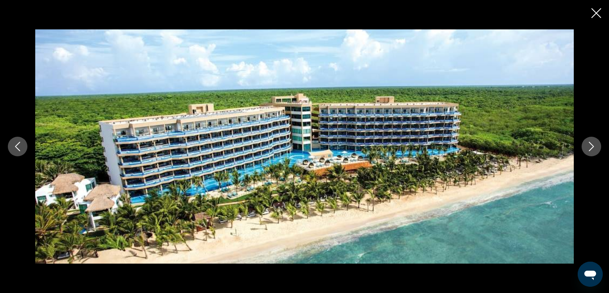
click at [593, 144] on icon "Next image" at bounding box center [590, 146] width 9 height 9
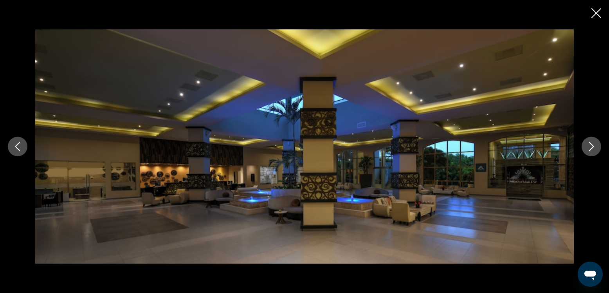
click at [593, 144] on icon "Next image" at bounding box center [590, 146] width 9 height 9
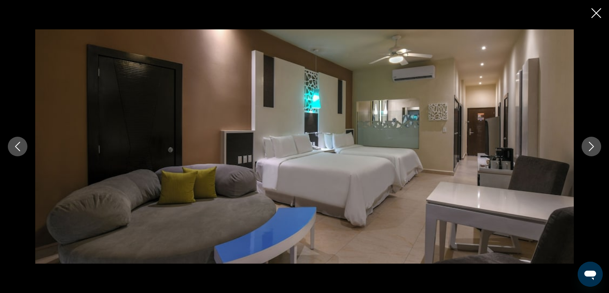
click at [593, 144] on icon "Next image" at bounding box center [590, 146] width 9 height 9
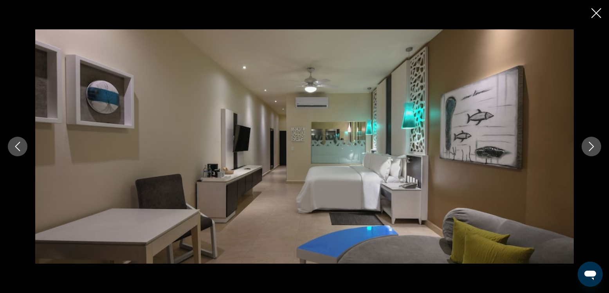
click at [593, 144] on icon "Next image" at bounding box center [590, 146] width 9 height 9
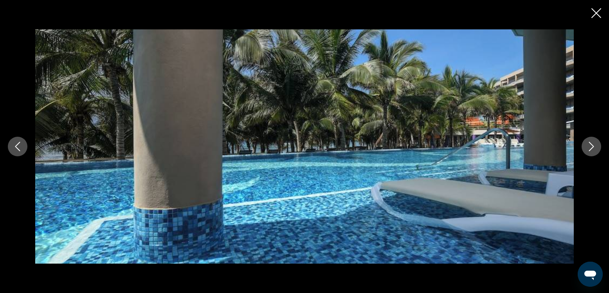
click at [593, 144] on icon "Next image" at bounding box center [590, 146] width 9 height 9
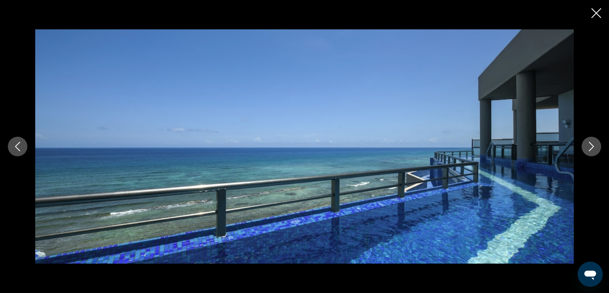
click at [593, 144] on icon "Next image" at bounding box center [590, 146] width 9 height 9
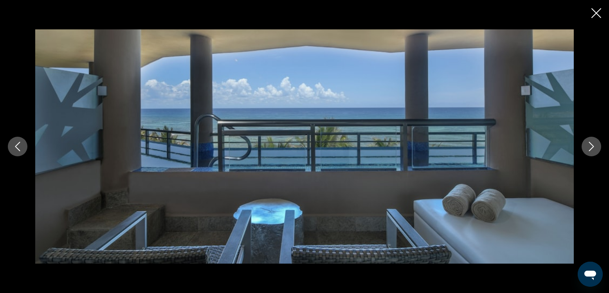
click at [593, 144] on icon "Next image" at bounding box center [590, 146] width 9 height 9
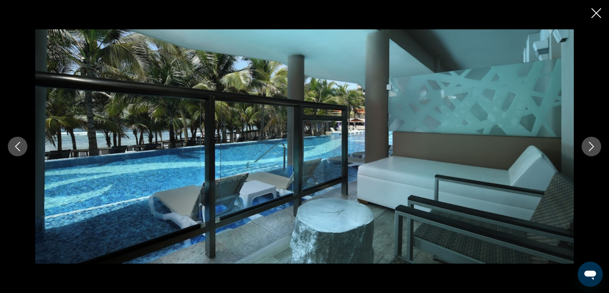
click at [593, 144] on icon "Next image" at bounding box center [590, 146] width 9 height 9
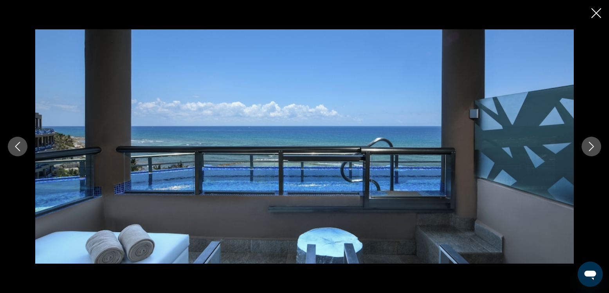
click at [593, 144] on icon "Next image" at bounding box center [590, 146] width 9 height 9
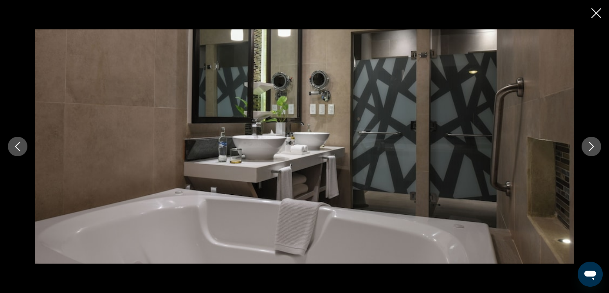
click at [592, 144] on icon "Next image" at bounding box center [590, 146] width 9 height 9
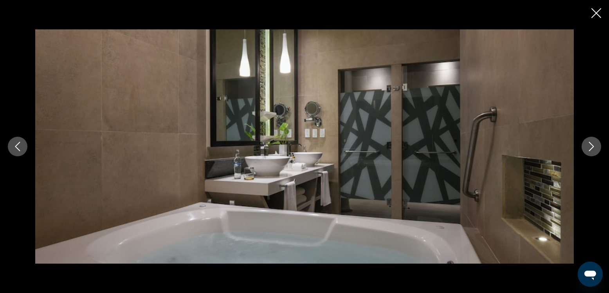
click at [591, 145] on icon "Next image" at bounding box center [590, 146] width 9 height 9
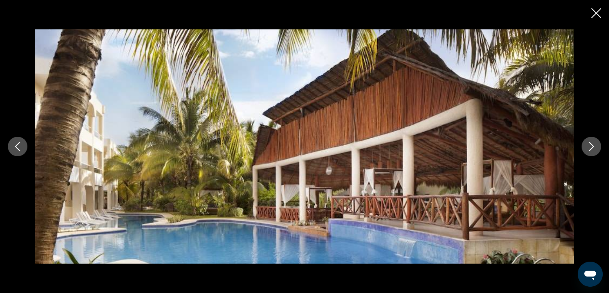
click at [591, 145] on icon "Next image" at bounding box center [590, 146] width 9 height 9
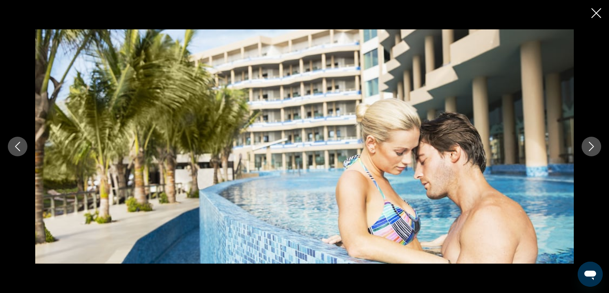
click at [591, 145] on icon "Next image" at bounding box center [590, 146] width 9 height 9
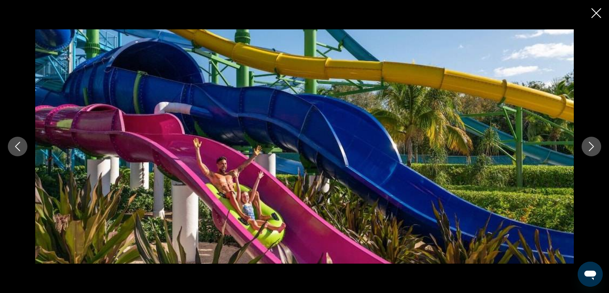
click at [591, 145] on icon "Next image" at bounding box center [590, 146] width 9 height 9
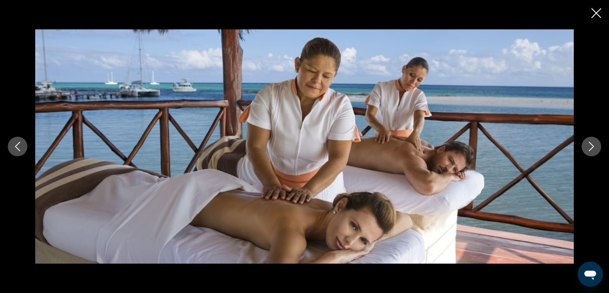
click at [591, 145] on icon "Next image" at bounding box center [590, 146] width 9 height 9
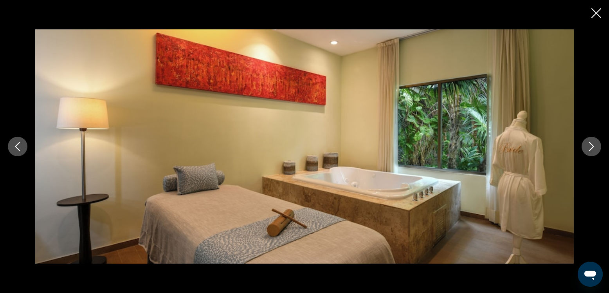
click at [591, 145] on icon "Next image" at bounding box center [590, 146] width 9 height 9
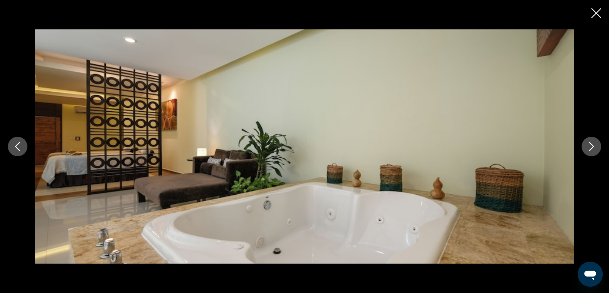
click at [591, 145] on icon "Next image" at bounding box center [590, 146] width 9 height 9
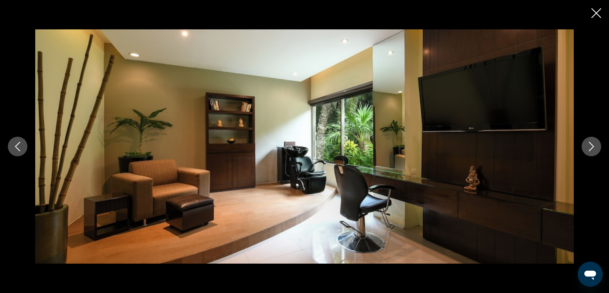
click at [591, 145] on icon "Next image" at bounding box center [590, 146] width 9 height 9
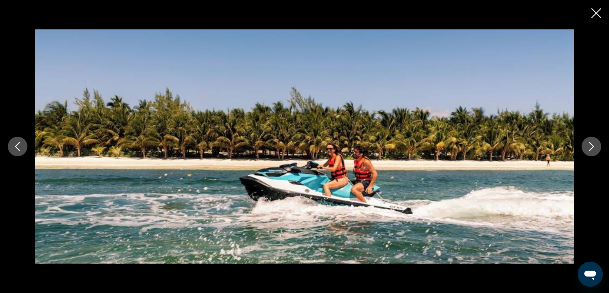
click at [591, 145] on icon "Next image" at bounding box center [590, 146] width 9 height 9
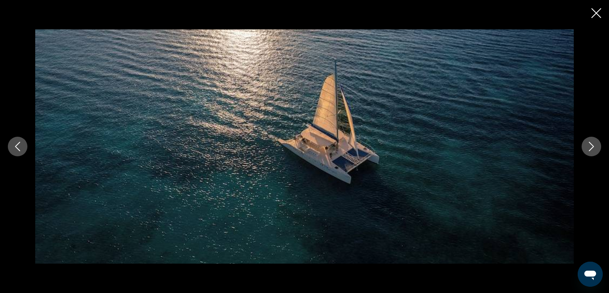
click at [591, 145] on icon "Next image" at bounding box center [590, 146] width 9 height 9
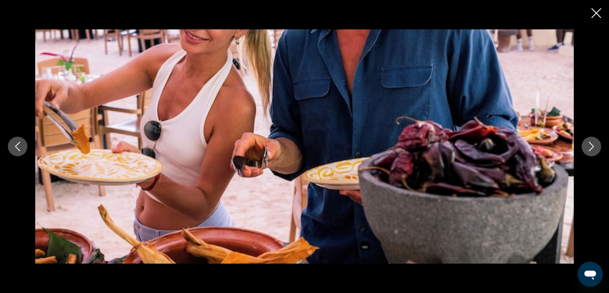
click at [591, 145] on icon "Next image" at bounding box center [590, 146] width 9 height 9
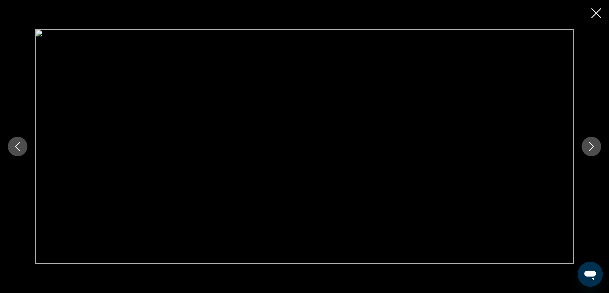
click at [591, 145] on icon "Next image" at bounding box center [590, 146] width 9 height 9
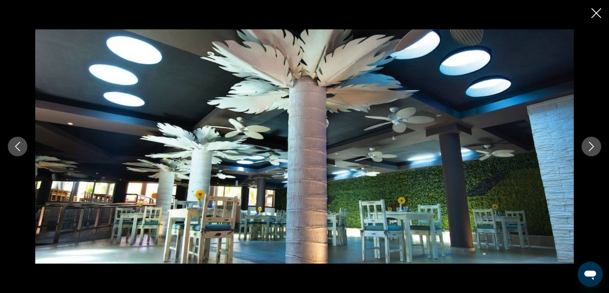
click at [591, 145] on icon "Next image" at bounding box center [590, 146] width 9 height 9
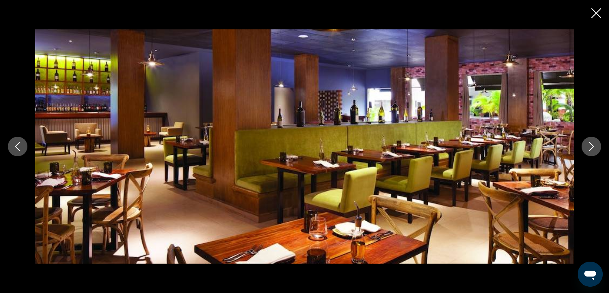
click at [591, 145] on icon "Next image" at bounding box center [590, 146] width 9 height 9
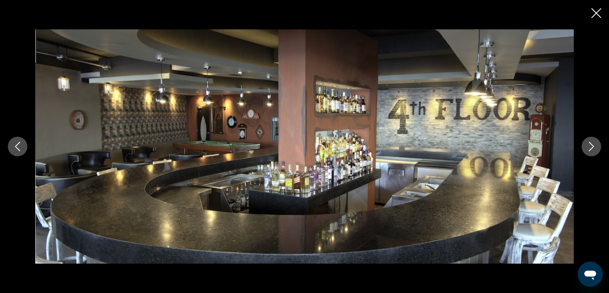
click at [591, 145] on icon "Next image" at bounding box center [590, 146] width 9 height 9
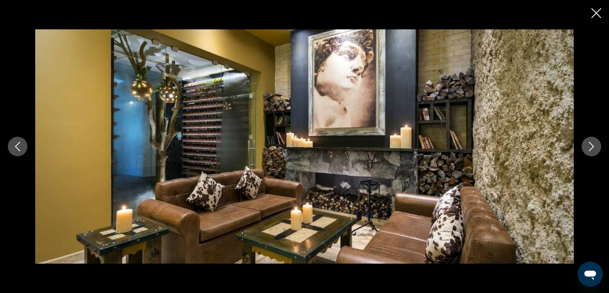
click at [591, 145] on icon "Next image" at bounding box center [590, 146] width 9 height 9
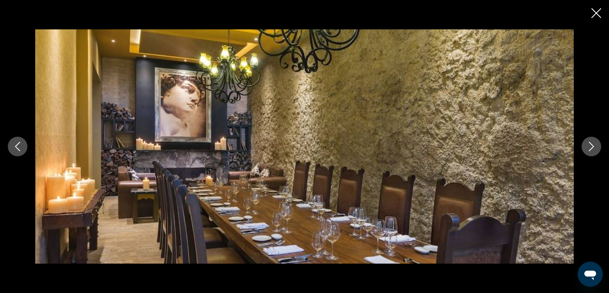
click at [599, 13] on icon "Close slideshow" at bounding box center [596, 13] width 10 height 10
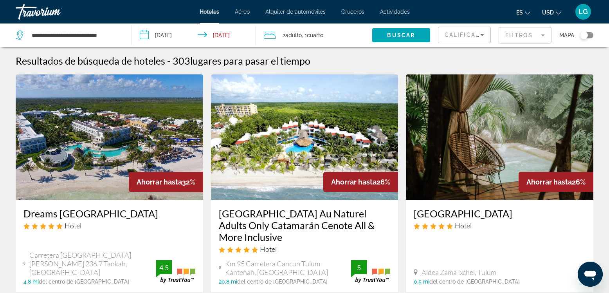
click at [121, 36] on div "**********" at bounding box center [70, 34] width 108 height 23
drag, startPoint x: 119, startPoint y: 36, endPoint x: 23, endPoint y: 37, distance: 95.8
click at [23, 37] on div "**********" at bounding box center [68, 35] width 104 height 12
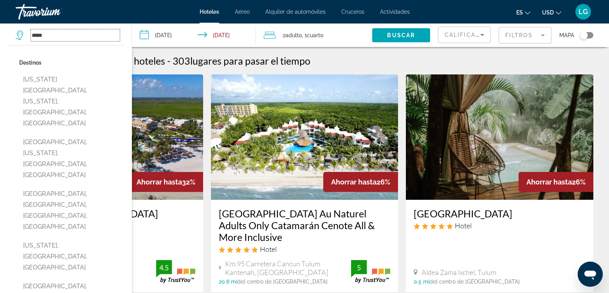
click at [57, 36] on input "*****" at bounding box center [75, 35] width 89 height 12
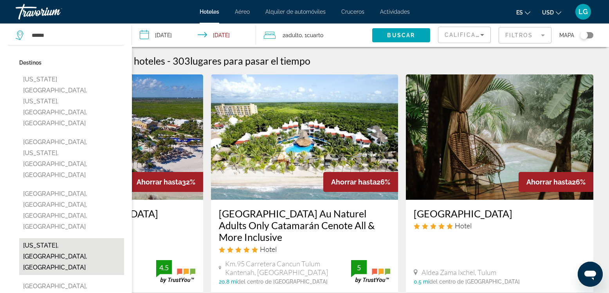
click at [74, 238] on button "[US_STATE], [GEOGRAPHIC_DATA], [GEOGRAPHIC_DATA]" at bounding box center [71, 256] width 105 height 37
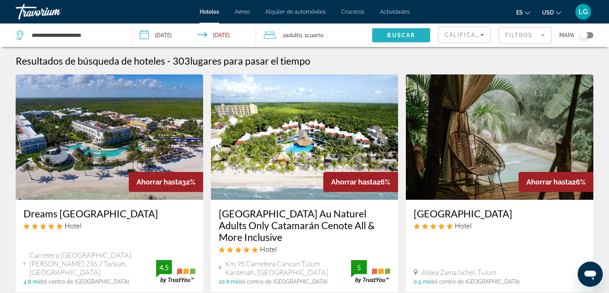
click at [394, 33] on span "Buscar" at bounding box center [401, 35] width 28 height 6
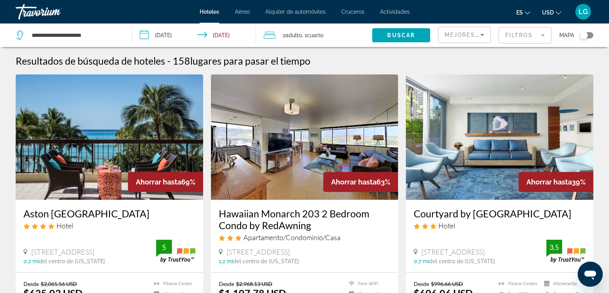
drag, startPoint x: 117, startPoint y: 36, endPoint x: 95, endPoint y: 37, distance: 21.2
click at [81, 35] on app-destination-search "**********" at bounding box center [66, 34] width 132 height 23
drag, startPoint x: 100, startPoint y: 37, endPoint x: 5, endPoint y: 41, distance: 94.4
click at [31, 41] on input "**********" at bounding box center [75, 35] width 89 height 12
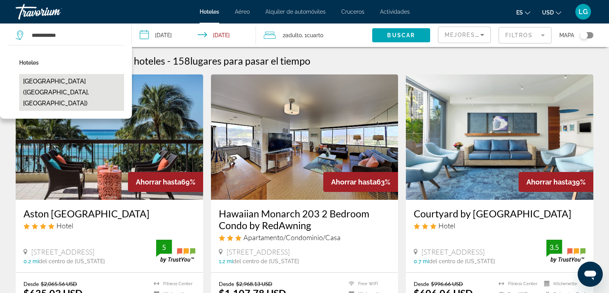
click at [79, 81] on button "[GEOGRAPHIC_DATA] ([GEOGRAPHIC_DATA], [GEOGRAPHIC_DATA])" at bounding box center [71, 92] width 105 height 37
type input "**********"
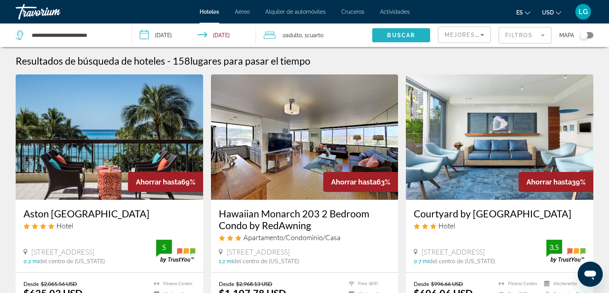
click at [399, 36] on span "Buscar" at bounding box center [401, 35] width 28 height 6
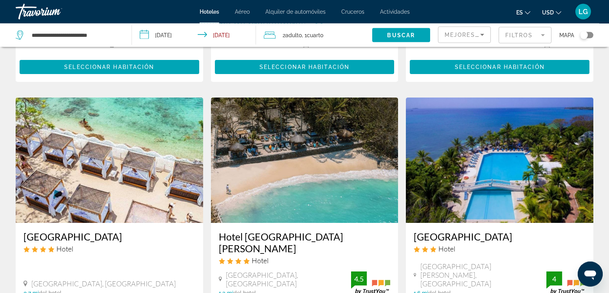
scroll to position [580, 0]
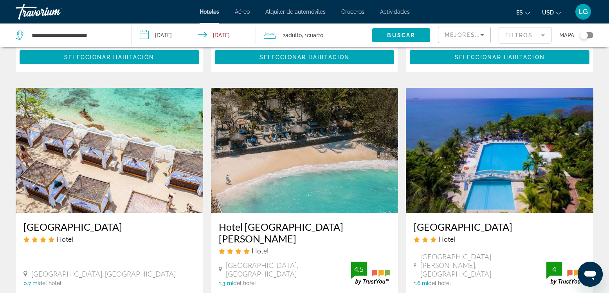
click at [478, 29] on div "Mejores descuentos" at bounding box center [464, 38] width 40 height 22
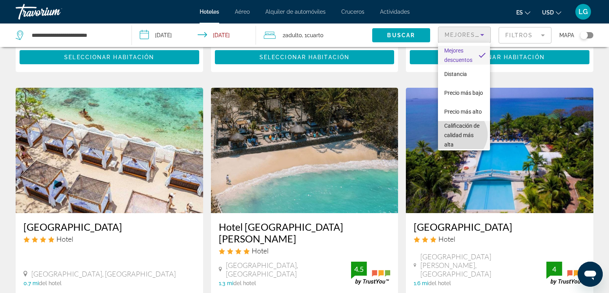
click at [460, 134] on span "Calificación de calidad más alta" at bounding box center [461, 134] width 35 height 25
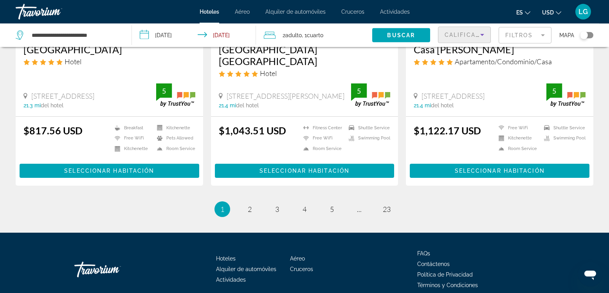
scroll to position [1037, 0]
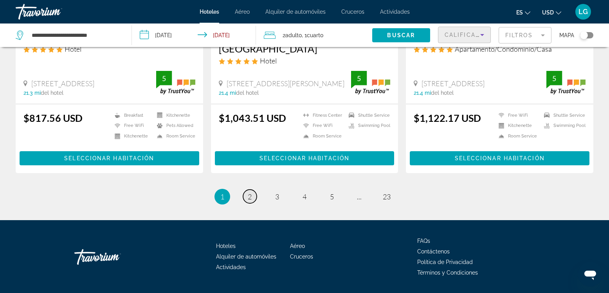
click at [244, 189] on link "page 2" at bounding box center [250, 196] width 14 height 14
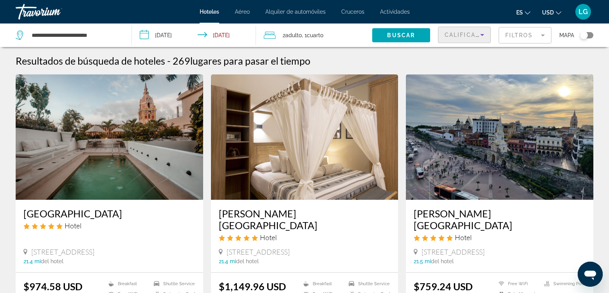
click at [452, 34] on span "Calificación de calidad más alta" at bounding box center [506, 35] width 125 height 6
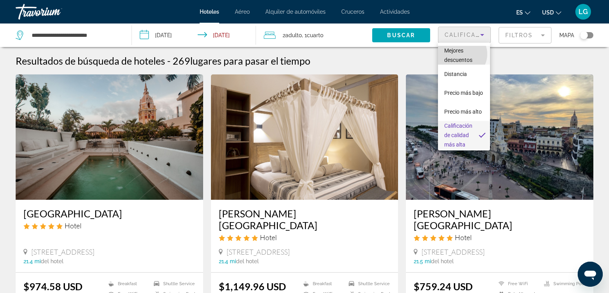
click at [461, 54] on span "Mejores descuentos" at bounding box center [464, 55] width 40 height 19
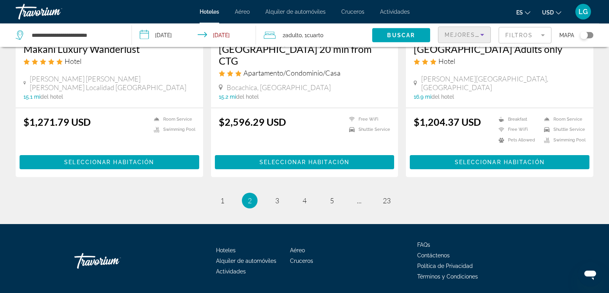
scroll to position [1020, 0]
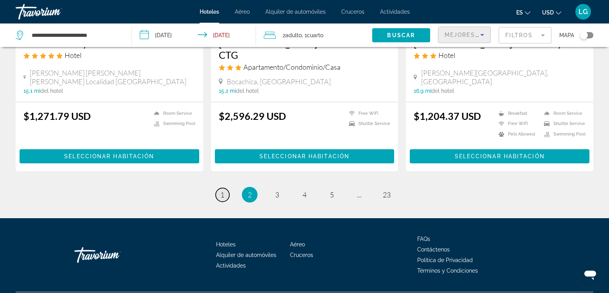
click at [225, 188] on link "page 1" at bounding box center [223, 195] width 14 height 14
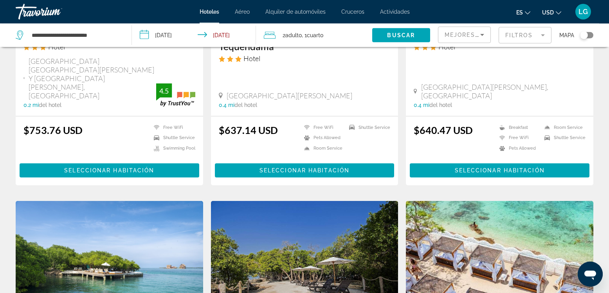
scroll to position [268, 0]
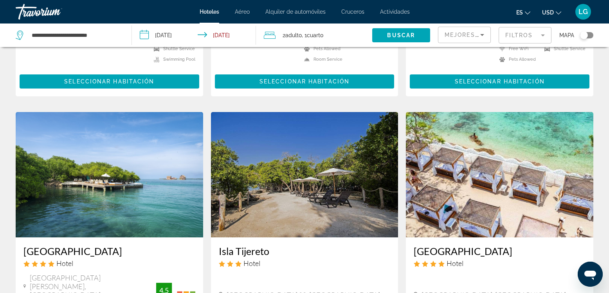
click at [487, 170] on img "Main content" at bounding box center [499, 174] width 187 height 125
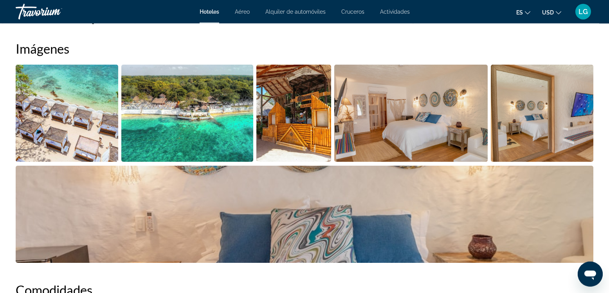
scroll to position [401, 0]
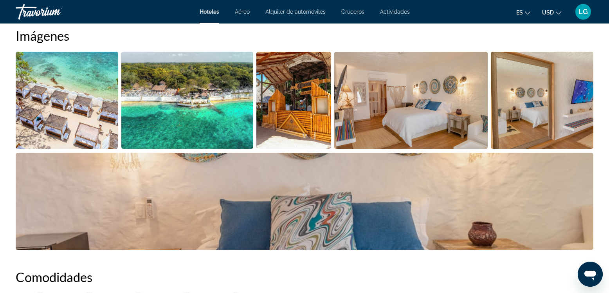
click at [68, 102] on img "Open full-screen image slider" at bounding box center [67, 100] width 102 height 97
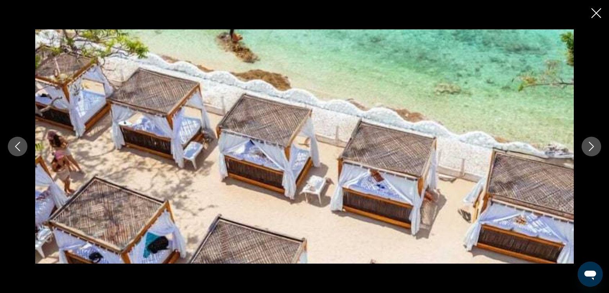
click at [587, 147] on icon "Next image" at bounding box center [590, 146] width 9 height 9
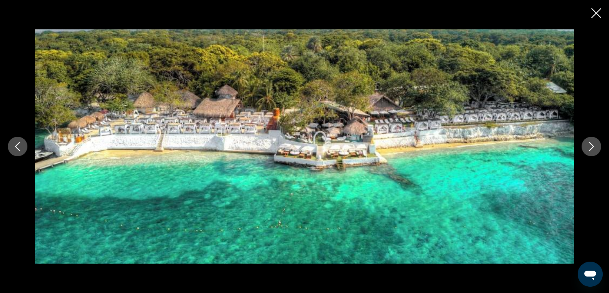
click at [587, 147] on icon "Next image" at bounding box center [590, 146] width 9 height 9
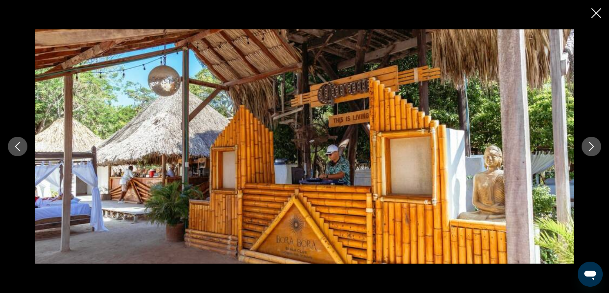
click at [587, 147] on icon "Next image" at bounding box center [590, 146] width 9 height 9
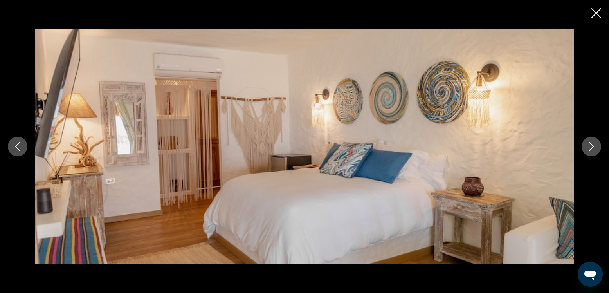
click at [587, 147] on icon "Next image" at bounding box center [590, 146] width 9 height 9
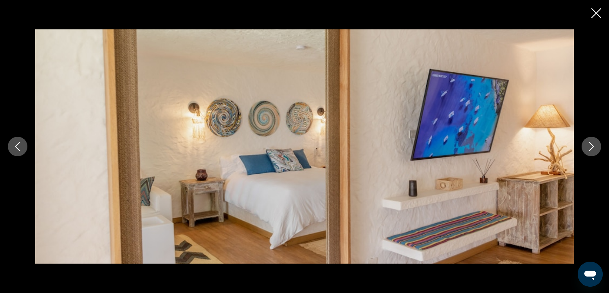
click at [587, 147] on icon "Next image" at bounding box center [590, 146] width 9 height 9
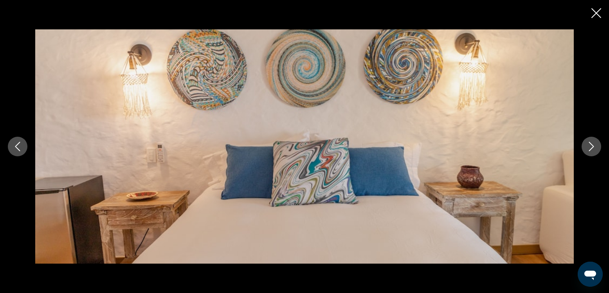
click at [587, 147] on icon "Next image" at bounding box center [590, 146] width 9 height 9
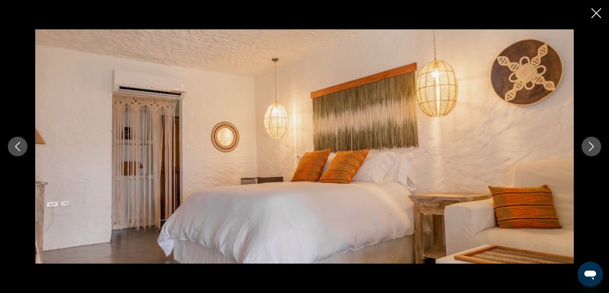
click at [587, 147] on icon "Next image" at bounding box center [590, 146] width 9 height 9
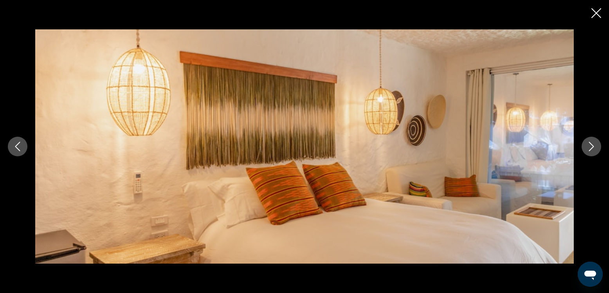
click at [587, 147] on icon "Next image" at bounding box center [590, 146] width 9 height 9
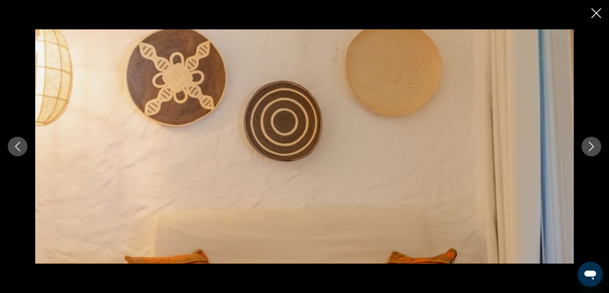
click at [587, 147] on icon "Next image" at bounding box center [590, 146] width 9 height 9
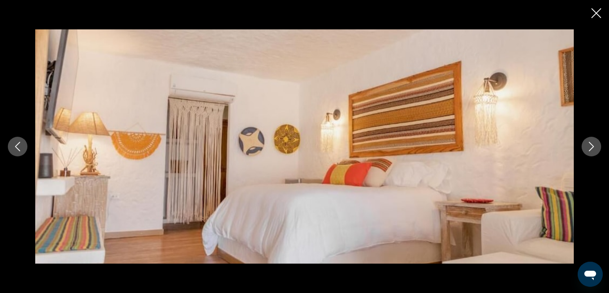
scroll to position [312, 0]
click at [597, 11] on icon "Close slideshow" at bounding box center [596, 13] width 10 height 10
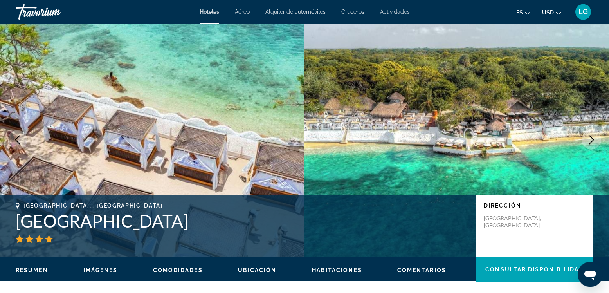
scroll to position [0, 0]
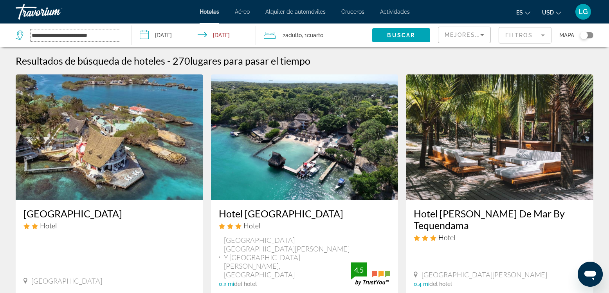
drag, startPoint x: 116, startPoint y: 38, endPoint x: 28, endPoint y: 44, distance: 88.2
click at [31, 41] on input "**********" at bounding box center [75, 35] width 89 height 12
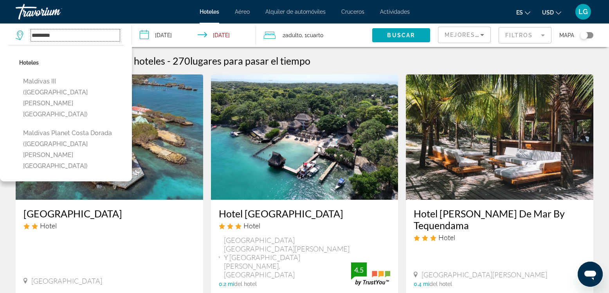
click at [31, 34] on input "********" at bounding box center [75, 35] width 89 height 12
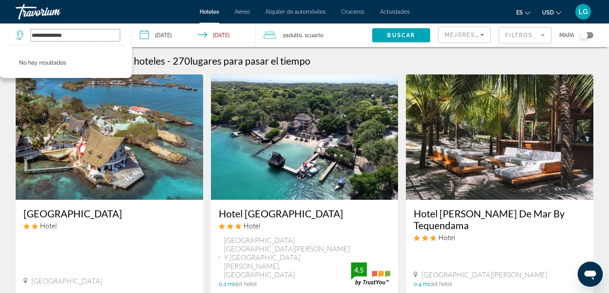
drag, startPoint x: 91, startPoint y: 36, endPoint x: 13, endPoint y: 36, distance: 77.8
click at [31, 36] on input "**********" at bounding box center [75, 35] width 89 height 12
drag, startPoint x: 85, startPoint y: 36, endPoint x: 28, endPoint y: 35, distance: 57.1
click at [31, 35] on input "**********" at bounding box center [75, 35] width 89 height 12
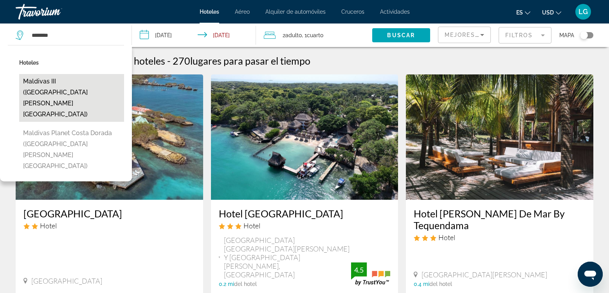
click at [67, 80] on button "Maldivas III ([GEOGRAPHIC_DATA][PERSON_NAME][GEOGRAPHIC_DATA])" at bounding box center [71, 98] width 105 height 48
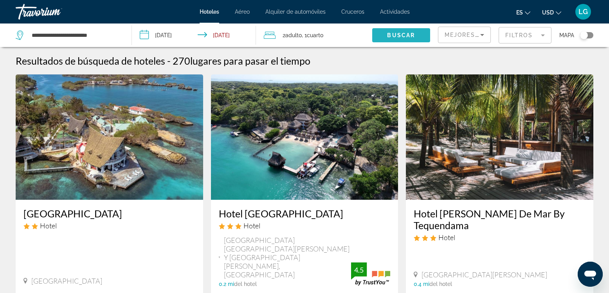
click at [395, 35] on span "Buscar" at bounding box center [401, 35] width 28 height 6
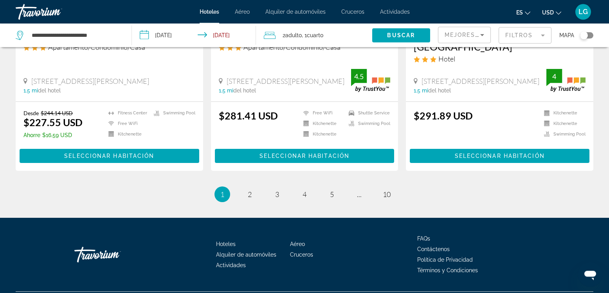
scroll to position [1032, 0]
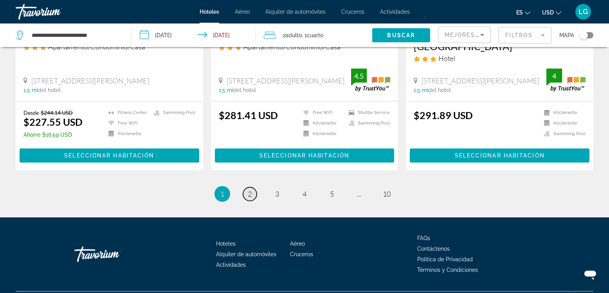
click at [250, 189] on span "2" at bounding box center [250, 193] width 4 height 9
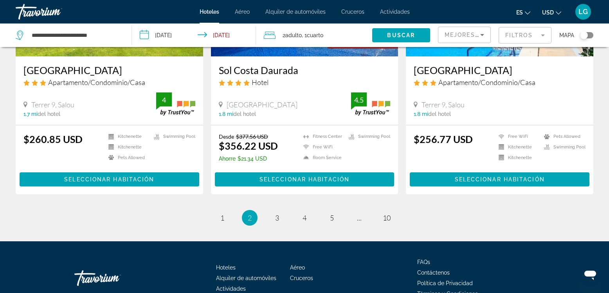
scroll to position [1024, 0]
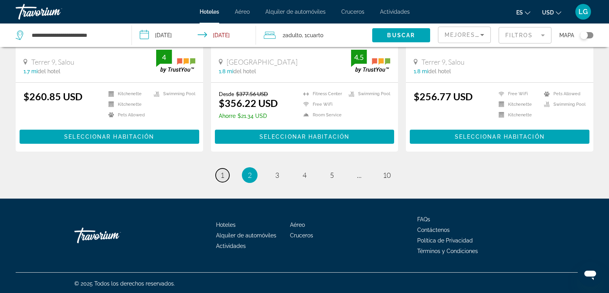
click at [222, 176] on span "1" at bounding box center [222, 175] width 4 height 9
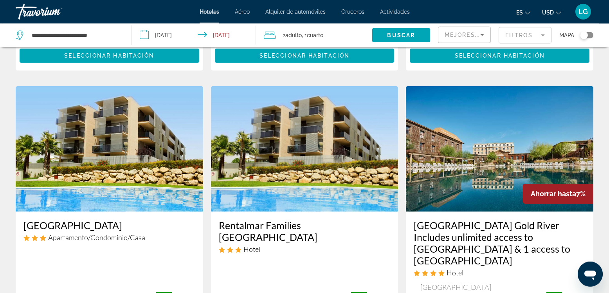
scroll to position [892, 0]
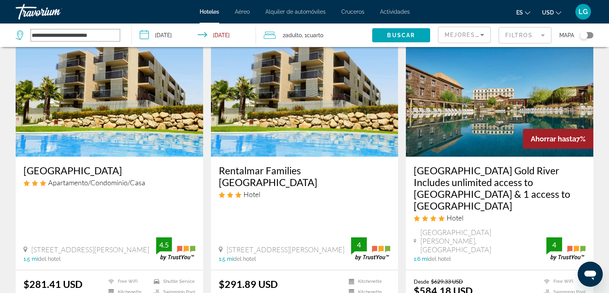
click at [101, 33] on input "**********" at bounding box center [75, 35] width 89 height 12
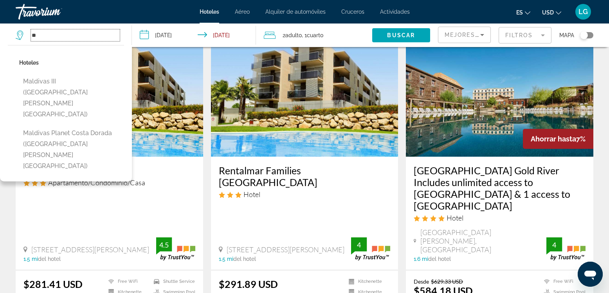
type input "*"
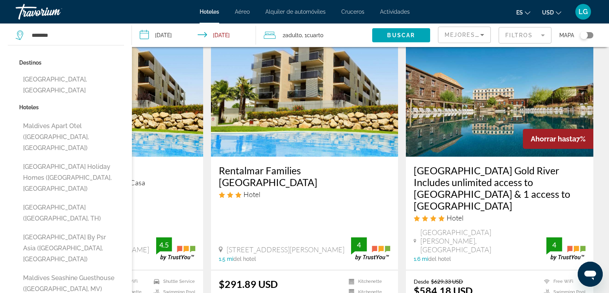
click at [62, 78] on button "[GEOGRAPHIC_DATA], [GEOGRAPHIC_DATA]" at bounding box center [71, 85] width 105 height 26
type input "**********"
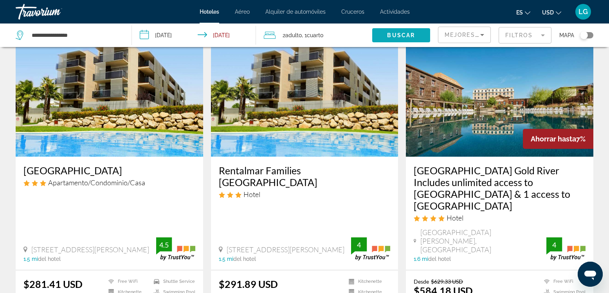
click at [390, 34] on span "Buscar" at bounding box center [401, 35] width 28 height 6
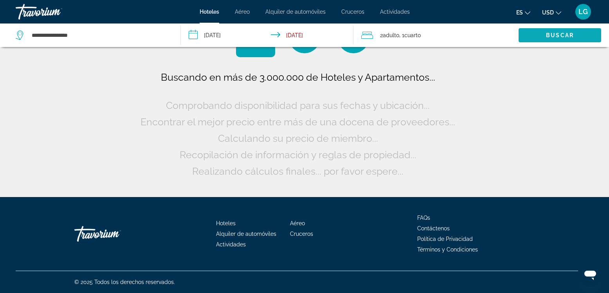
scroll to position [0, 0]
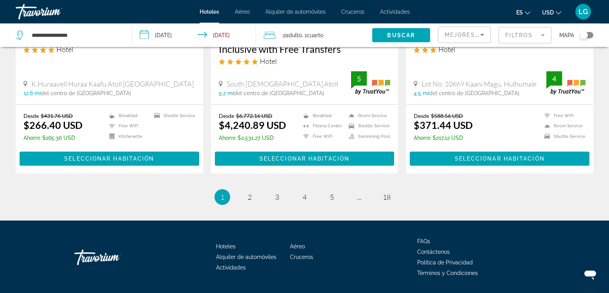
scroll to position [1048, 0]
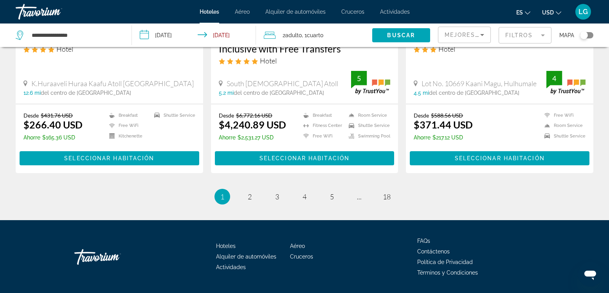
click at [468, 27] on div "Mejores descuentos" at bounding box center [464, 38] width 40 height 22
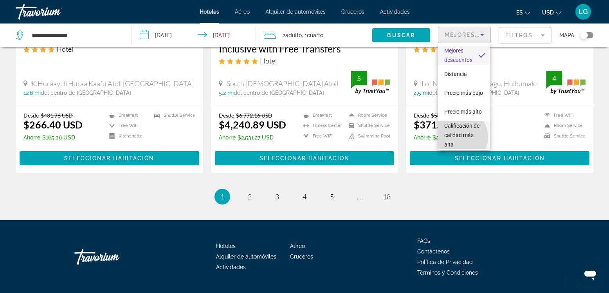
click at [458, 137] on span "Calificación de calidad más alta" at bounding box center [461, 134] width 35 height 25
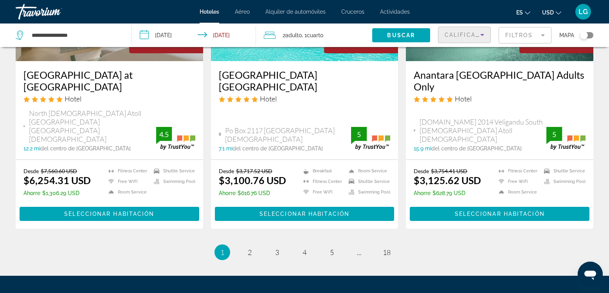
scroll to position [1063, 0]
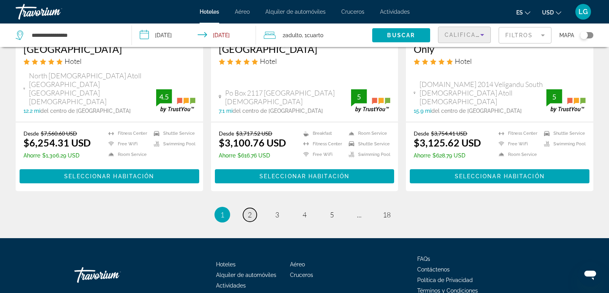
click at [246, 208] on link "page 2" at bounding box center [250, 215] width 14 height 14
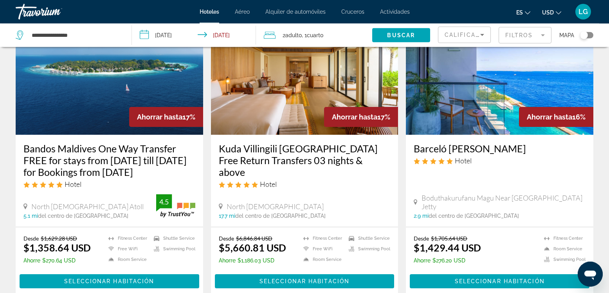
scroll to position [45, 0]
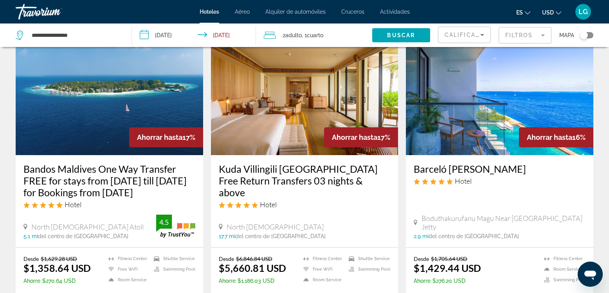
click at [114, 95] on img "Main content" at bounding box center [109, 92] width 187 height 125
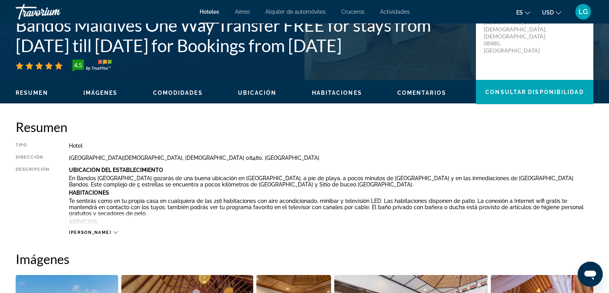
scroll to position [268, 0]
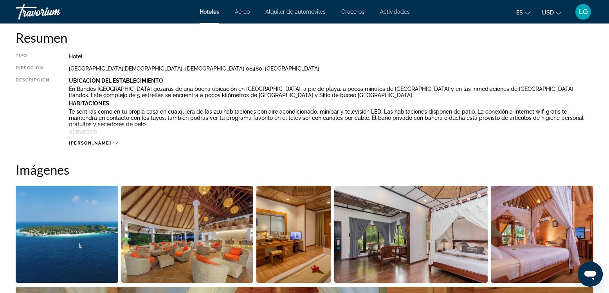
click at [77, 234] on img "Open full-screen image slider" at bounding box center [67, 233] width 102 height 97
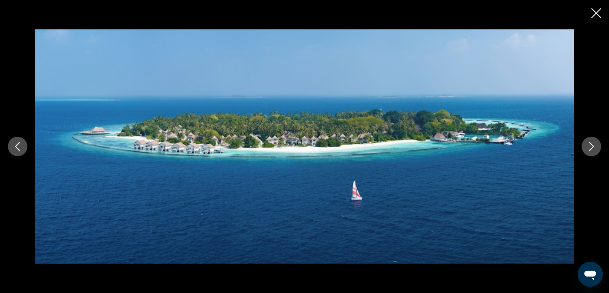
click at [591, 146] on icon "Next image" at bounding box center [590, 146] width 9 height 9
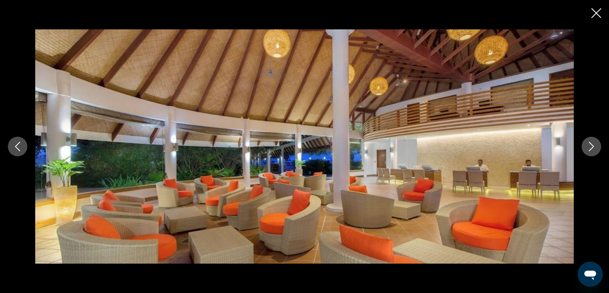
click at [591, 146] on icon "Next image" at bounding box center [590, 146] width 9 height 9
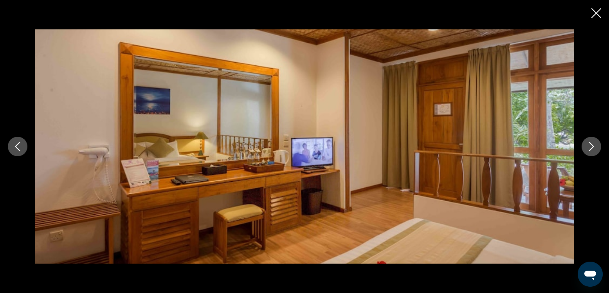
click at [591, 146] on icon "Next image" at bounding box center [590, 146] width 9 height 9
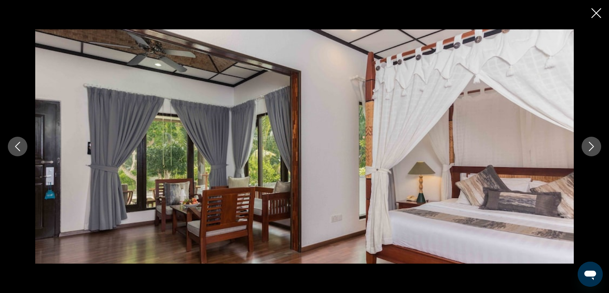
click at [591, 146] on icon "Next image" at bounding box center [590, 146] width 9 height 9
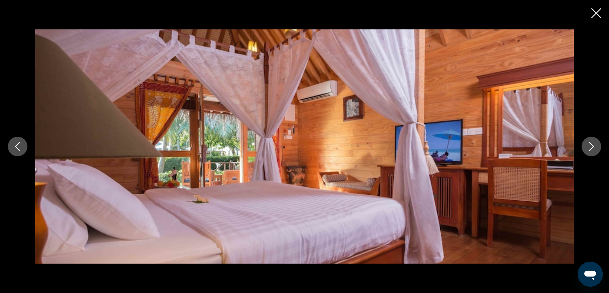
click at [591, 146] on icon "Next image" at bounding box center [590, 146] width 9 height 9
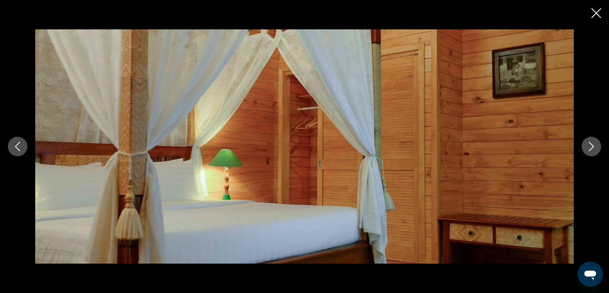
click at [591, 146] on icon "Next image" at bounding box center [590, 146] width 9 height 9
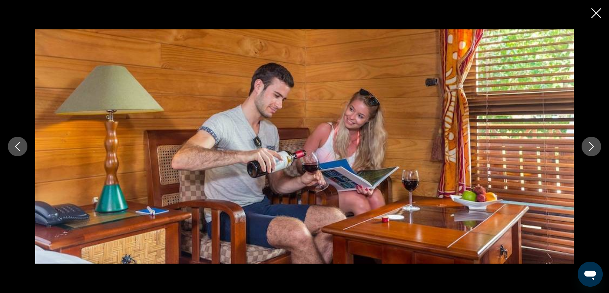
click at [591, 146] on icon "Next image" at bounding box center [590, 146] width 9 height 9
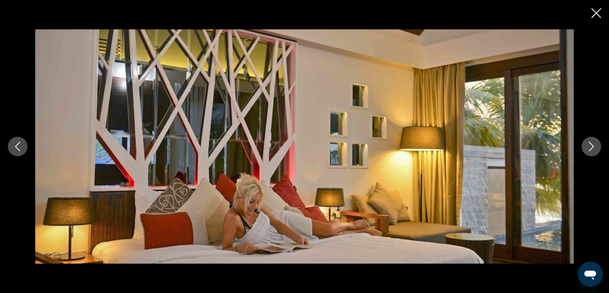
click at [591, 146] on icon "Next image" at bounding box center [590, 146] width 9 height 9
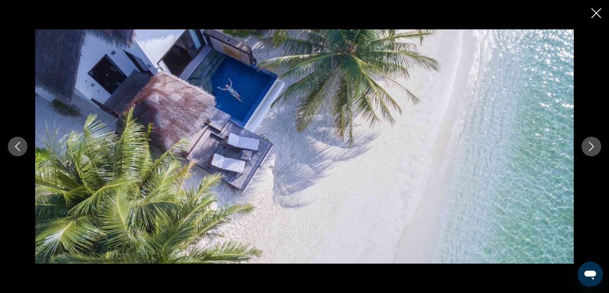
click at [591, 146] on icon "Next image" at bounding box center [590, 146] width 9 height 9
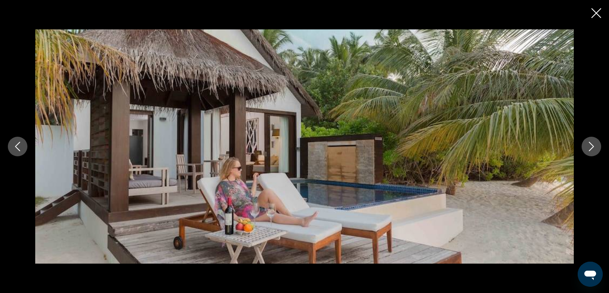
click at [591, 146] on icon "Next image" at bounding box center [590, 146] width 9 height 9
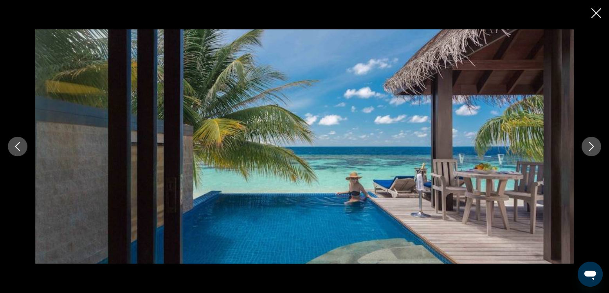
click at [591, 146] on icon "Next image" at bounding box center [590, 146] width 9 height 9
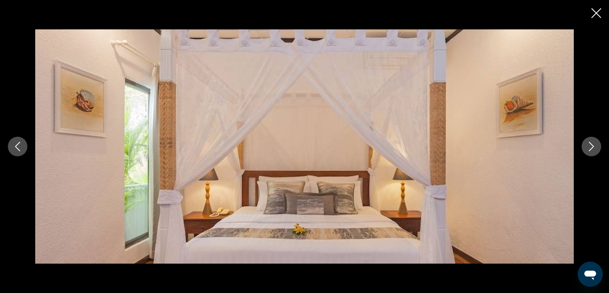
click at [591, 146] on icon "Next image" at bounding box center [590, 146] width 9 height 9
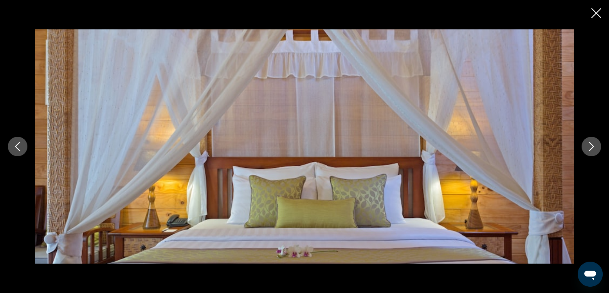
click at [591, 146] on icon "Next image" at bounding box center [590, 146] width 9 height 9
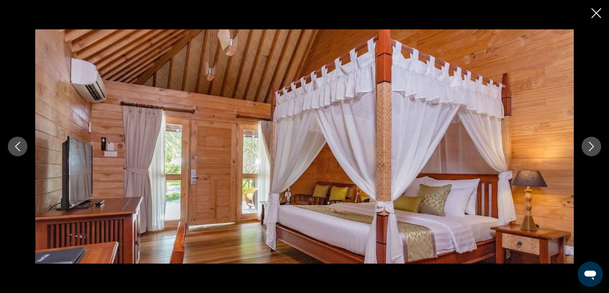
click at [591, 146] on icon "Next image" at bounding box center [590, 146] width 9 height 9
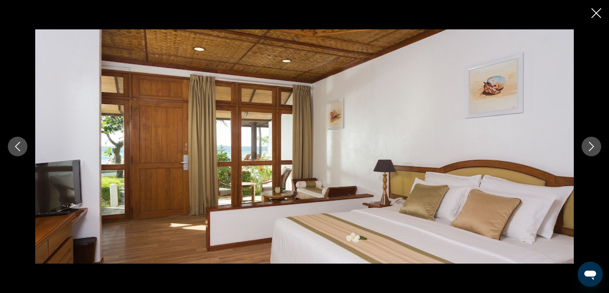
click at [591, 146] on icon "Next image" at bounding box center [590, 146] width 9 height 9
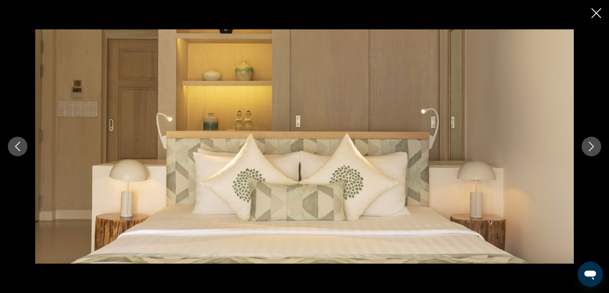
click at [591, 146] on icon "Next image" at bounding box center [590, 146] width 9 height 9
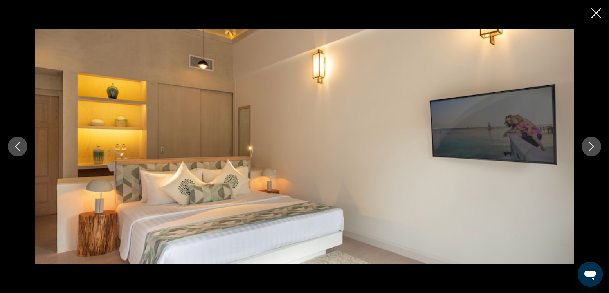
click at [591, 146] on icon "Next image" at bounding box center [590, 146] width 9 height 9
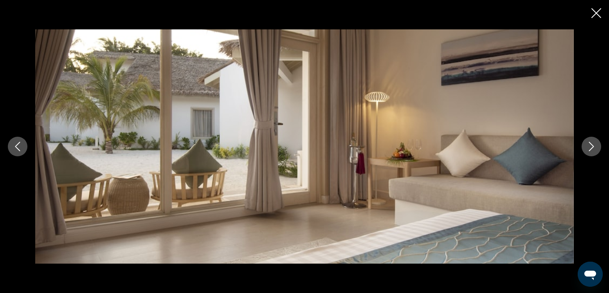
click at [591, 146] on icon "Next image" at bounding box center [590, 146] width 9 height 9
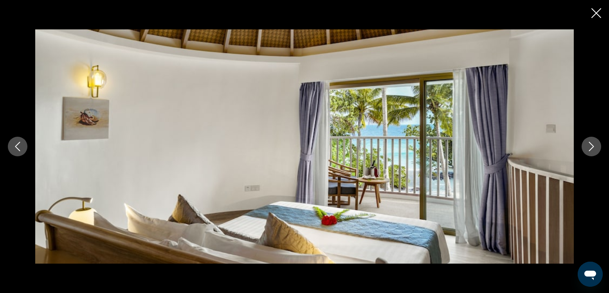
drag, startPoint x: 596, startPoint y: 9, endPoint x: 590, endPoint y: 15, distance: 8.9
click at [596, 9] on icon "Close slideshow" at bounding box center [596, 13] width 10 height 10
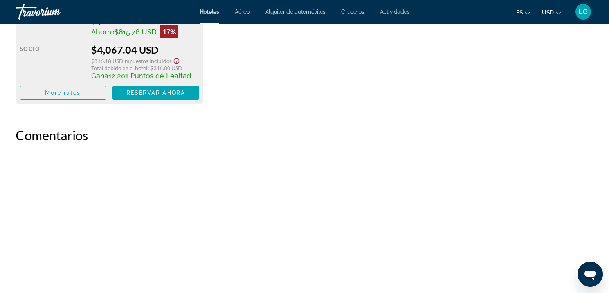
scroll to position [2096, 0]
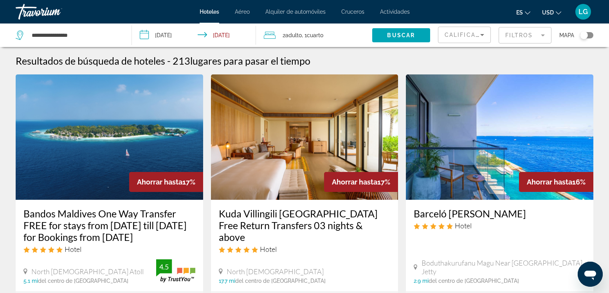
scroll to position [134, 0]
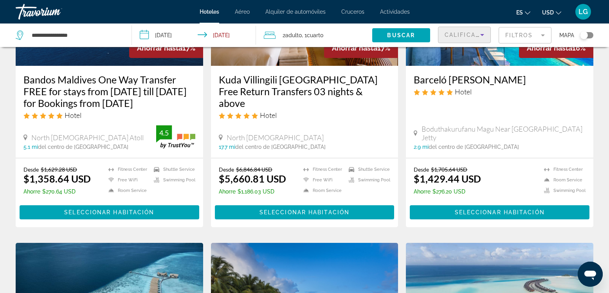
click at [473, 34] on span "Calificación de calidad más alta" at bounding box center [506, 35] width 125 height 6
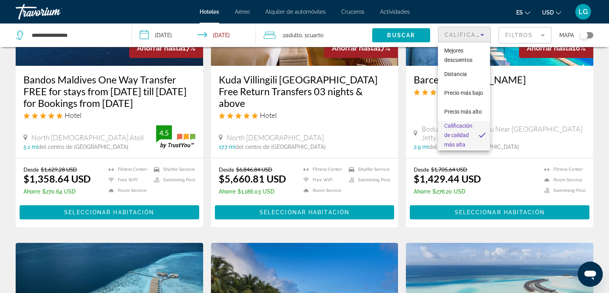
click at [455, 130] on span "Calificación de calidad más alta" at bounding box center [458, 135] width 28 height 28
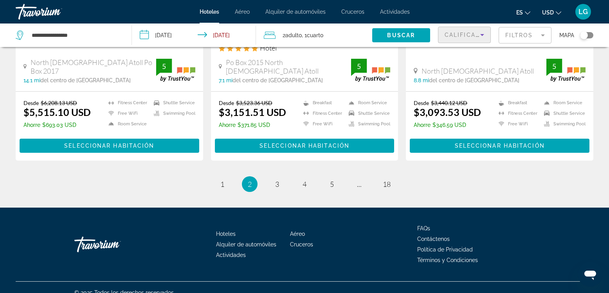
scroll to position [1071, 0]
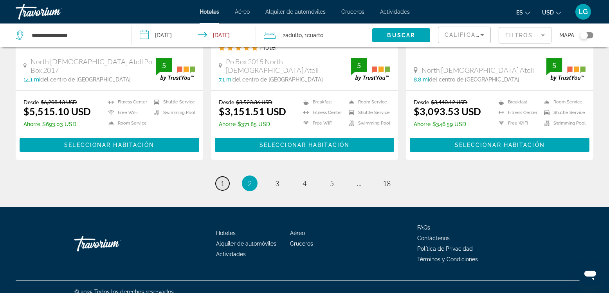
click at [221, 179] on span "1" at bounding box center [222, 183] width 4 height 9
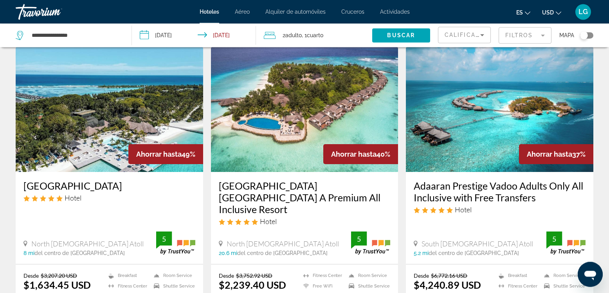
scroll to position [45, 0]
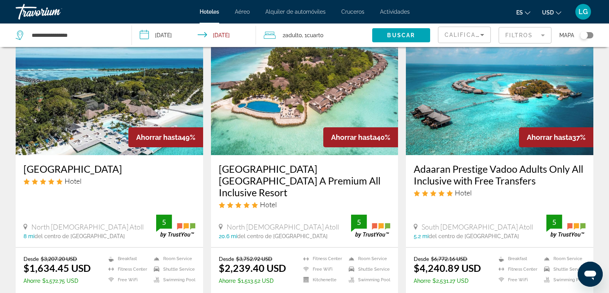
click at [150, 108] on img "Main content" at bounding box center [109, 92] width 187 height 125
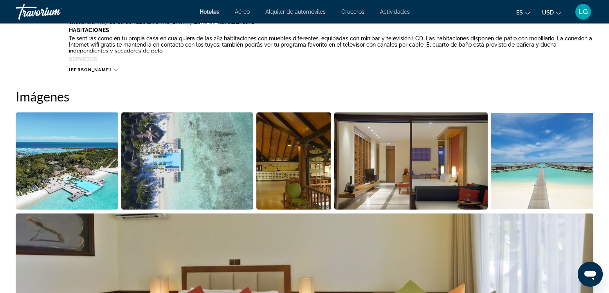
scroll to position [357, 0]
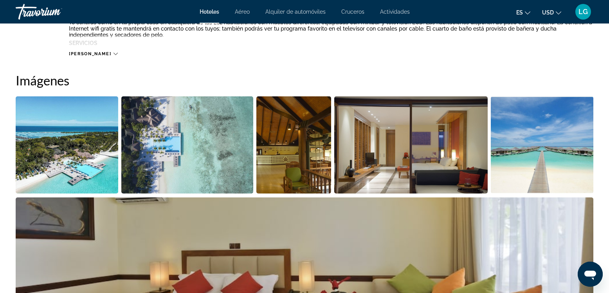
click at [85, 167] on img "Open full-screen image slider" at bounding box center [67, 144] width 102 height 97
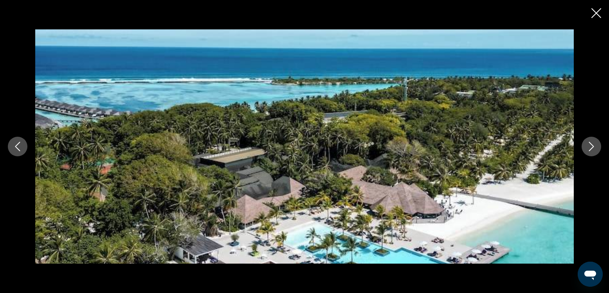
click at [588, 144] on icon "Next image" at bounding box center [590, 146] width 9 height 9
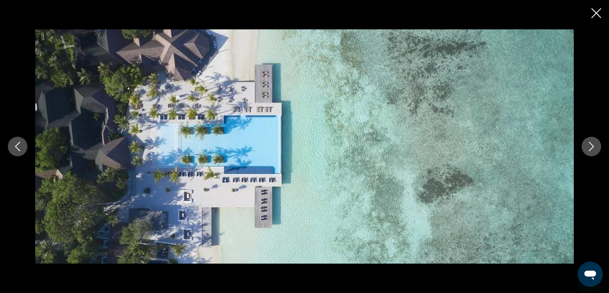
click at [588, 144] on icon "Next image" at bounding box center [590, 146] width 9 height 9
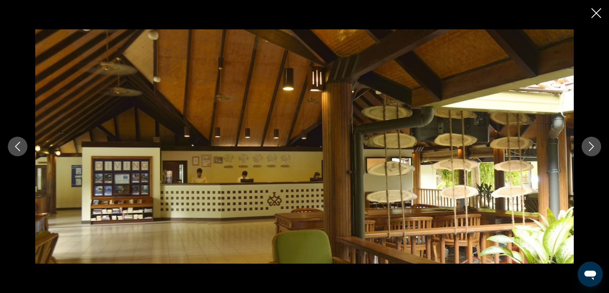
click at [588, 144] on icon "Next image" at bounding box center [590, 146] width 9 height 9
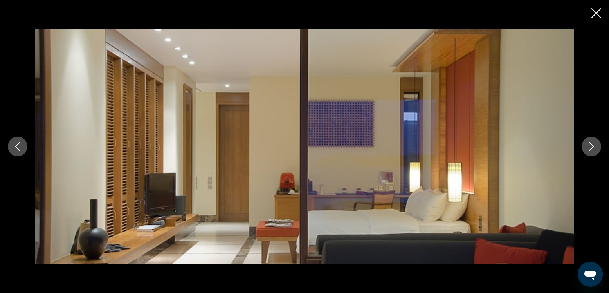
click at [594, 150] on icon "Next image" at bounding box center [590, 146] width 9 height 9
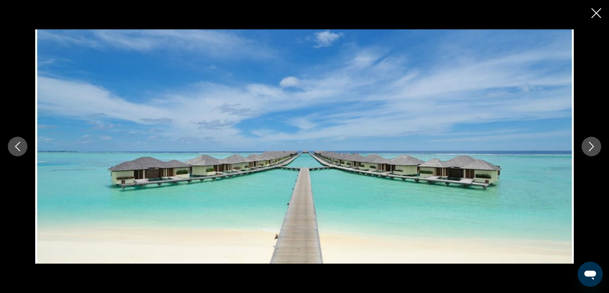
click at [593, 148] on icon "Next image" at bounding box center [590, 146] width 9 height 9
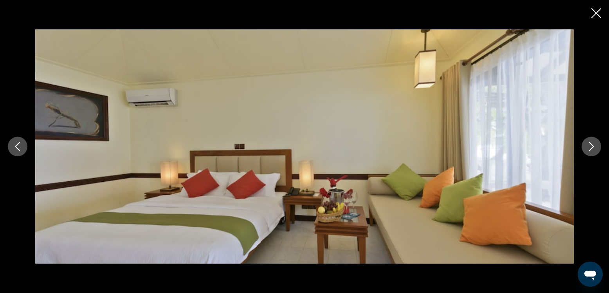
click at [18, 146] on icon "Previous image" at bounding box center [17, 146] width 9 height 9
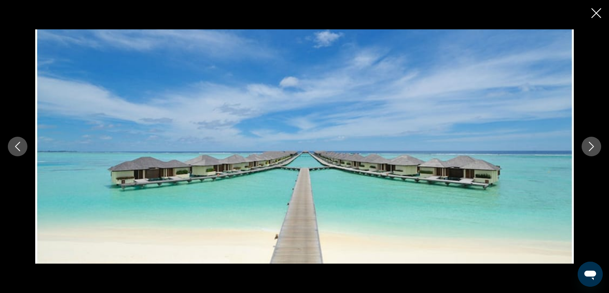
click at [596, 145] on button "Next image" at bounding box center [591, 147] width 20 height 20
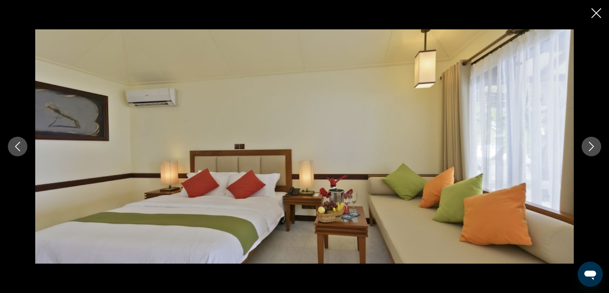
click at [594, 146] on icon "Next image" at bounding box center [590, 146] width 9 height 9
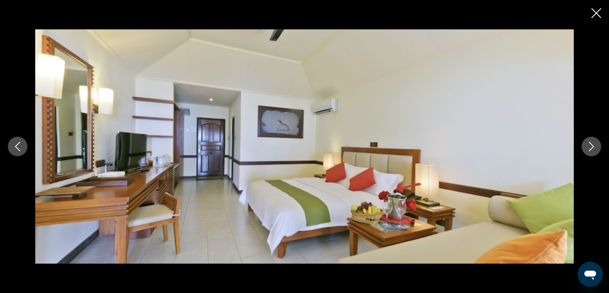
click at [587, 147] on icon "Next image" at bounding box center [590, 146] width 9 height 9
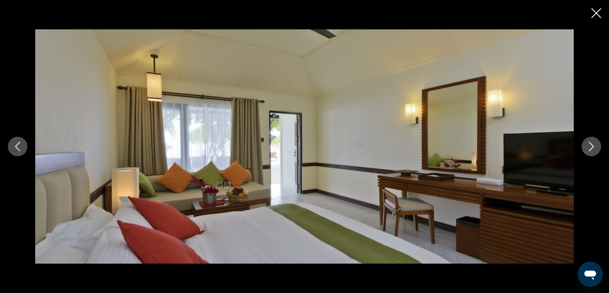
click at [587, 147] on icon "Next image" at bounding box center [590, 146] width 9 height 9
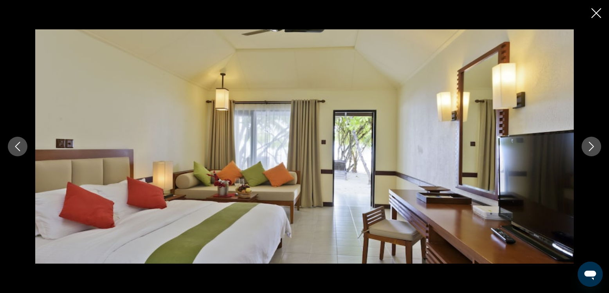
click at [587, 147] on icon "Next image" at bounding box center [590, 146] width 9 height 9
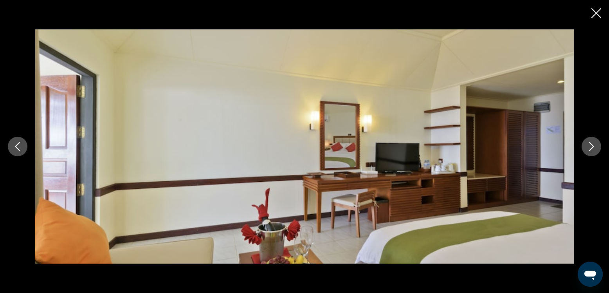
click at [587, 147] on icon "Next image" at bounding box center [590, 146] width 9 height 9
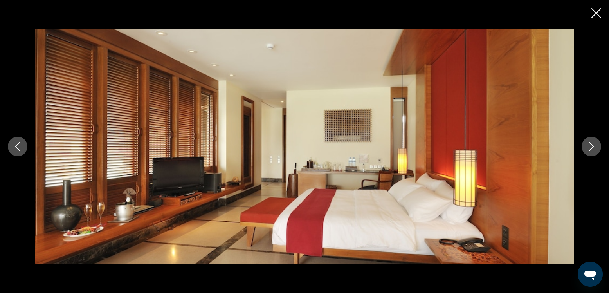
click at [587, 147] on icon "Next image" at bounding box center [590, 146] width 9 height 9
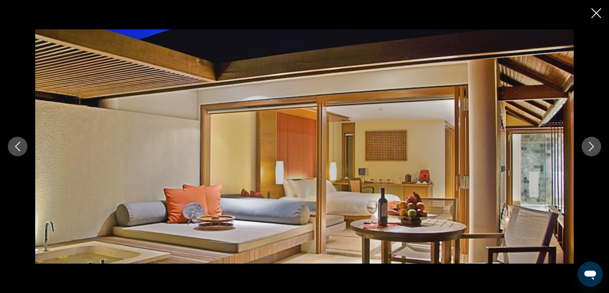
click at [587, 147] on icon "Next image" at bounding box center [590, 146] width 9 height 9
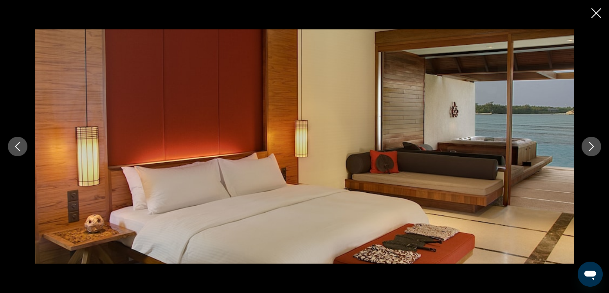
click at [587, 147] on icon "Next image" at bounding box center [590, 146] width 9 height 9
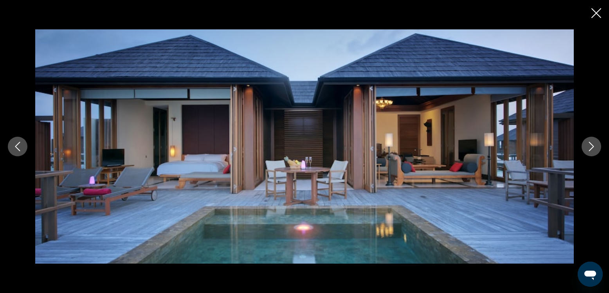
click at [587, 147] on icon "Next image" at bounding box center [590, 146] width 9 height 9
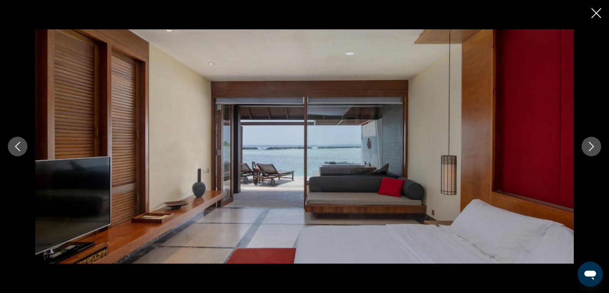
click at [587, 147] on icon "Next image" at bounding box center [590, 146] width 9 height 9
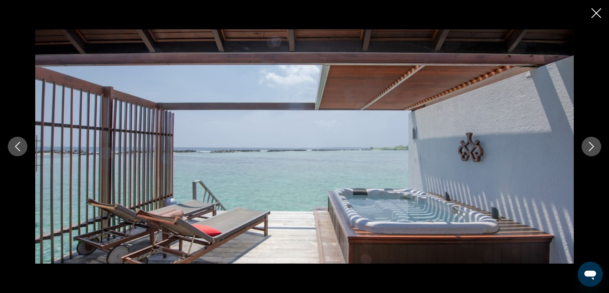
click at [587, 147] on icon "Next image" at bounding box center [590, 146] width 9 height 9
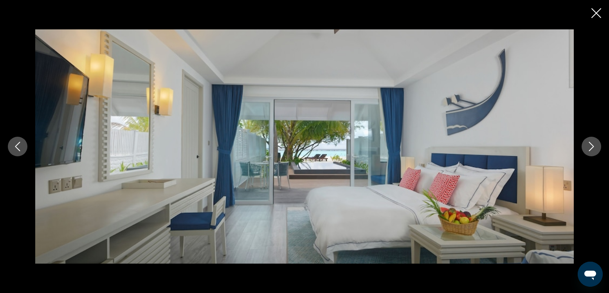
click at [587, 147] on icon "Next image" at bounding box center [590, 146] width 9 height 9
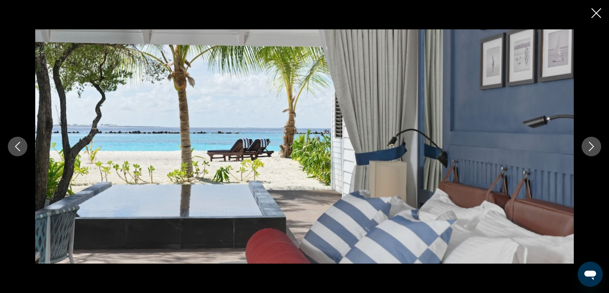
click at [595, 10] on icon "Close slideshow" at bounding box center [596, 13] width 10 height 10
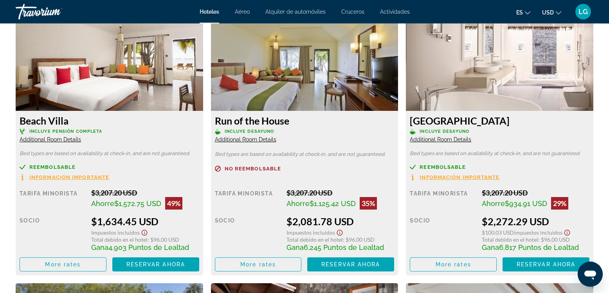
scroll to position [1115, 0]
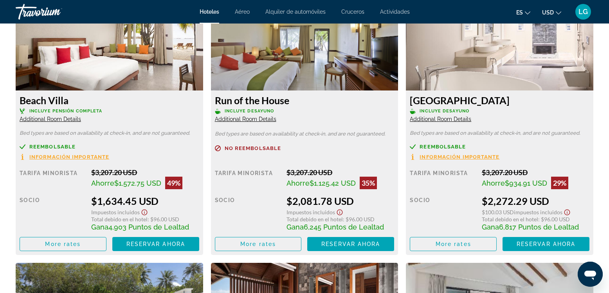
click at [111, 70] on img "Main content" at bounding box center [109, 42] width 187 height 98
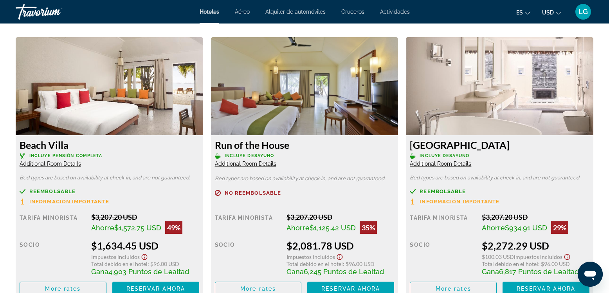
click at [60, 163] on span "Additional Room Details" at bounding box center [50, 163] width 61 height 6
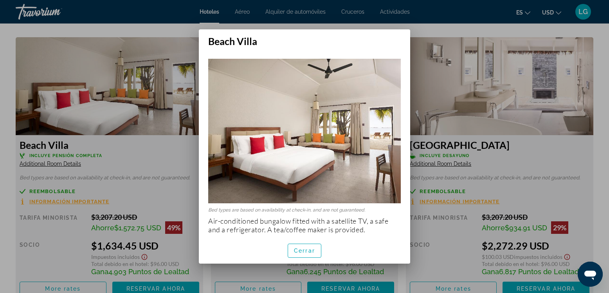
scroll to position [0, 0]
click at [415, 27] on div at bounding box center [304, 146] width 609 height 293
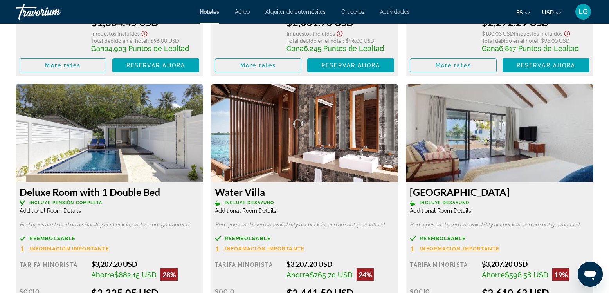
scroll to position [1338, 0]
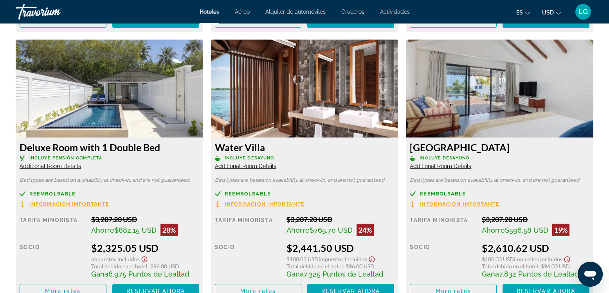
click at [440, 202] on span "Información importante" at bounding box center [459, 203] width 80 height 5
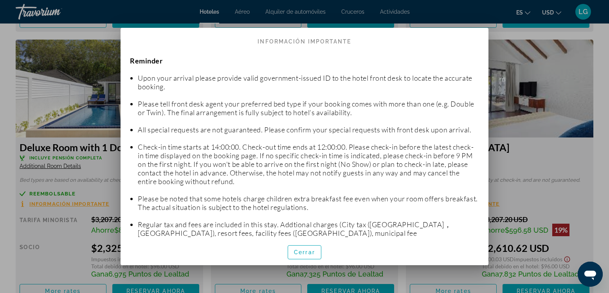
scroll to position [0, 0]
click at [101, 91] on div at bounding box center [304, 146] width 609 height 293
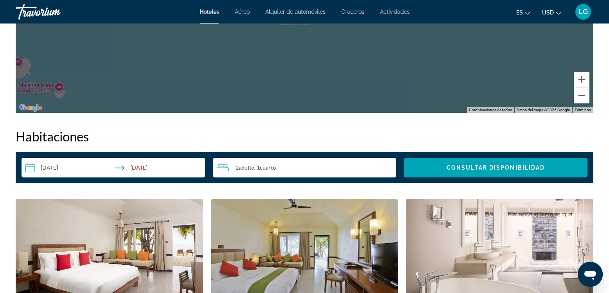
scroll to position [940, 0]
